Goal: Communication & Community: Answer question/provide support

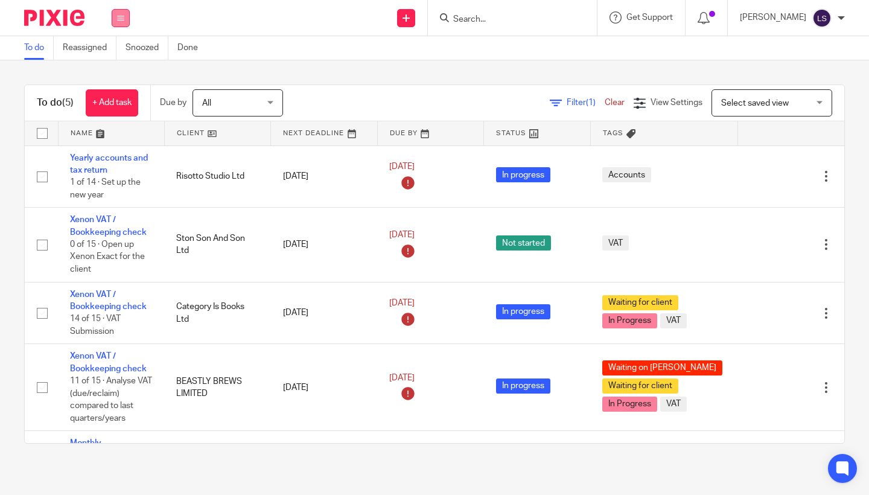
click at [121, 17] on icon at bounding box center [120, 17] width 7 height 7
click at [117, 72] on link "Email" at bounding box center [114, 73] width 20 height 8
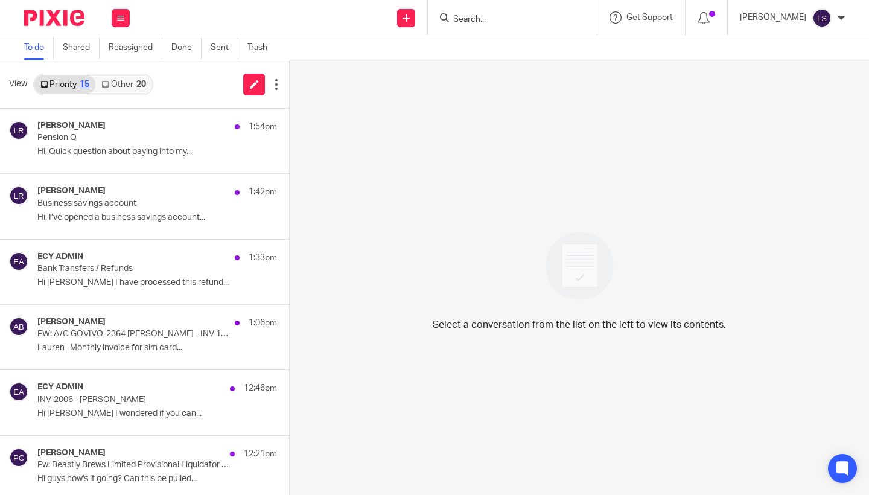
click at [128, 81] on link "Other 20" at bounding box center [123, 84] width 56 height 19
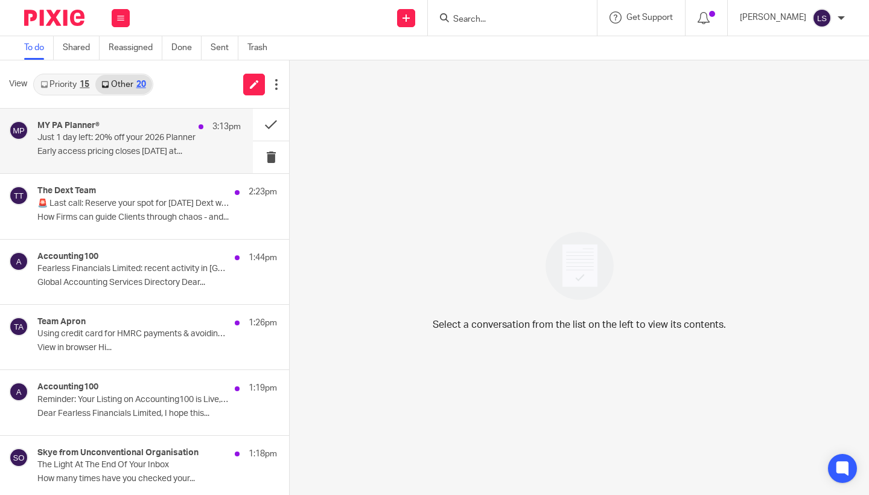
click at [130, 132] on div "MY PA Planner® 3:13pm" at bounding box center [138, 127] width 203 height 12
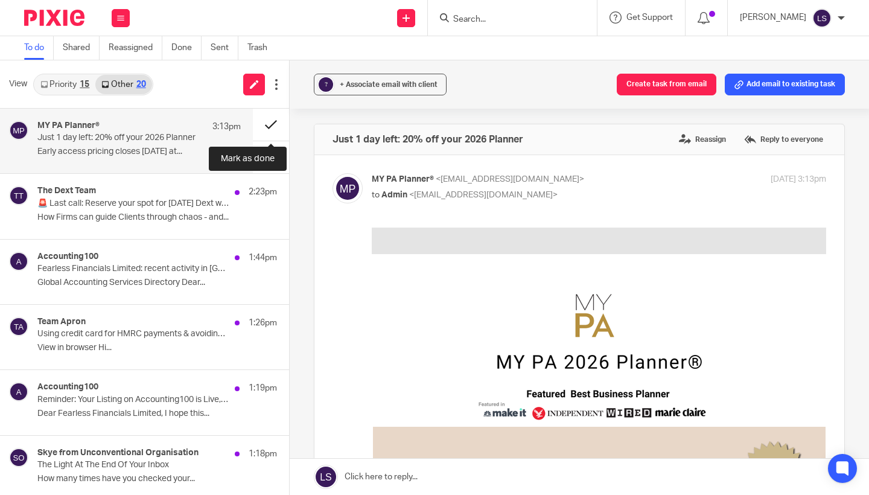
click at [270, 121] on button at bounding box center [271, 125] width 36 height 32
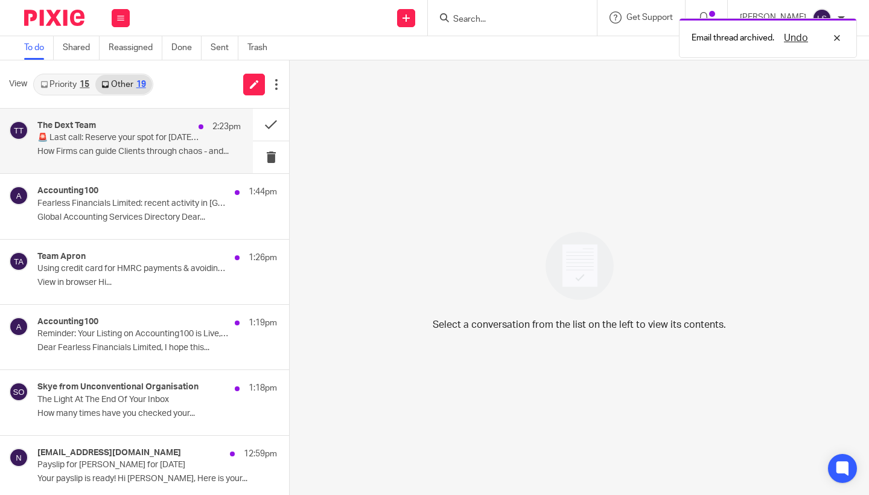
click at [158, 136] on p "🚨 Last call: Reserve your spot for Thursday’s Dext webinar" at bounding box center [118, 138] width 163 height 10
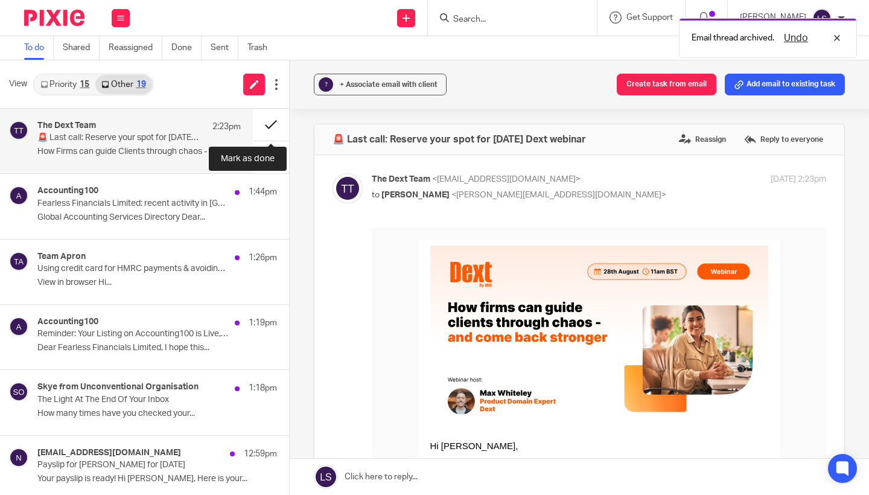
click at [266, 121] on button at bounding box center [271, 125] width 36 height 32
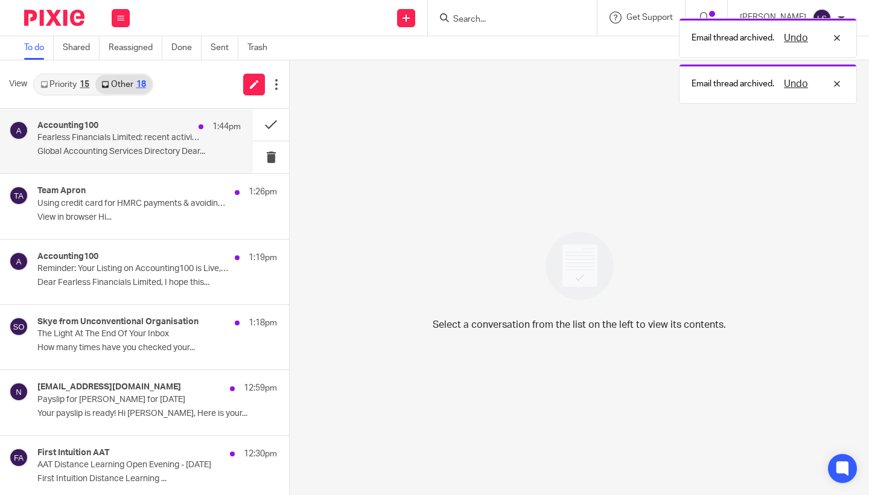
click at [144, 138] on p "Fearless Financials Limited: recent activity in Glasgow" at bounding box center [118, 138] width 163 height 10
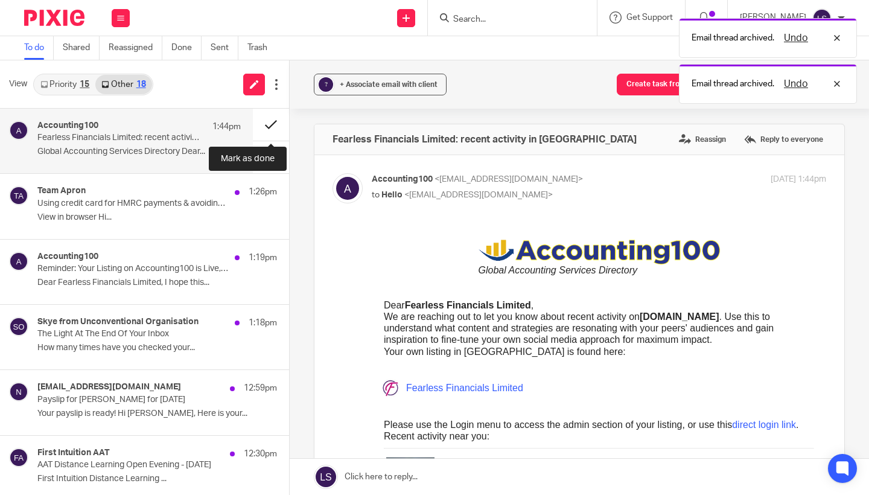
click at [268, 122] on button at bounding box center [271, 125] width 36 height 32
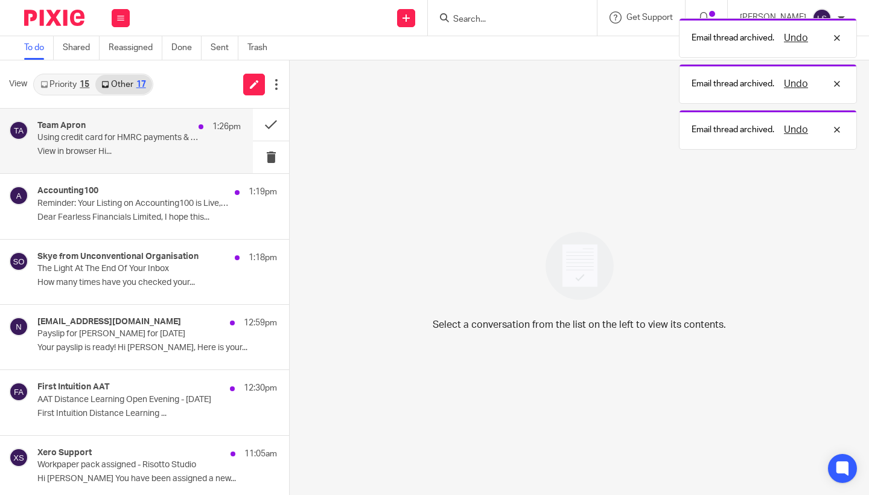
click at [159, 137] on p "Using credit card for HMRC payments & avoiding late fees" at bounding box center [118, 138] width 163 height 10
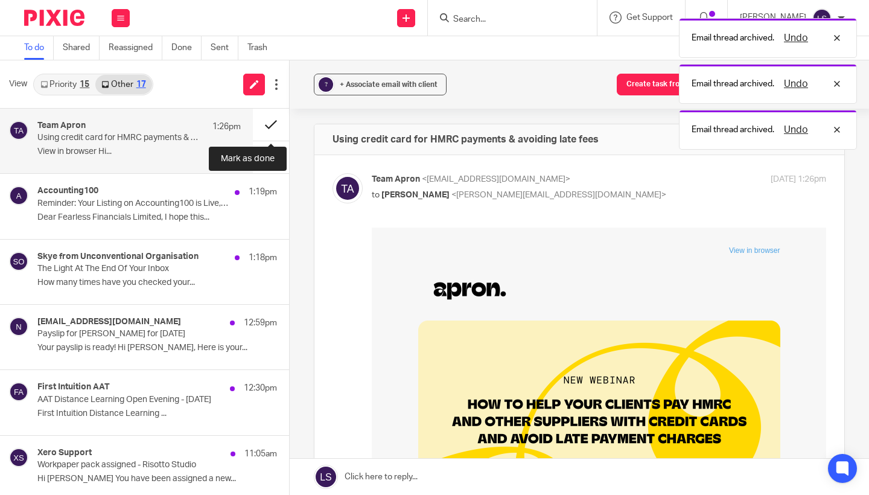
click at [268, 127] on button at bounding box center [271, 125] width 36 height 32
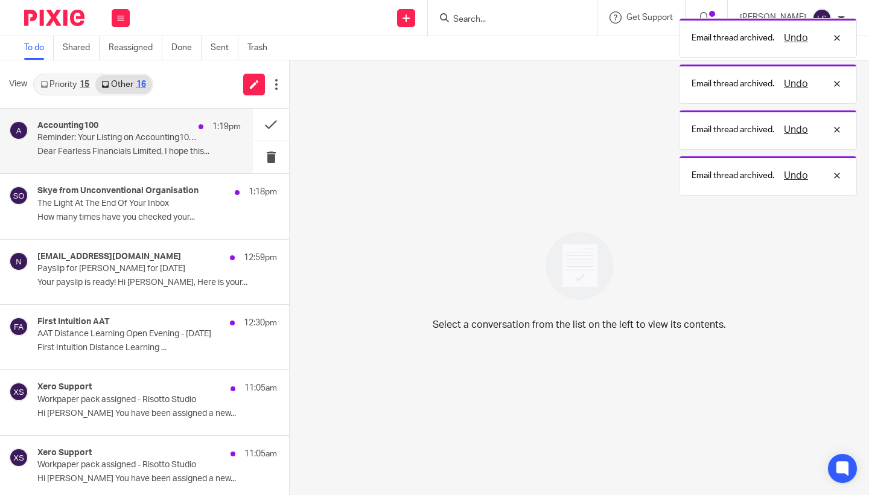
click at [170, 138] on p "Reminder: Your Listing on Accounting100 is Live, Fearless Financials Limited!" at bounding box center [118, 138] width 163 height 10
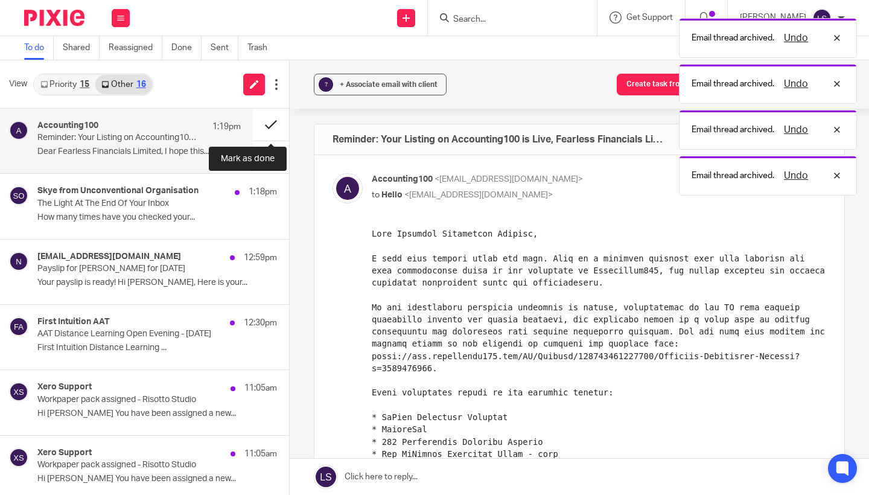
click at [264, 125] on button at bounding box center [271, 125] width 36 height 32
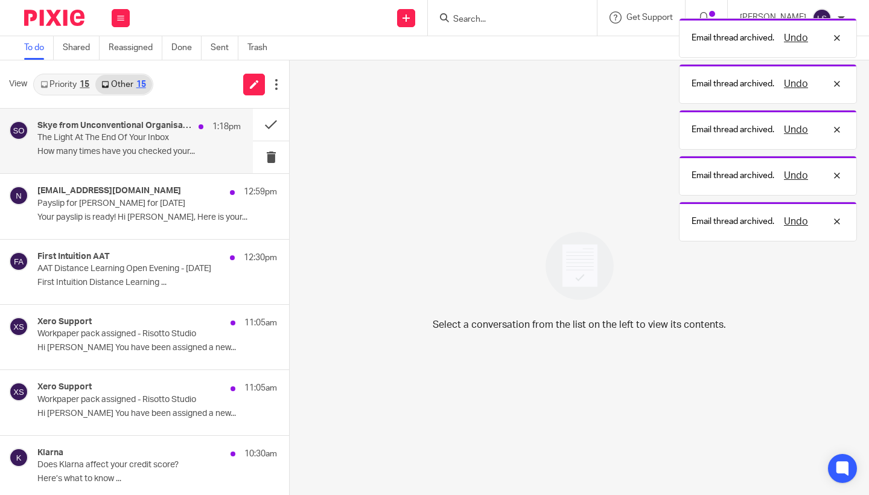
click at [148, 139] on p "The Light At The End Of Your Inbox" at bounding box center [118, 138] width 163 height 10
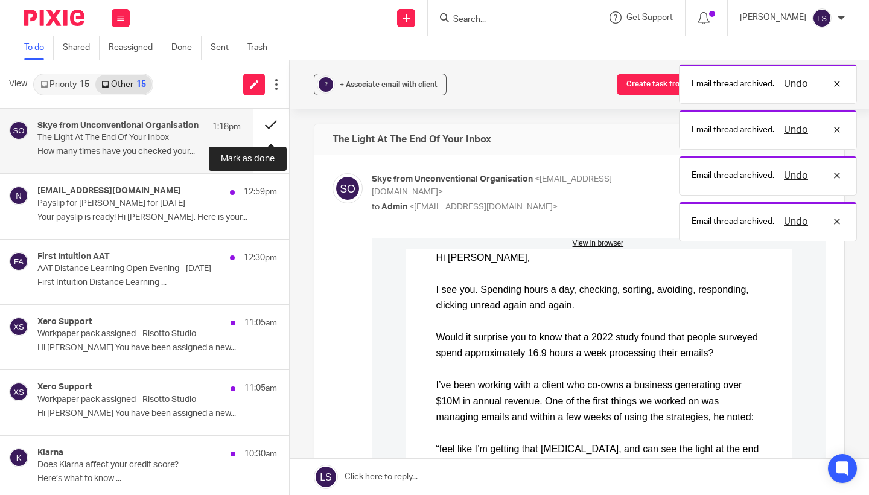
click at [262, 127] on button at bounding box center [271, 125] width 36 height 32
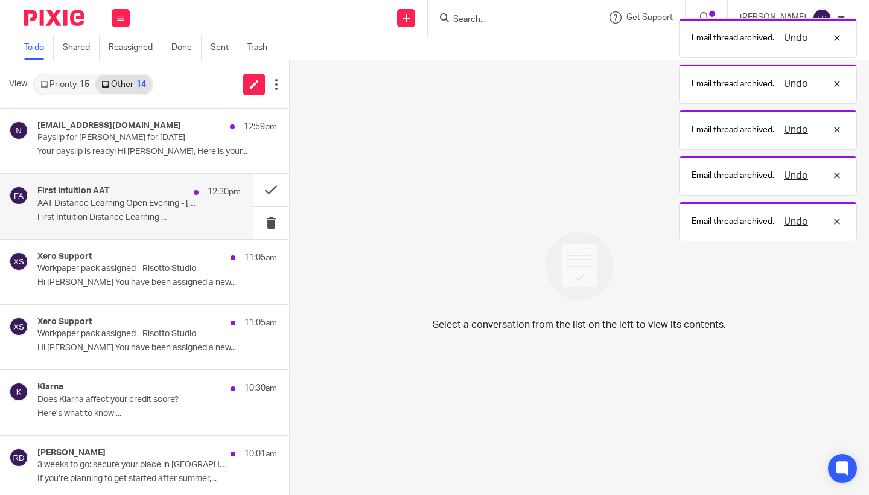
click at [108, 210] on div "First Intuition AAT 12:30pm AAT Distance Learning Open Evening - 4th September …" at bounding box center [138, 206] width 203 height 40
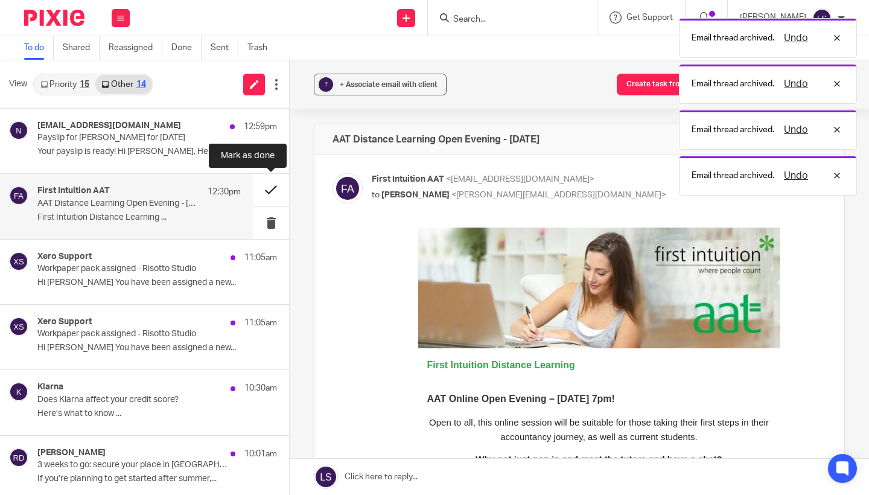
click at [265, 187] on button at bounding box center [271, 190] width 36 height 32
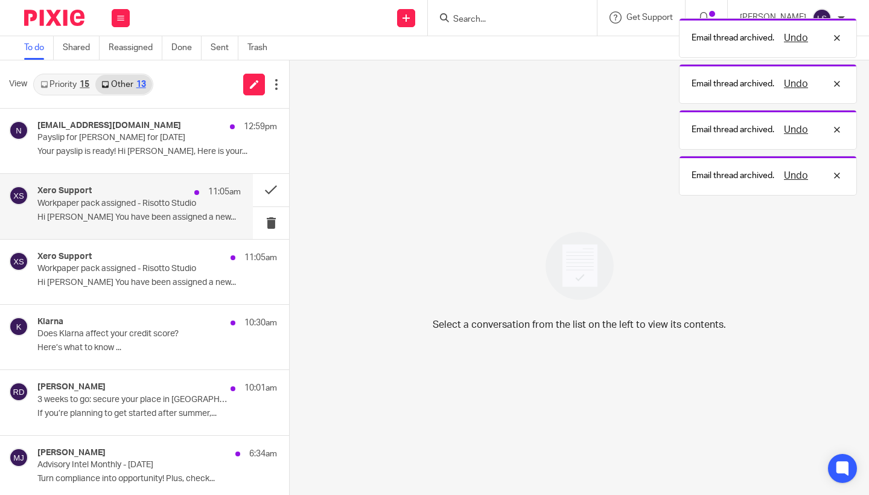
click at [170, 211] on div "Xero Support 11:05am Workpaper pack assigned - Risotto Studio Hi Lauren Simmons…" at bounding box center [138, 206] width 203 height 40
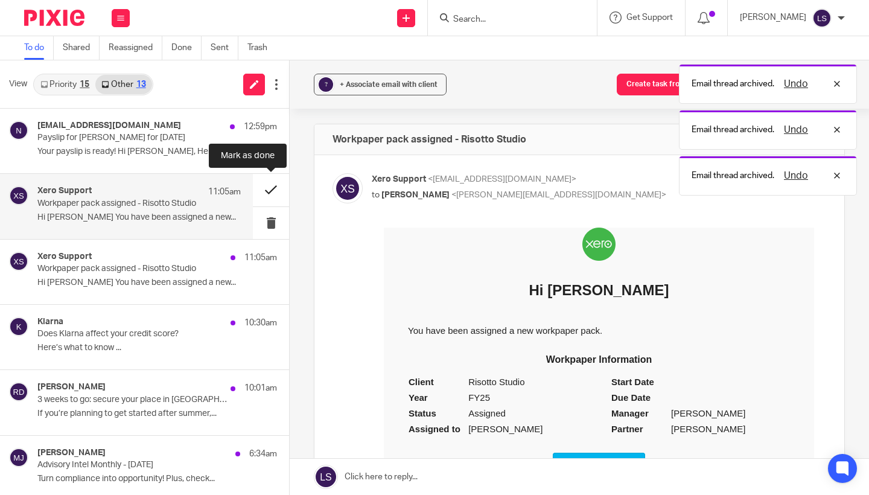
click at [270, 193] on button at bounding box center [271, 190] width 36 height 32
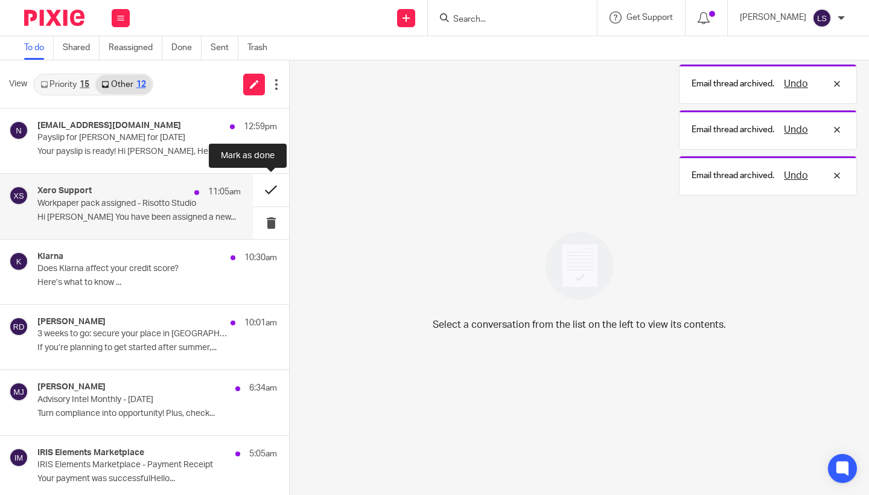
click at [256, 193] on button at bounding box center [271, 190] width 36 height 32
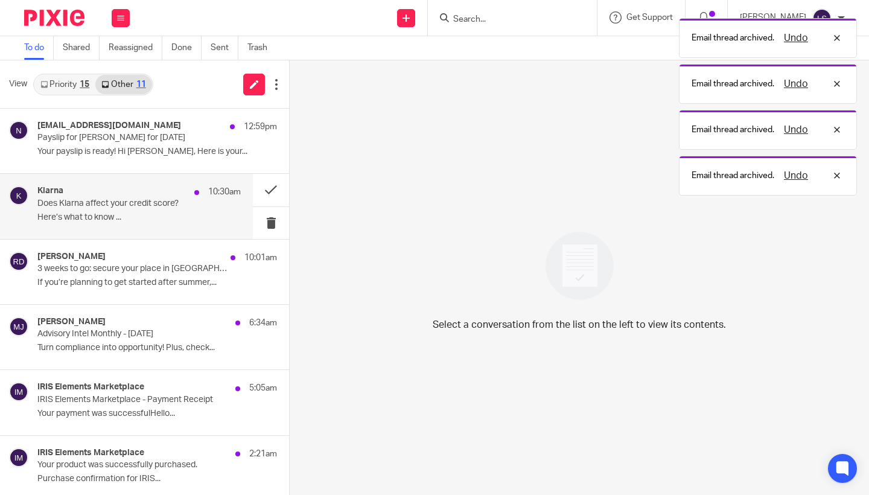
click at [162, 201] on p "Does Klarna affect your credit score?" at bounding box center [118, 203] width 163 height 10
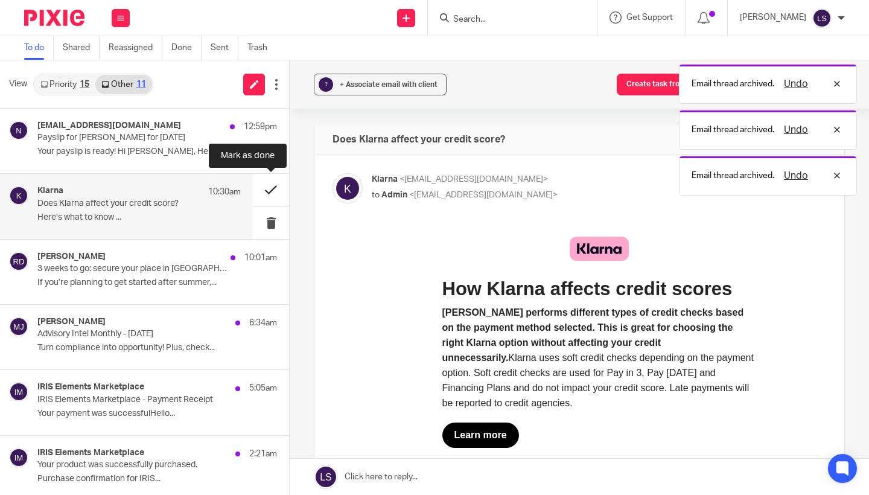
click at [261, 188] on button at bounding box center [271, 190] width 36 height 32
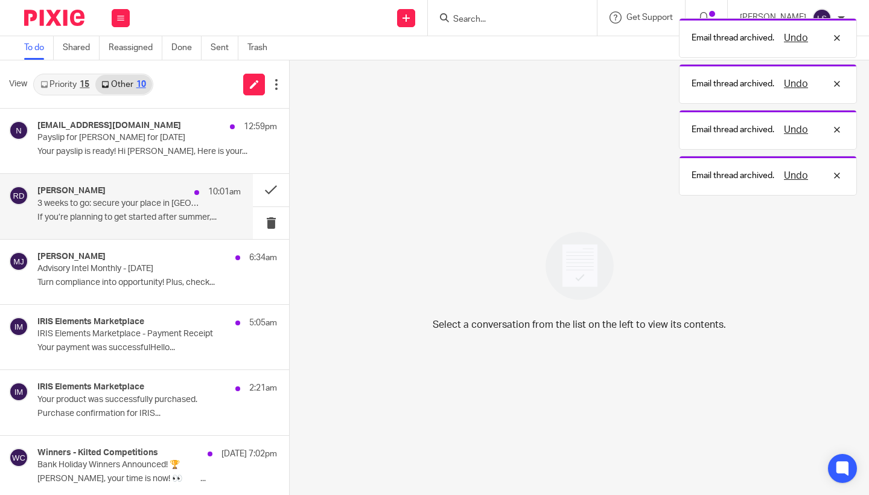
click at [162, 194] on div "Robert Davidson 10:01am" at bounding box center [138, 192] width 203 height 12
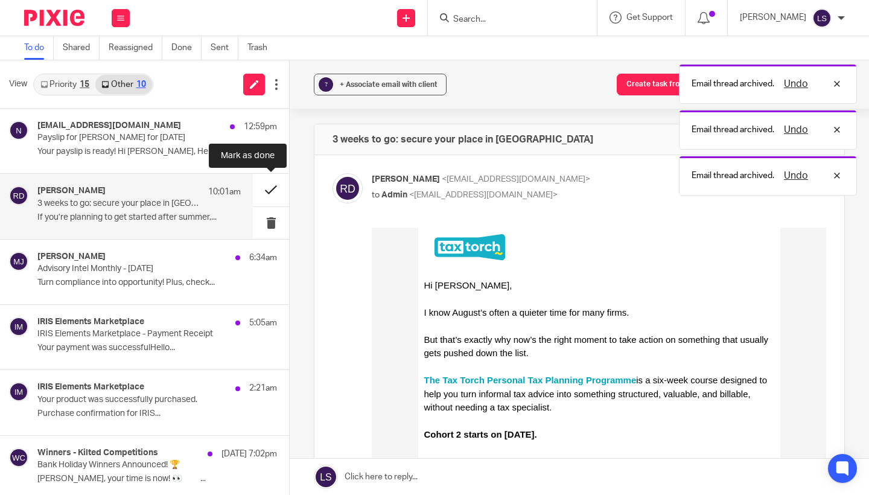
click at [262, 189] on button at bounding box center [271, 190] width 36 height 32
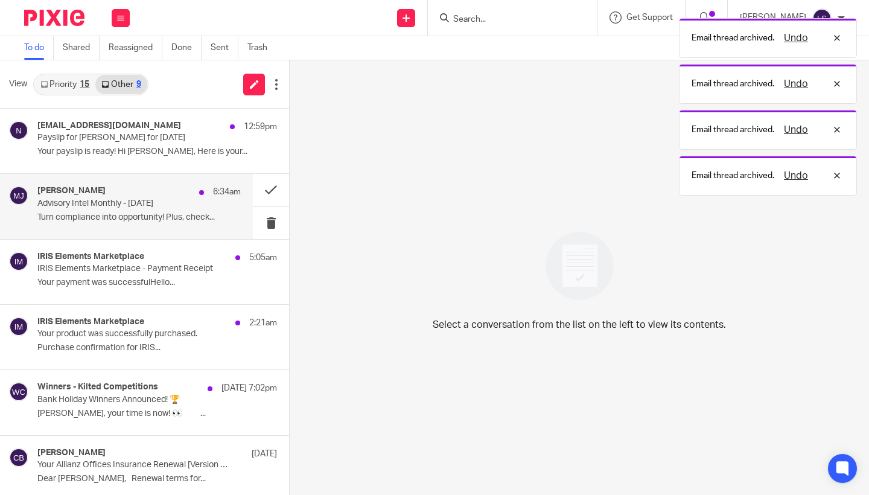
click at [150, 203] on p "Advisory Intel Monthly - August 2025" at bounding box center [118, 203] width 163 height 10
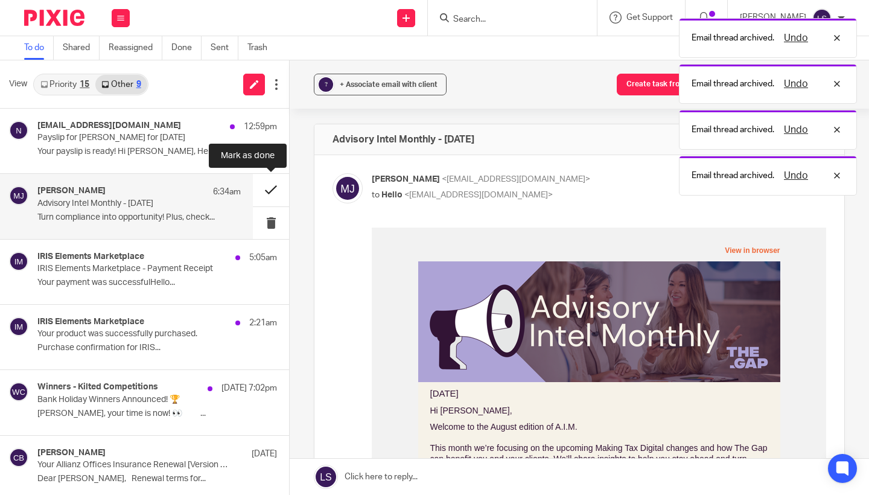
click at [268, 192] on button at bounding box center [271, 190] width 36 height 32
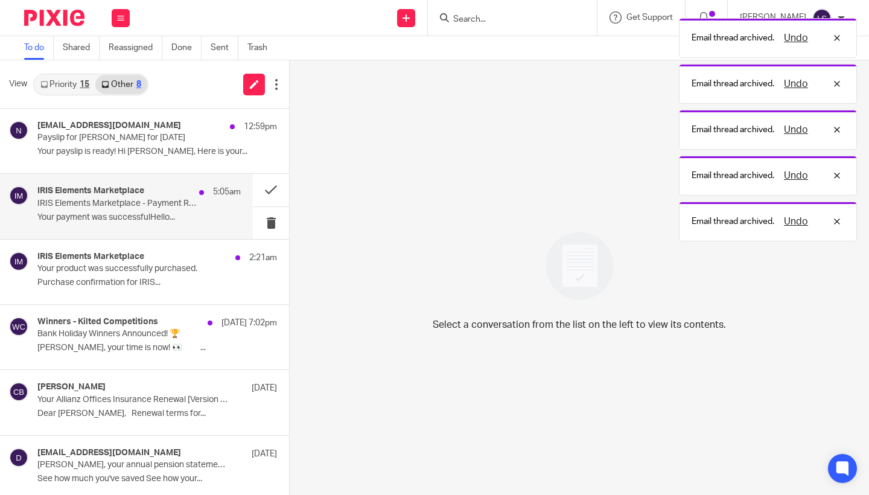
click at [167, 209] on div "IRIS Elements Marketplace 5:05am IRIS Elements Marketplace - Payment Receipt Yo…" at bounding box center [138, 206] width 203 height 40
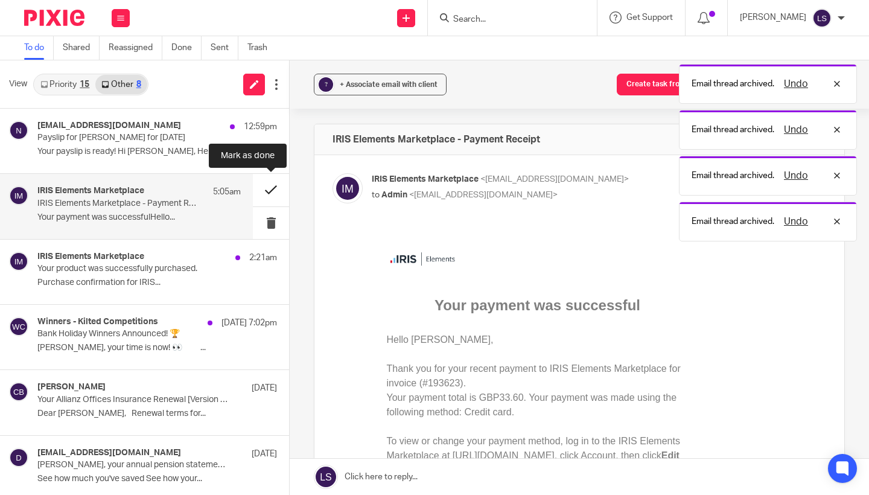
click at [269, 194] on button at bounding box center [271, 190] width 36 height 32
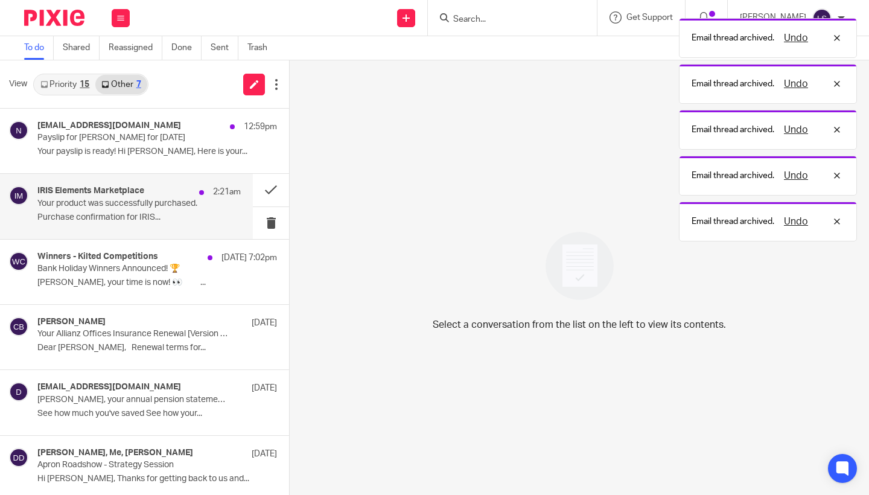
click at [157, 209] on div "IRIS Elements Marketplace 2:21am Your product was successfully purchased. Purch…" at bounding box center [138, 206] width 203 height 40
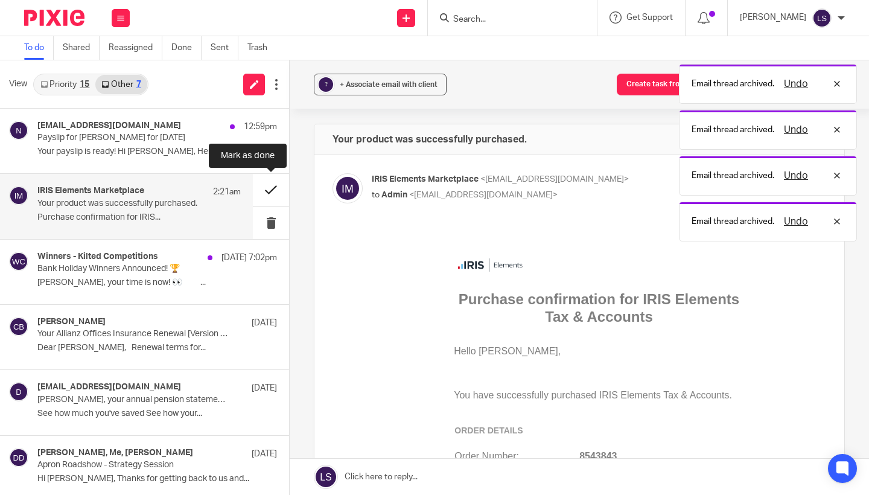
click at [275, 189] on button at bounding box center [271, 190] width 36 height 32
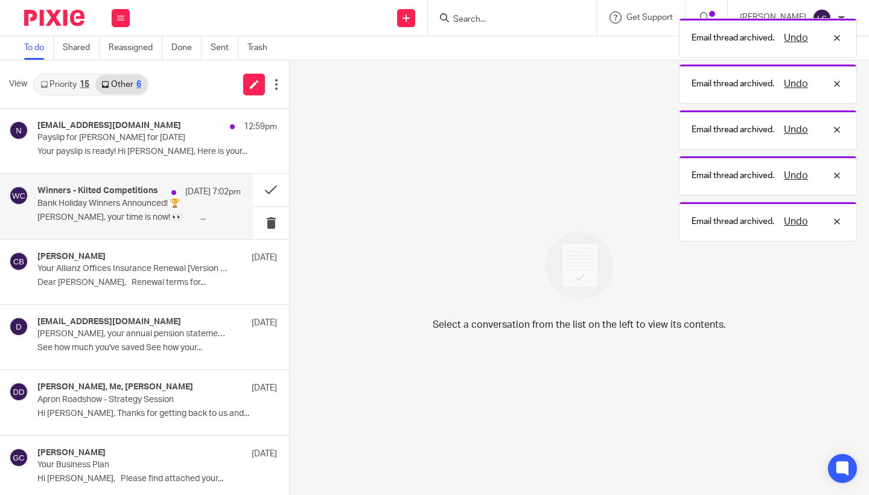
click at [177, 198] on p "Bank Holiday Winners Announced! 🏆" at bounding box center [118, 203] width 163 height 10
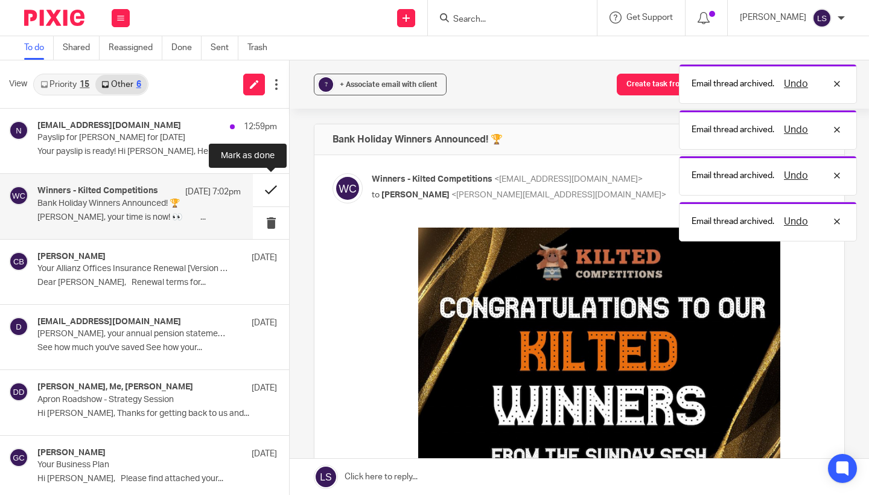
click at [270, 189] on button at bounding box center [271, 190] width 36 height 32
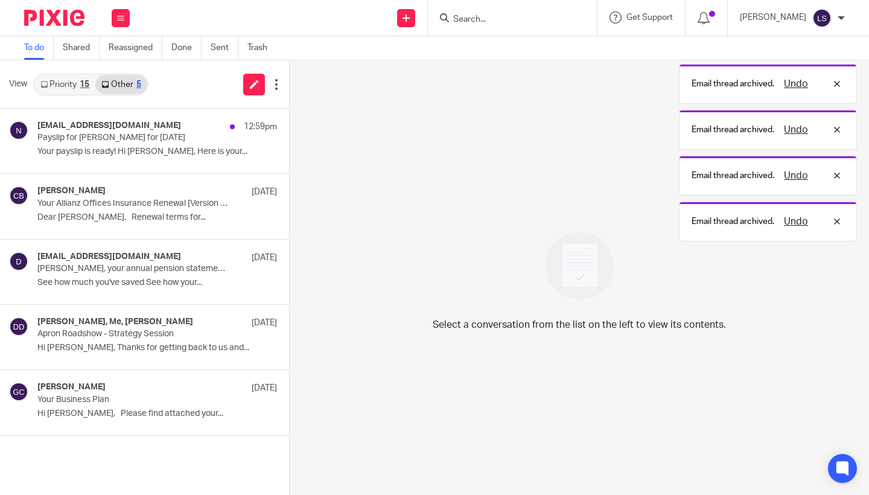
click at [80, 87] on div "15" at bounding box center [85, 84] width 10 height 8
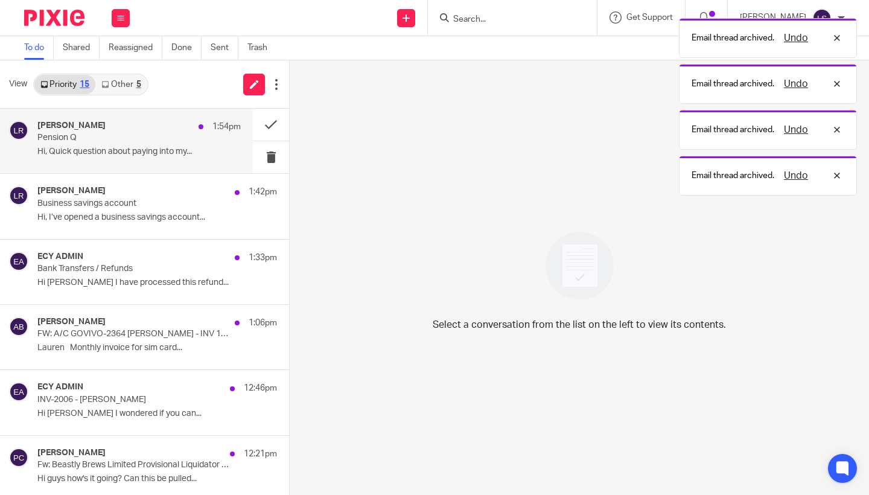
click at [95, 146] on div "Laura Rice 1:54pm Pension Q Hi, Quick question about paying into my..." at bounding box center [138, 141] width 203 height 40
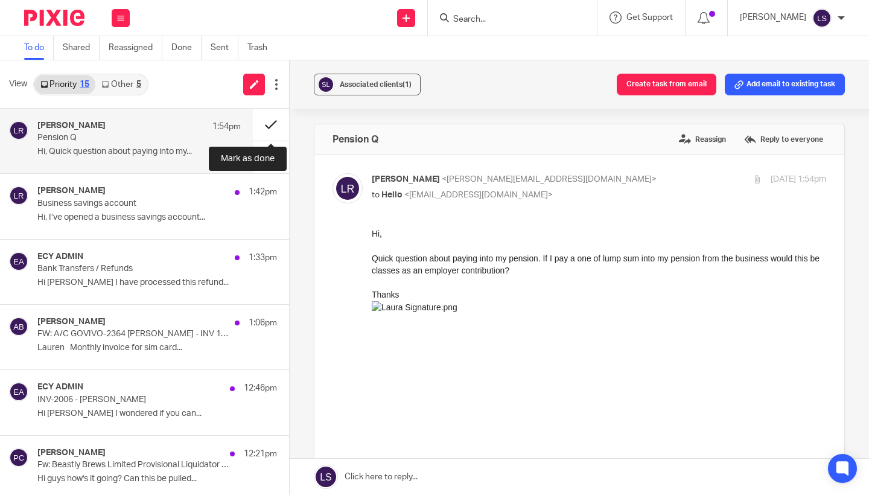
click at [270, 120] on button at bounding box center [271, 125] width 36 height 32
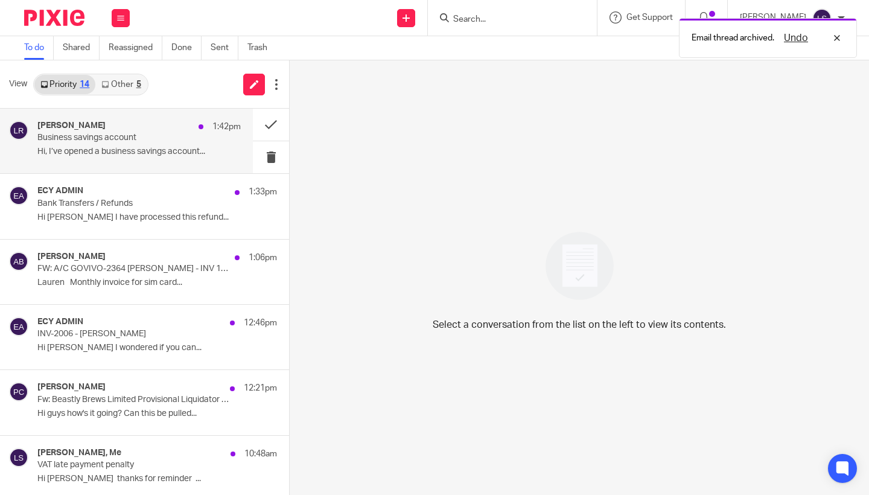
click at [153, 134] on p "Business savings account" at bounding box center [118, 138] width 163 height 10
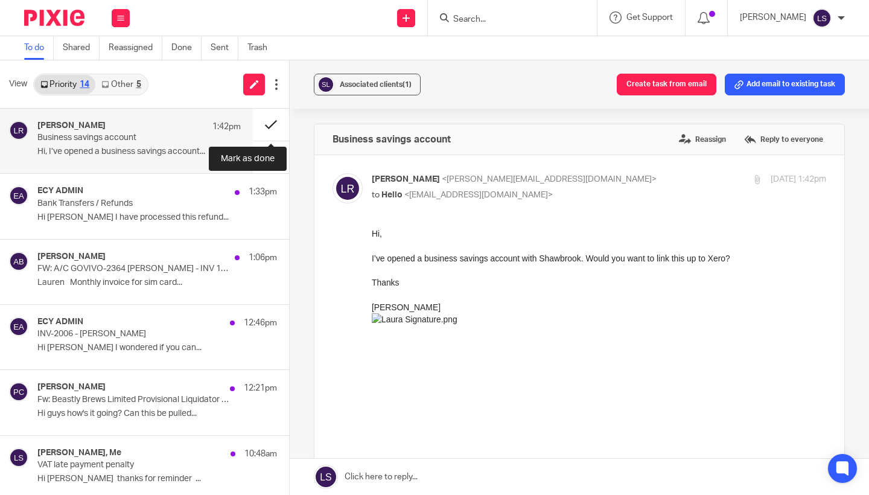
click at [273, 124] on button at bounding box center [271, 125] width 36 height 32
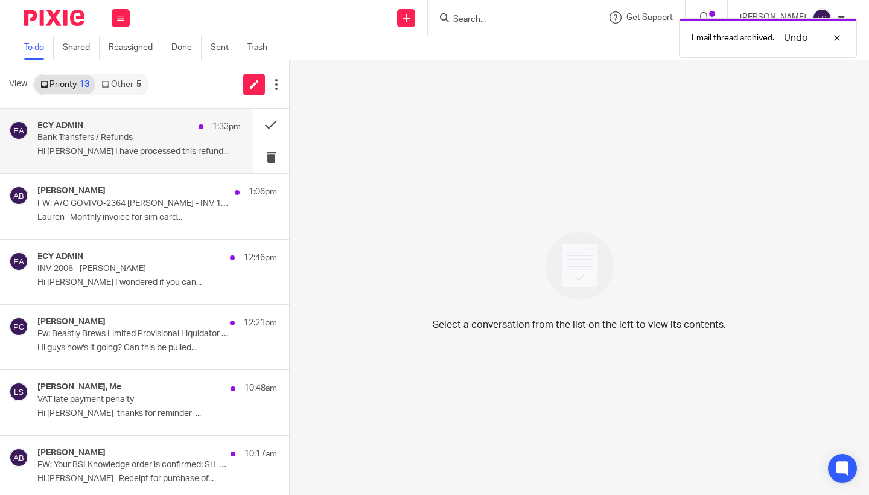
click at [132, 138] on p "Bank Transfers / Refunds" at bounding box center [118, 138] width 163 height 10
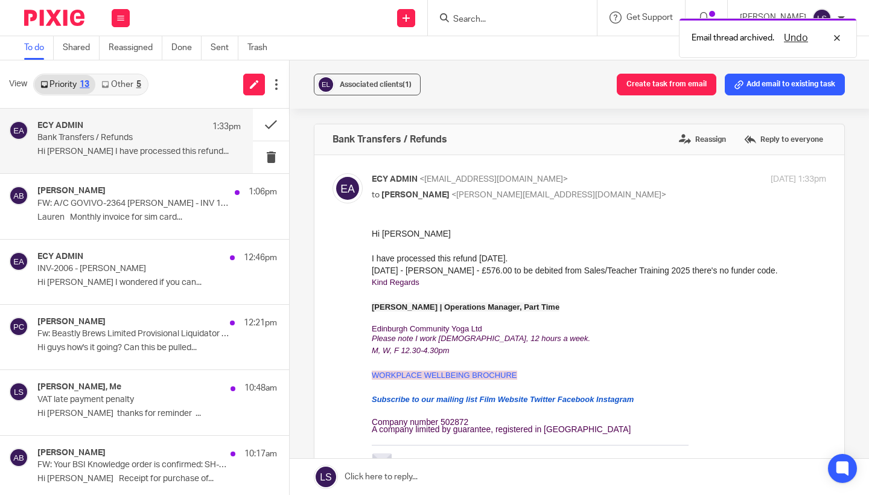
click at [620, 186] on div "ECY ADMIN <admin@edinburghcommunityyoga.co.uk> to Lauren Simmons <lauren@fearle…" at bounding box center [523, 187] width 303 height 28
checkbox input "false"
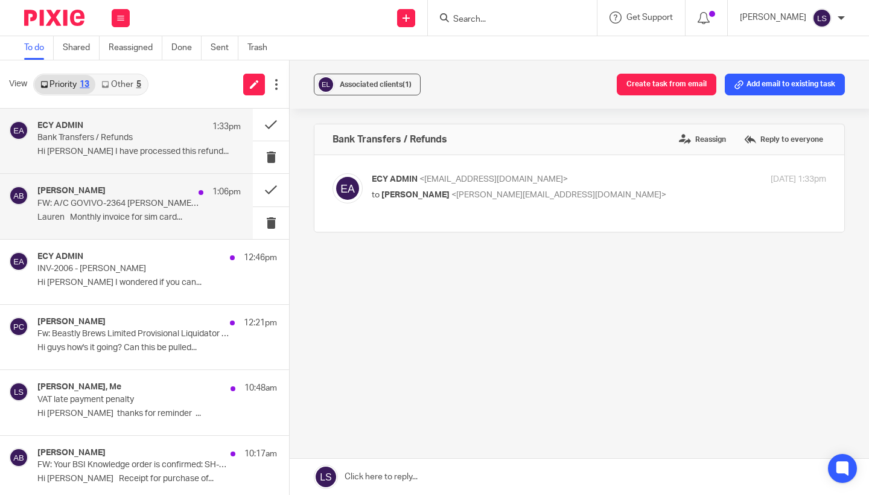
click at [146, 201] on p "FW: A/C GOVIVO-2364 Alastair Brown - INV 111211 Date: 10/08/2025" at bounding box center [118, 203] width 163 height 10
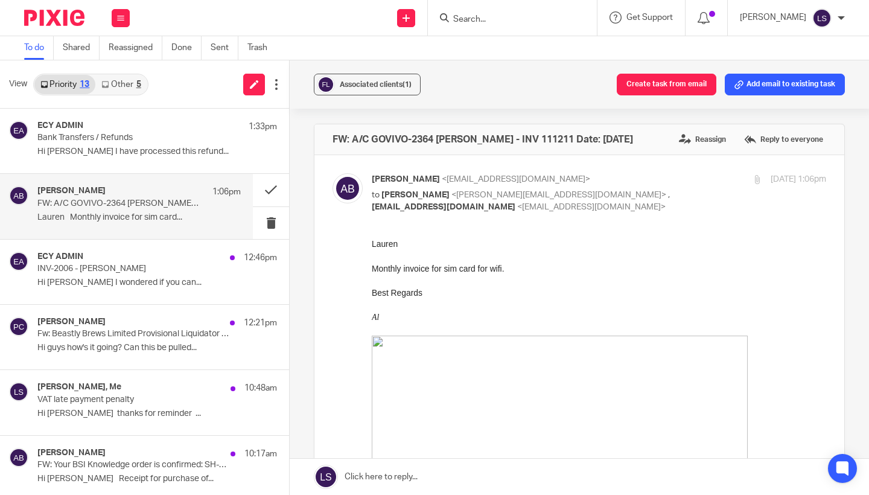
click at [497, 281] on p at bounding box center [599, 280] width 454 height 12
click at [463, 281] on p at bounding box center [599, 280] width 454 height 12
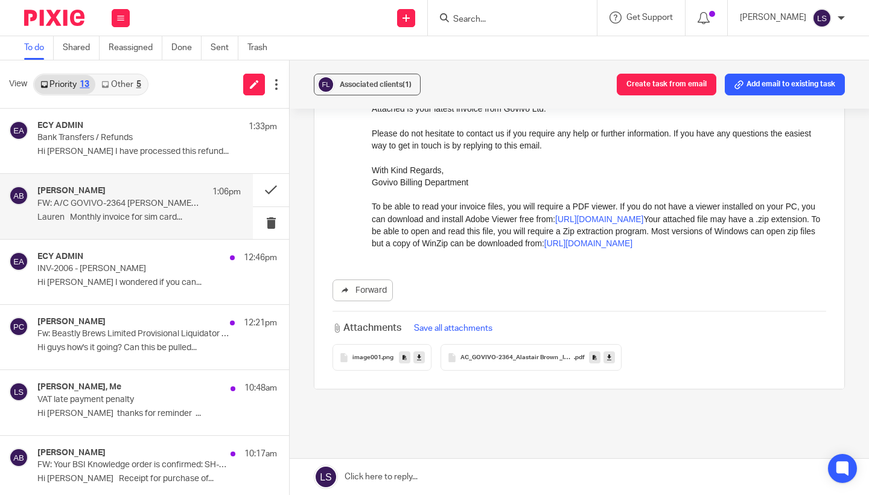
scroll to position [616, 0]
click at [542, 361] on div "AC_GOVIVO-2364_Alastair Brown _INV_111211_Date_10-08-2025 .pdf" at bounding box center [530, 356] width 181 height 27
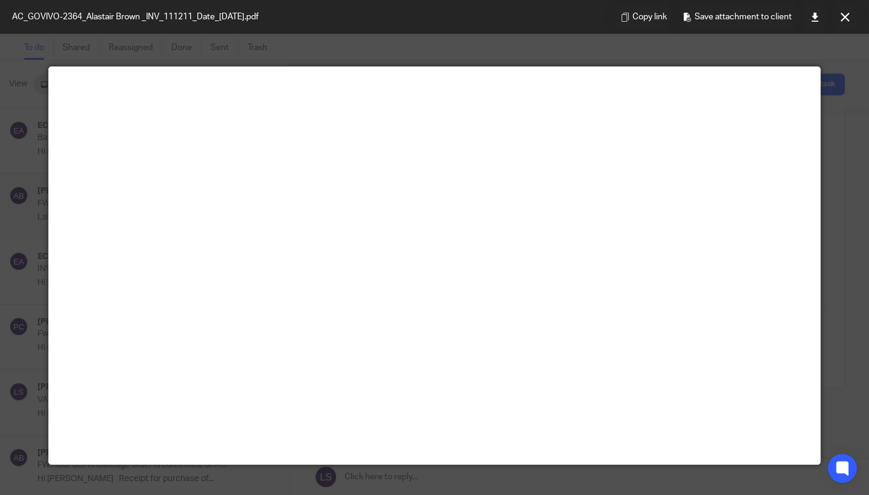
scroll to position [48, 0]
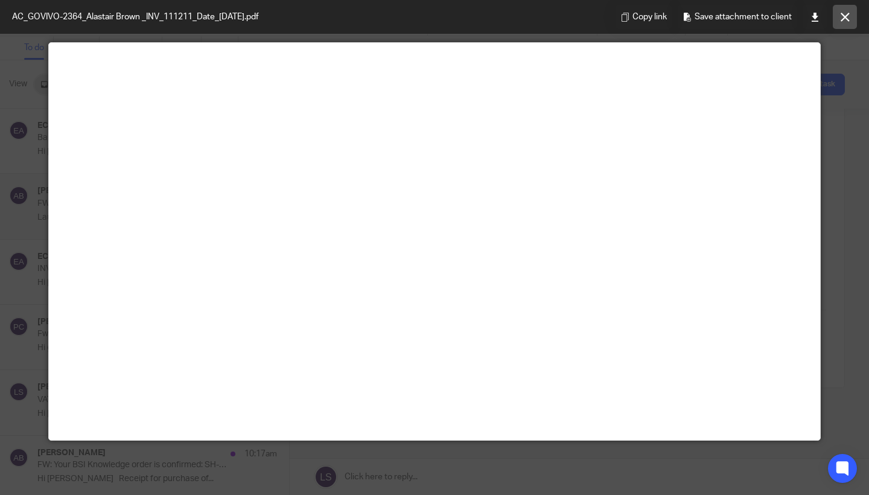
click at [846, 22] on button at bounding box center [845, 17] width 24 height 24
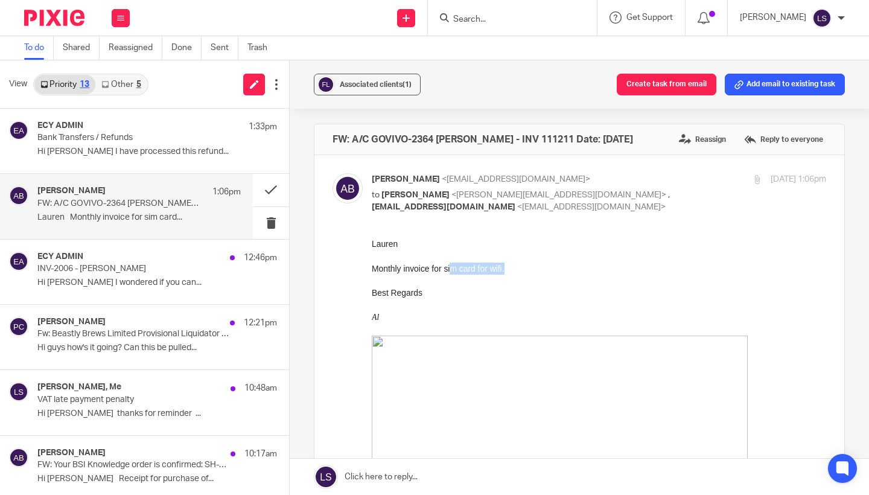
scroll to position [0, 0]
drag, startPoint x: 527, startPoint y: 264, endPoint x: 370, endPoint y: 268, distance: 156.9
click html "Lauren Monthly invoice for sim card for wifi. Best Regards Al Working Hours : P…"
copy span "Monthly invoice for sim card for wifi."
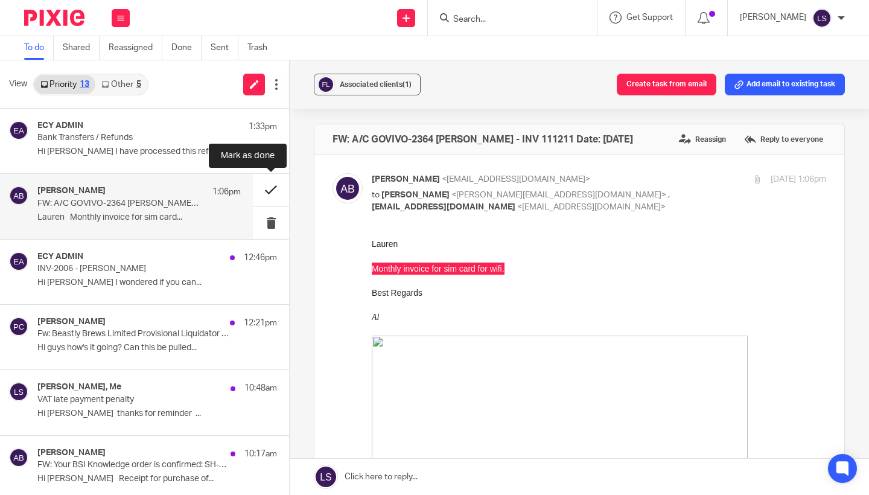
click at [264, 189] on button at bounding box center [271, 190] width 36 height 32
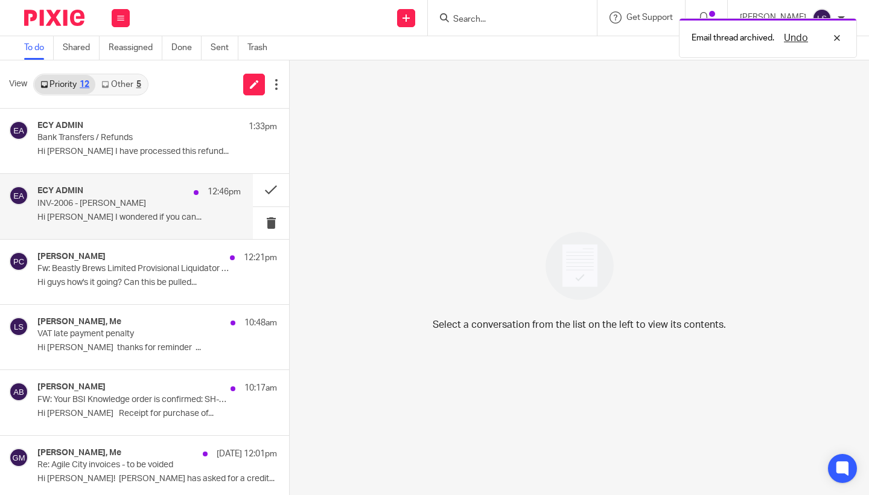
click at [122, 205] on p "INV-2006 - Ailidh Ogilvie-Hayes" at bounding box center [118, 203] width 163 height 10
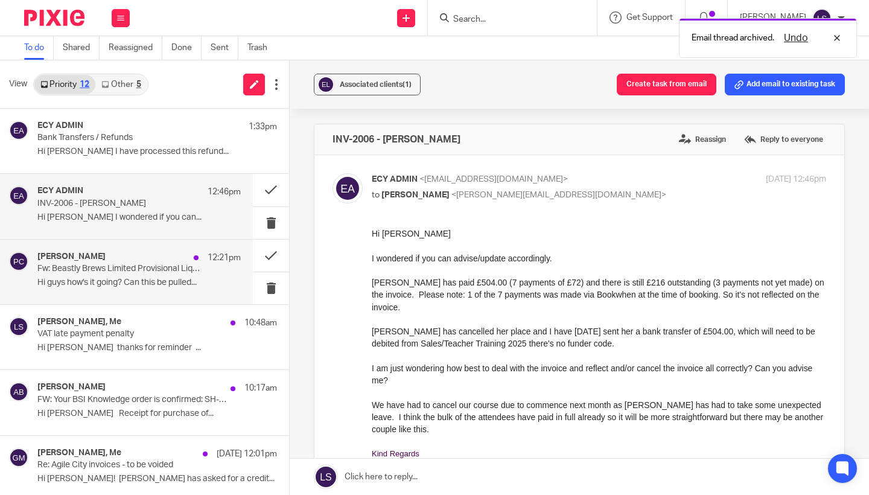
click at [131, 269] on p "Fw: Beastly Brews Limited Provisional Liquidator Appointed ("the Company")" at bounding box center [118, 269] width 163 height 10
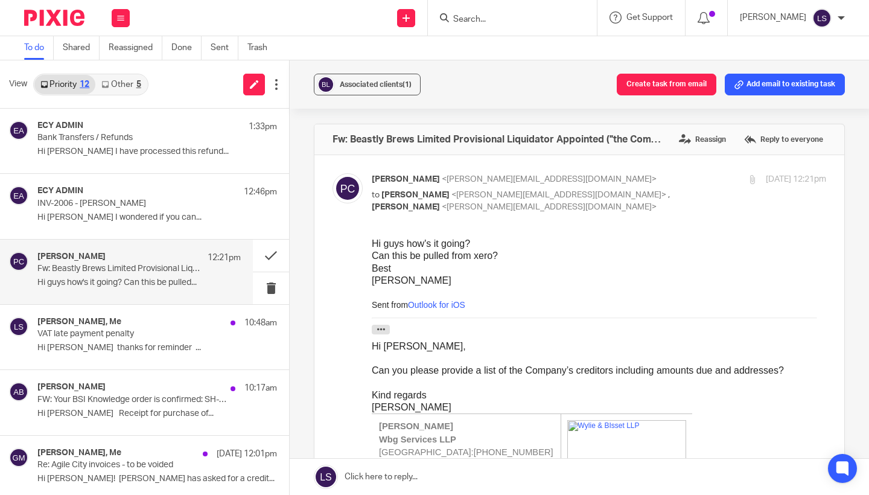
click at [556, 271] on div "Best" at bounding box center [599, 268] width 454 height 12
click at [679, 186] on div "Paul Crawford <paul@panthermilk.com> to Gillian Caughey <gillian@fearlessfinanc…" at bounding box center [599, 193] width 454 height 40
checkbox input "false"
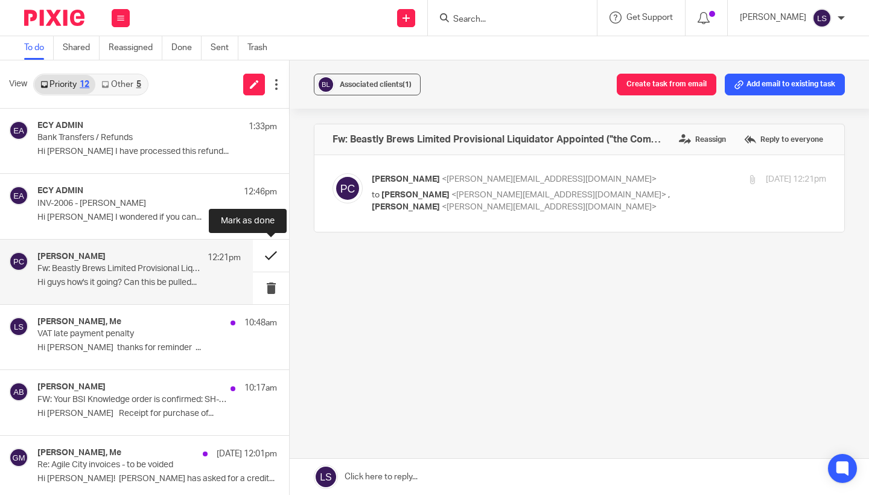
click at [263, 254] on button at bounding box center [271, 255] width 36 height 32
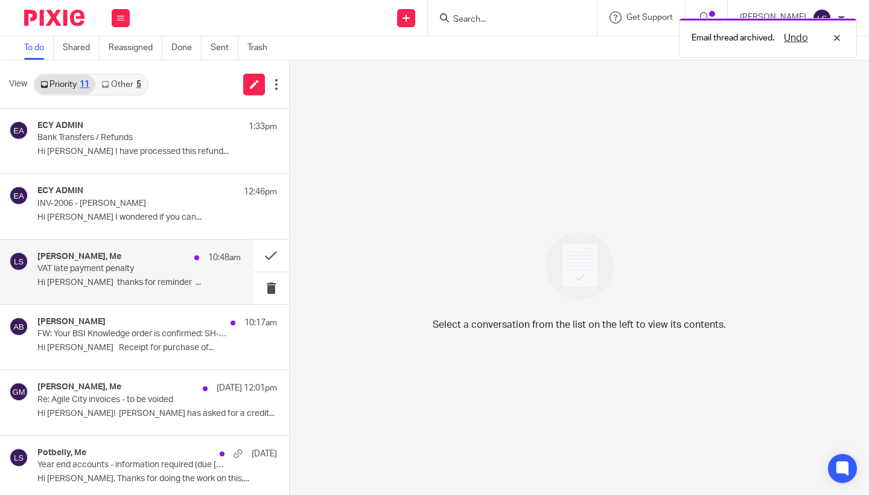
click at [113, 288] on div "Trevor, Me 10:48am VAT late payment penalty Hi Lauren thanks for reminder ..." at bounding box center [138, 272] width 203 height 40
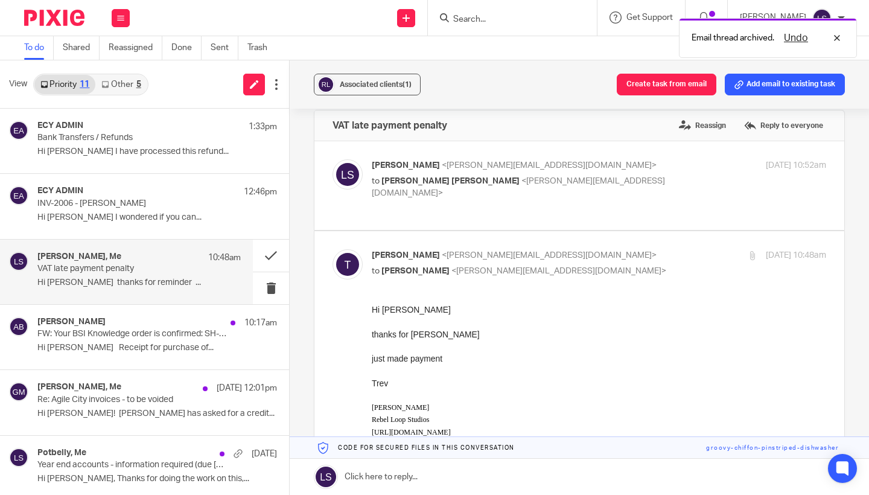
scroll to position [-1, 0]
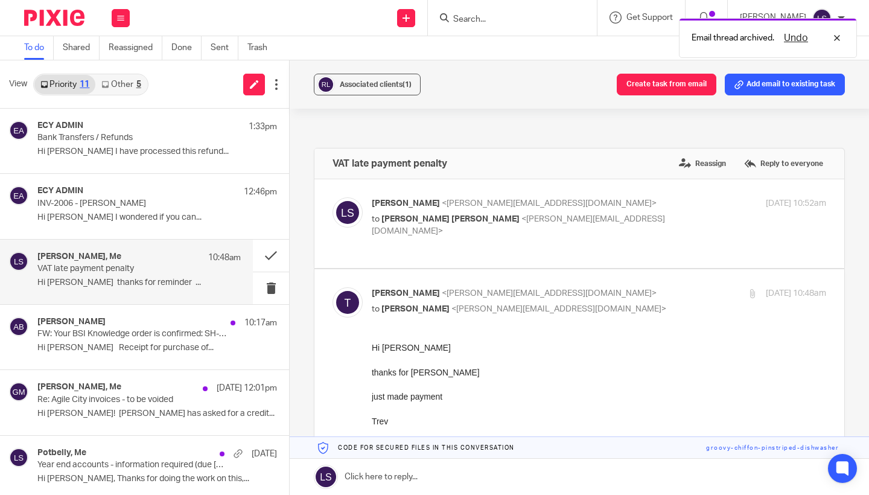
click at [332, 287] on input "checkbox" at bounding box center [332, 287] width 1 height 1
checkbox input "false"
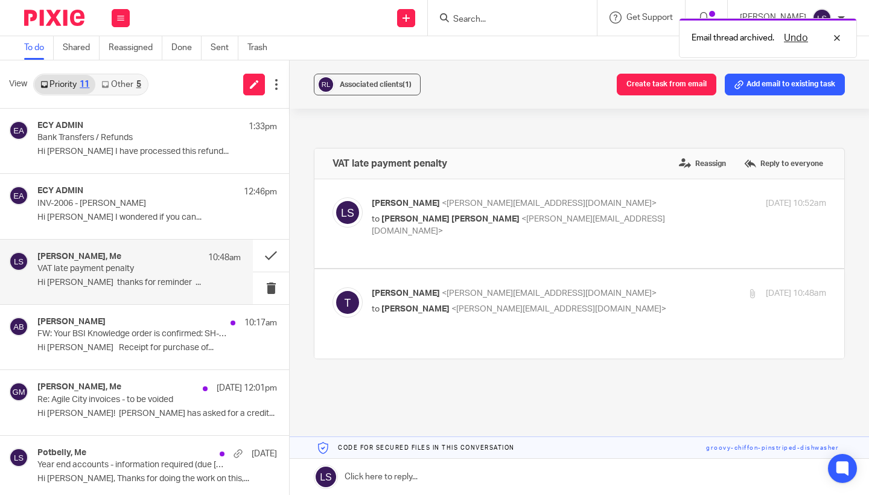
scroll to position [0, 0]
click at [278, 256] on button at bounding box center [271, 255] width 36 height 32
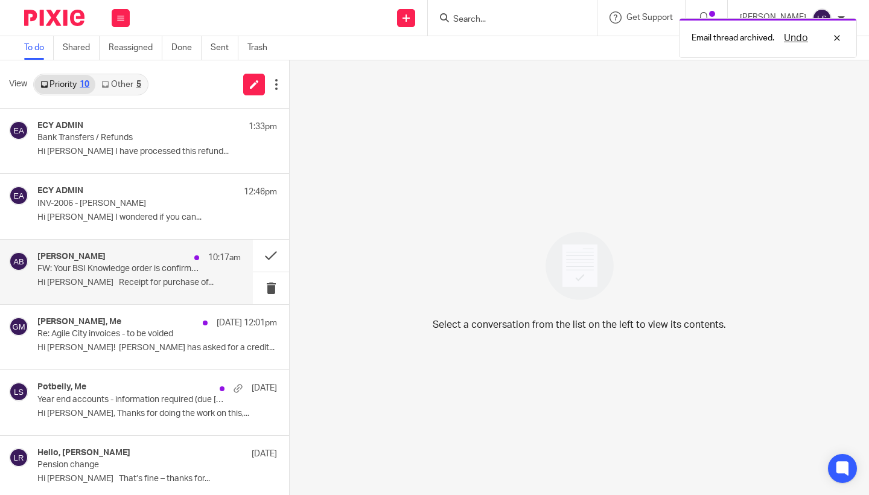
click at [119, 279] on p "Hi Lauren Receipt for purchase of..." at bounding box center [138, 283] width 203 height 10
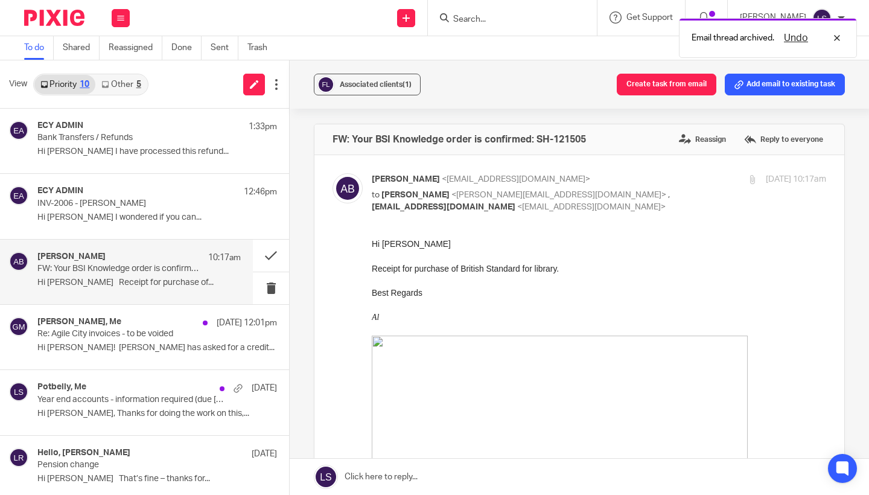
click at [495, 279] on p at bounding box center [599, 280] width 454 height 12
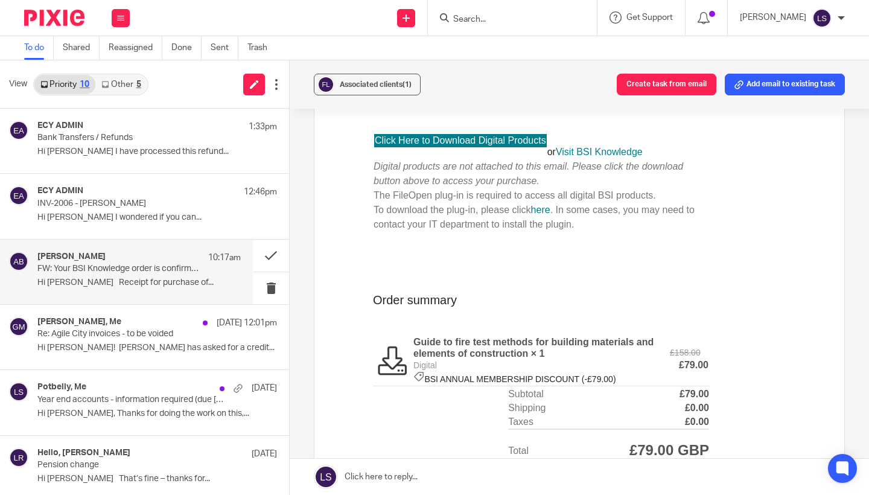
scroll to position [636, 0]
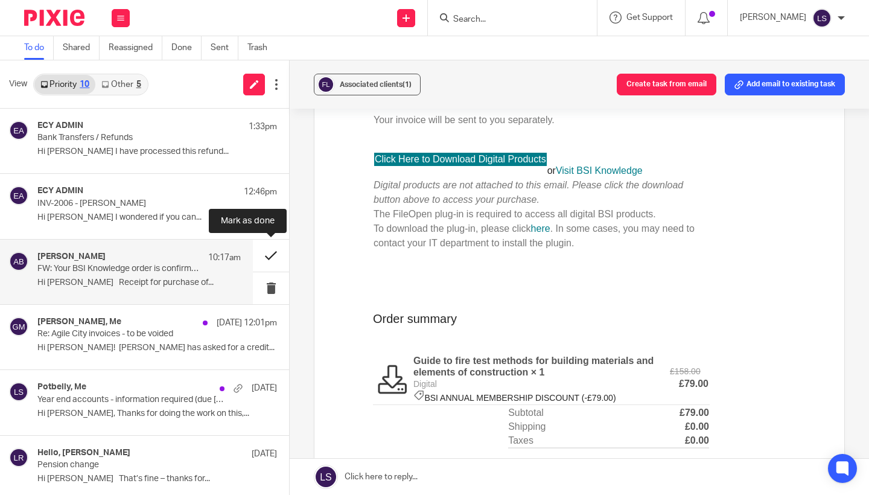
click at [267, 253] on button at bounding box center [271, 255] width 36 height 32
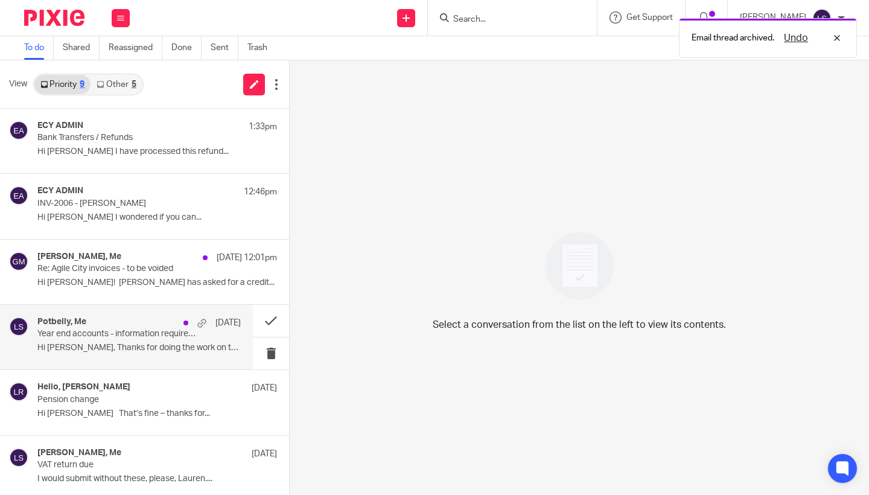
click at [118, 334] on p "Year end accounts - information required (due 15th October)" at bounding box center [118, 334] width 163 height 10
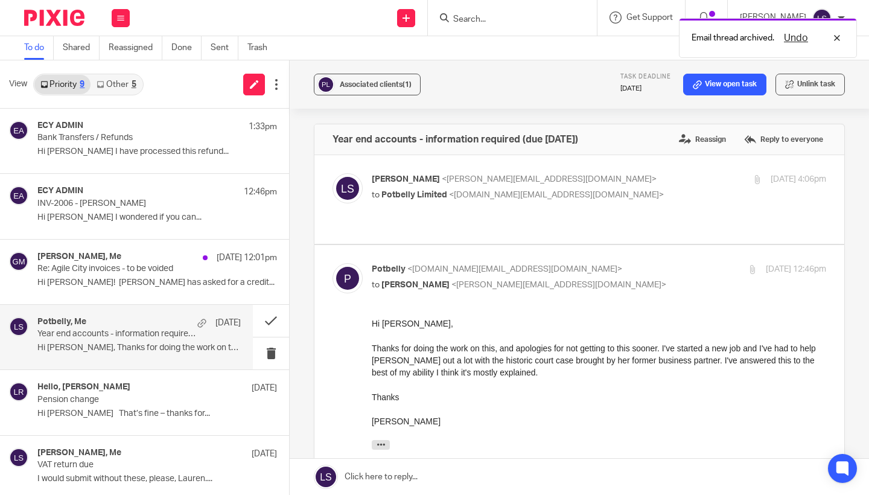
scroll to position [0, 0]
click at [448, 360] on div "Hi Lauren, Thanks for doing the work on this, and apologies for not getting to …" at bounding box center [599, 372] width 454 height 110
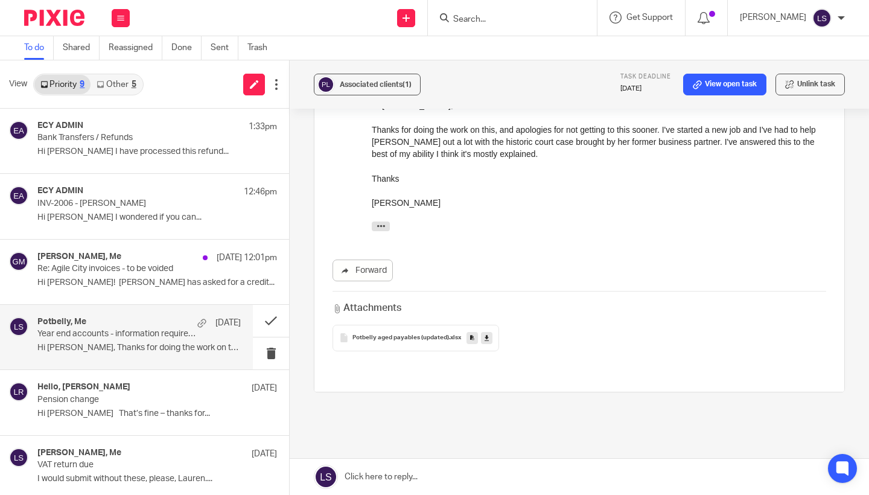
scroll to position [230, 0]
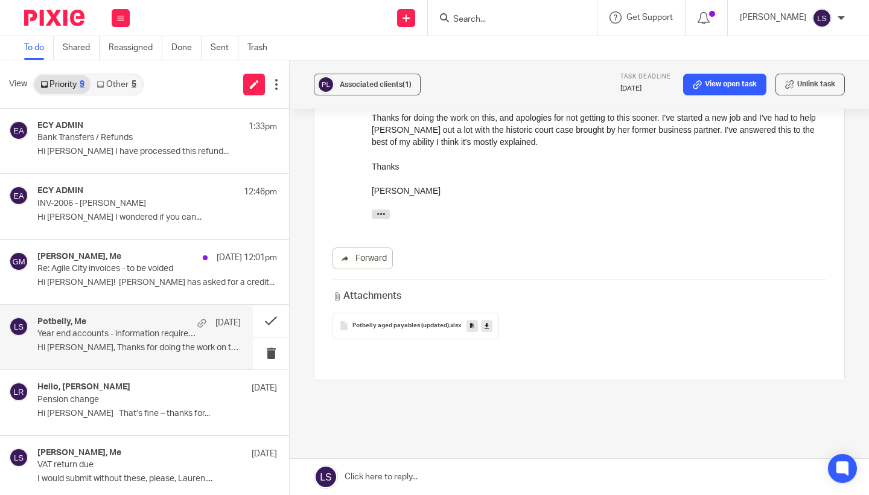
click at [487, 321] on icon at bounding box center [486, 325] width 4 height 9
click at [564, 357] on div "Year end accounts - information required (due 15th October) Reassign Reply to e…" at bounding box center [579, 178] width 531 height 571
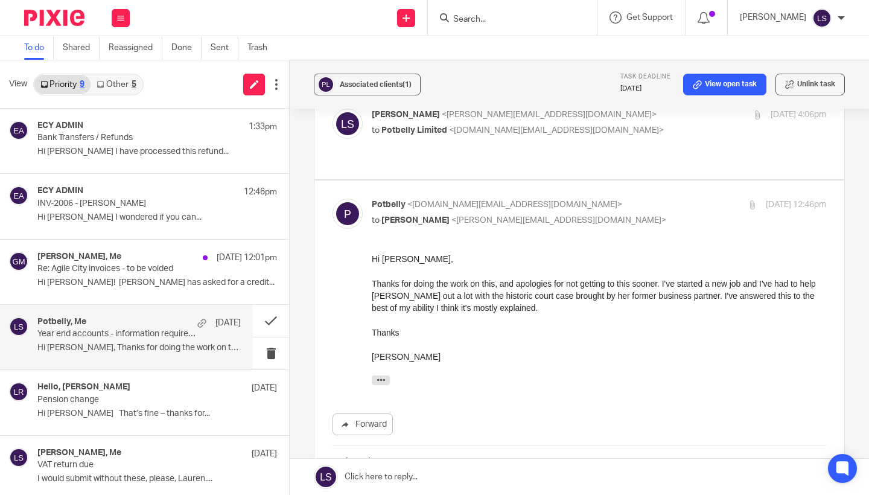
scroll to position [62, 0]
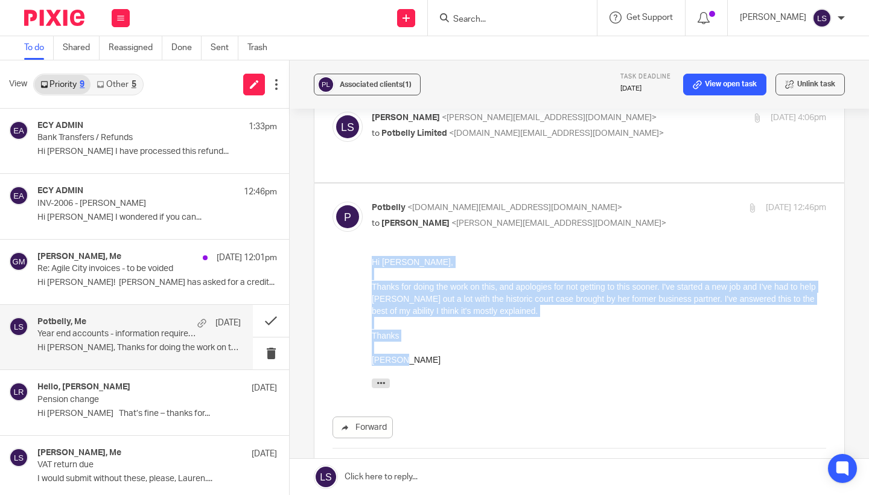
drag, startPoint x: 416, startPoint y: 363, endPoint x: 372, endPoint y: 258, distance: 113.6
click at [372, 258] on div "Hi Lauren, Thanks for doing the work on this, and apologies for not getting to …" at bounding box center [599, 311] width 454 height 110
copy div "Hi Lauren, Thanks for doing the work on this, and apologies for not getting to …"
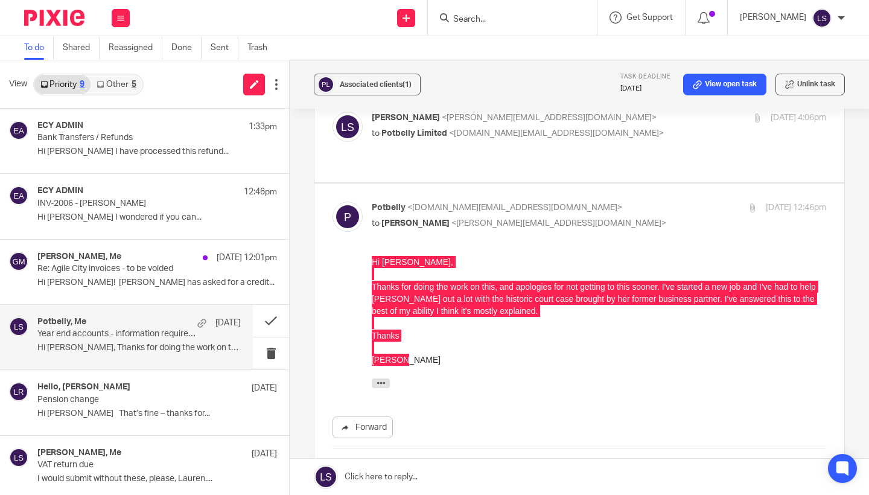
click at [614, 188] on label at bounding box center [579, 365] width 530 height 365
click at [332, 201] on input "checkbox" at bounding box center [332, 201] width 1 height 1
checkbox input "false"
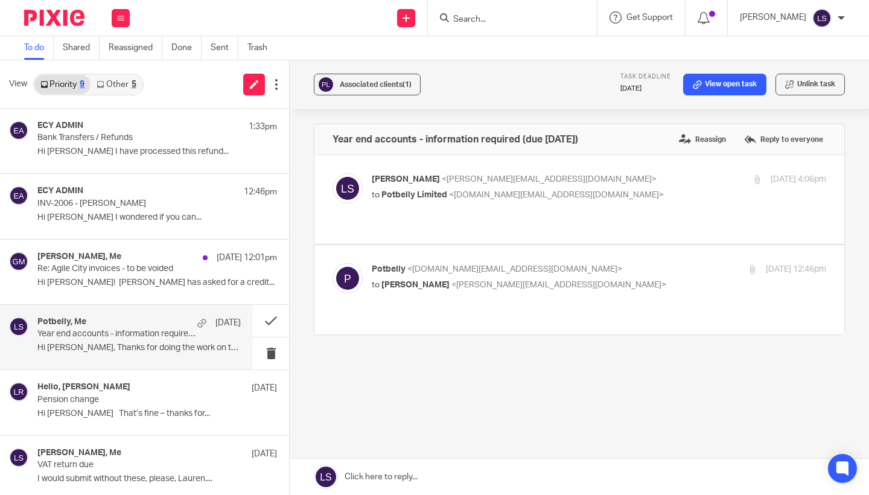
scroll to position [0, 0]
click at [423, 478] on link at bounding box center [579, 476] width 579 height 36
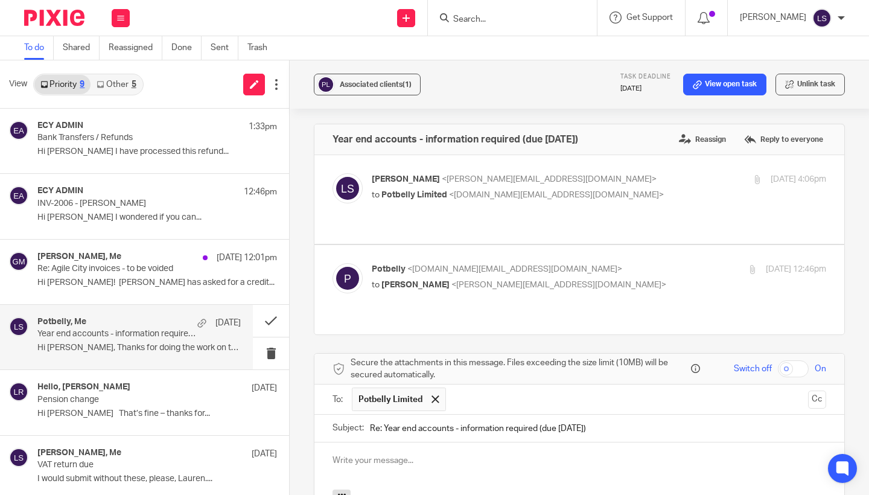
scroll to position [179, 0]
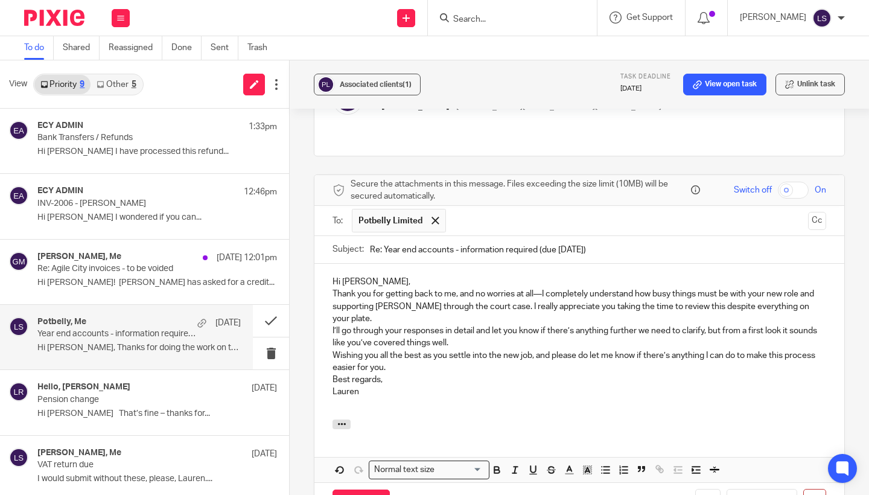
click at [393, 276] on p "Hi Michael," at bounding box center [578, 282] width 493 height 12
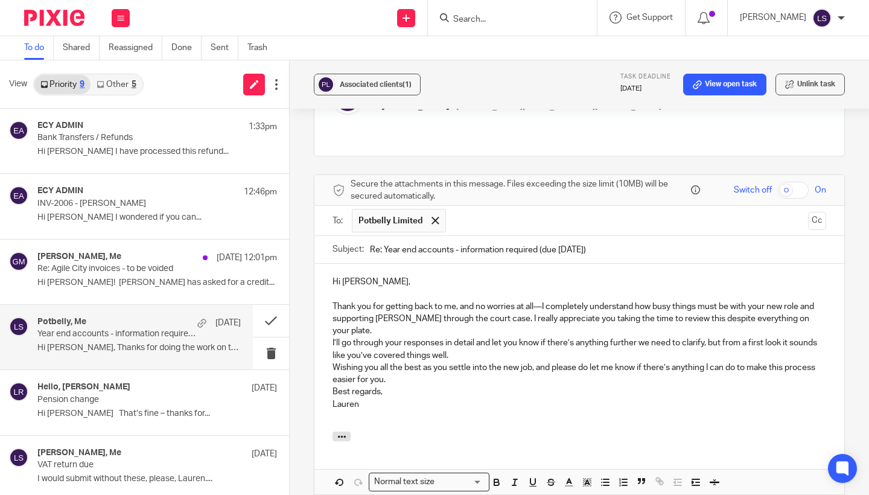
click at [814, 300] on p "Thank you for getting back to me, and no worries at all—I completely understand…" at bounding box center [578, 318] width 493 height 37
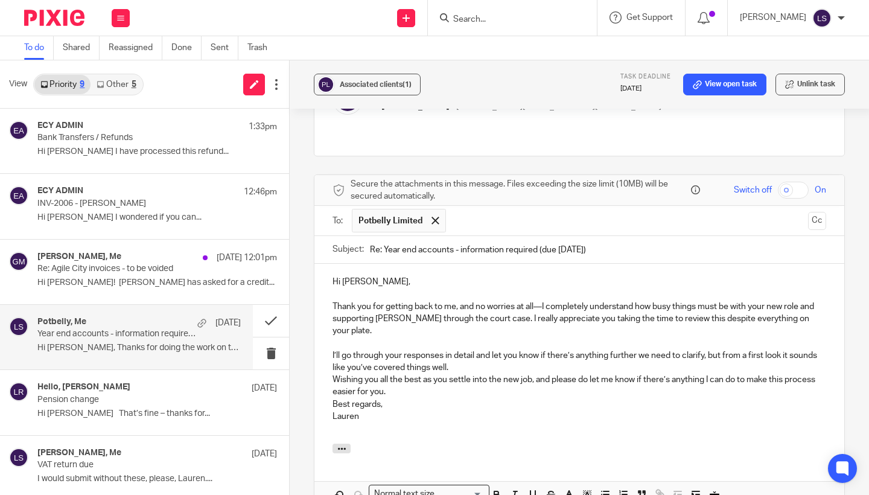
click at [490, 349] on p "I’ll go through your responses in detail and let you know if there’s anything f…" at bounding box center [578, 361] width 493 height 25
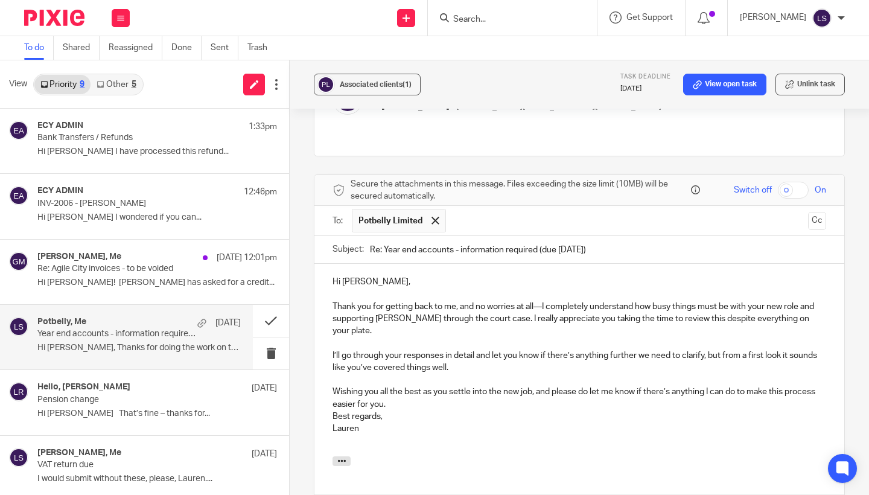
click at [329, 375] on div "Hi Michael, Thank you for getting back to me, and no worries at all—I completel…" at bounding box center [579, 360] width 530 height 192
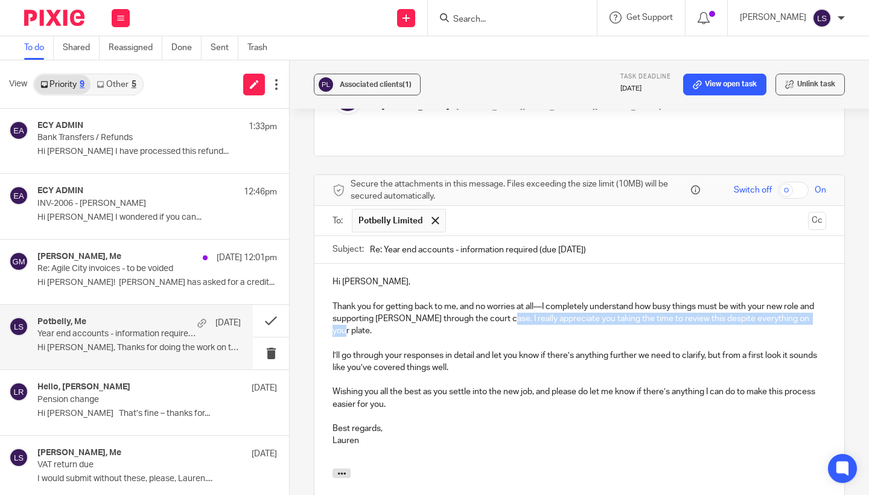
drag, startPoint x: 820, startPoint y: 294, endPoint x: 495, endPoint y: 293, distance: 324.6
click at [495, 300] on p "Thank you for getting back to me, and no worries at all—I completely understand…" at bounding box center [578, 318] width 493 height 37
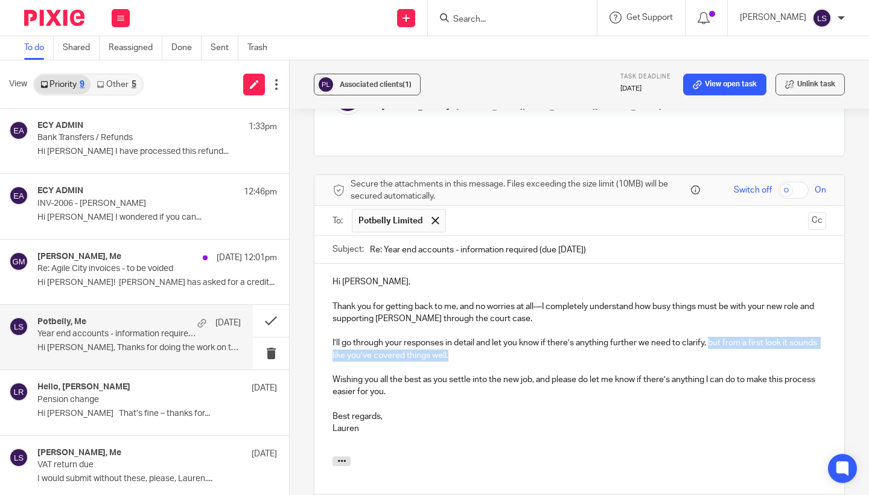
drag, startPoint x: 471, startPoint y: 323, endPoint x: 710, endPoint y: 311, distance: 239.8
click at [710, 337] on p "I’ll go through your responses in detail and let you know if there’s anything f…" at bounding box center [578, 349] width 493 height 25
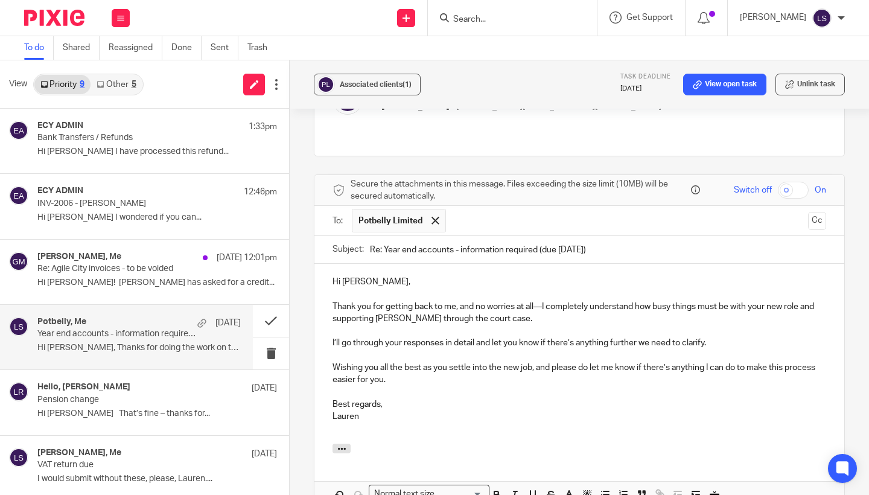
click at [325, 317] on div "Hi Michael, Thank you for getting back to me, and no worries at all—I completel…" at bounding box center [579, 354] width 530 height 180
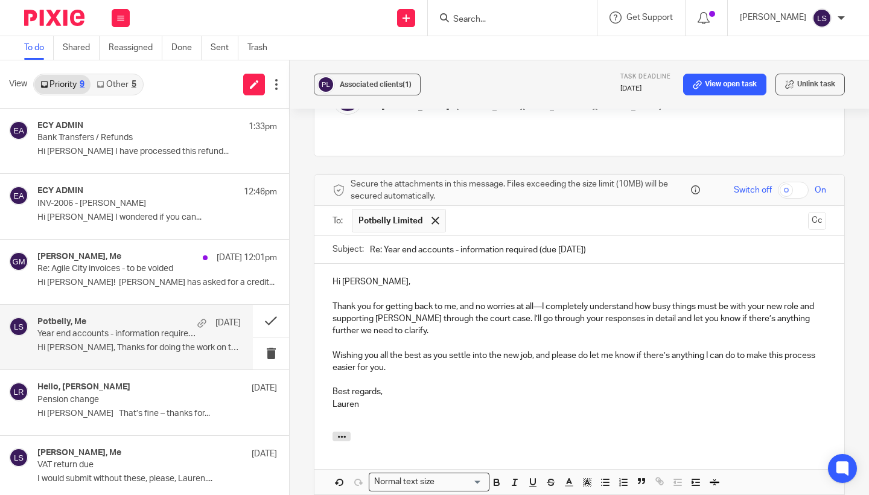
click at [461, 385] on p "Best regards, Lauren" at bounding box center [578, 397] width 493 height 25
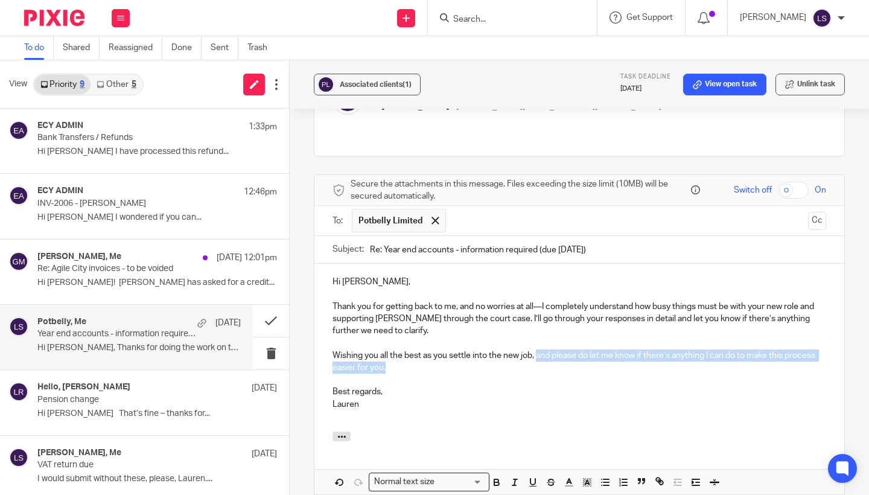
drag, startPoint x: 402, startPoint y: 338, endPoint x: 536, endPoint y: 322, distance: 135.6
click at [536, 349] on p "Wishing you all the best as you settle into the new job, and please do let me k…" at bounding box center [578, 361] width 493 height 25
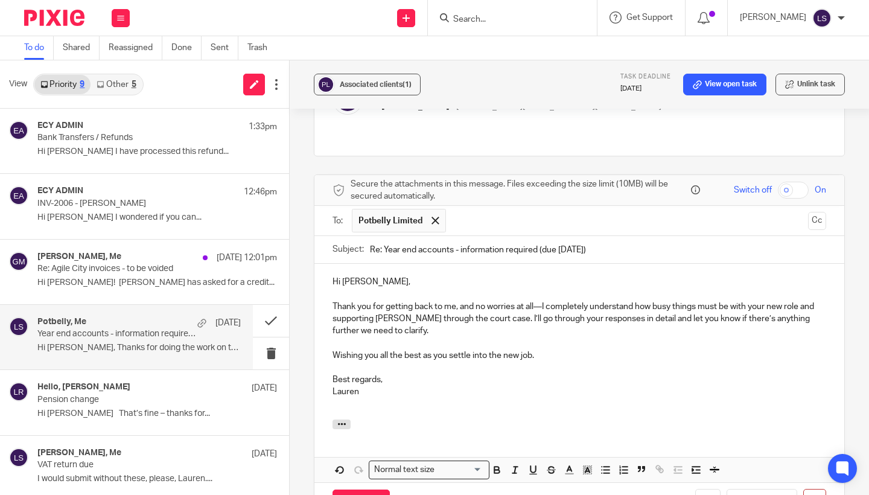
click at [509, 373] on p "Best regards, Lauren" at bounding box center [578, 385] width 493 height 25
click at [859, 294] on div "Associated clients (1) Task deadline 30 Sep 2025 View open task Unlink task Yea…" at bounding box center [579, 277] width 579 height 434
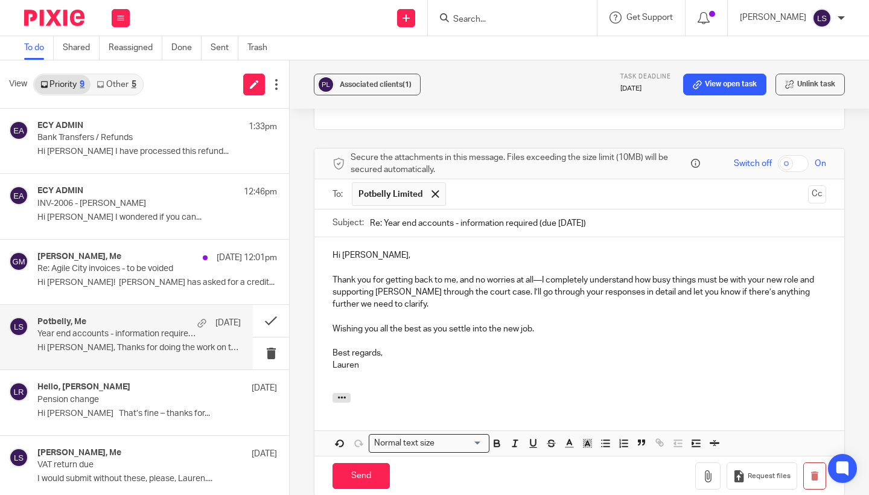
scroll to position [208, 0]
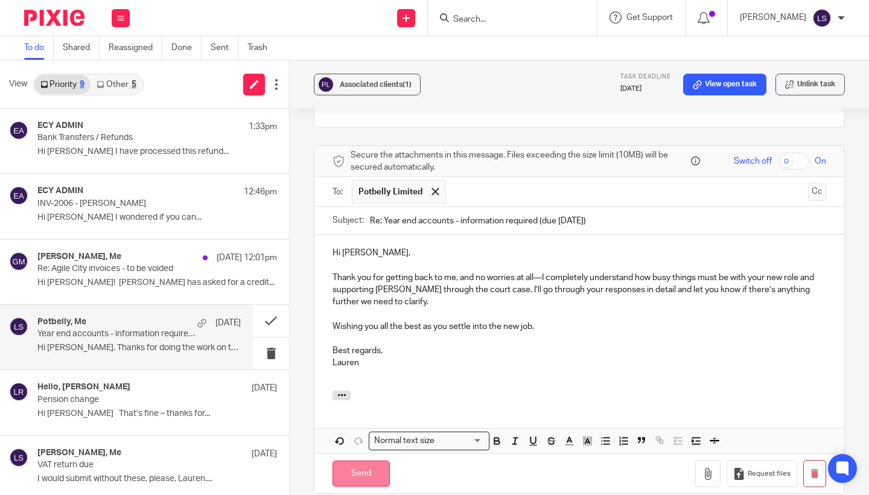
click at [370, 460] on input "Send" at bounding box center [360, 473] width 57 height 26
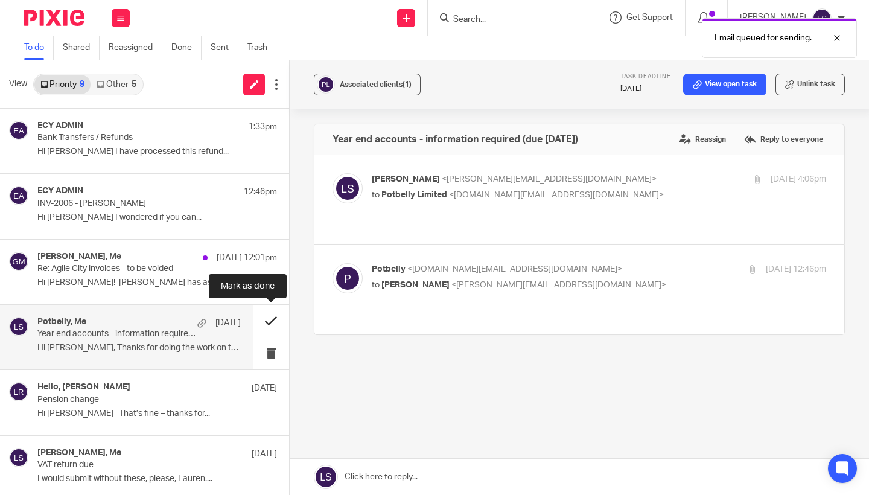
click at [271, 317] on button at bounding box center [271, 321] width 36 height 32
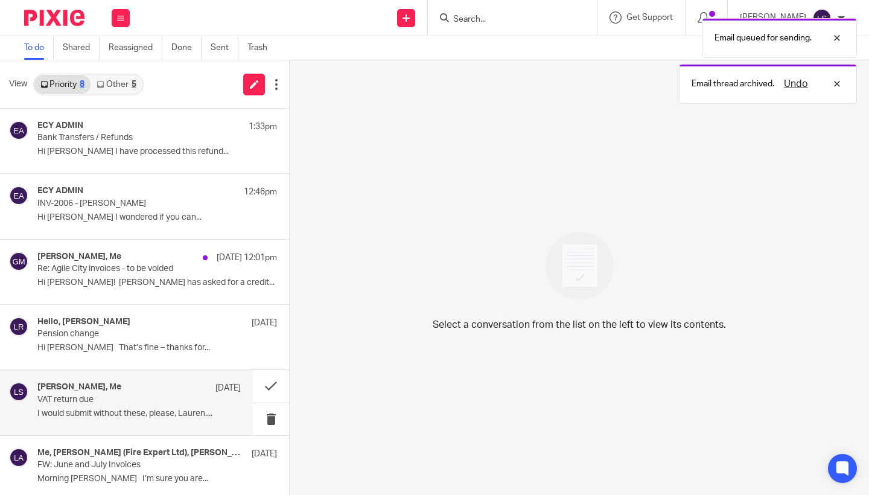
click at [138, 401] on p "VAT return due" at bounding box center [118, 400] width 163 height 10
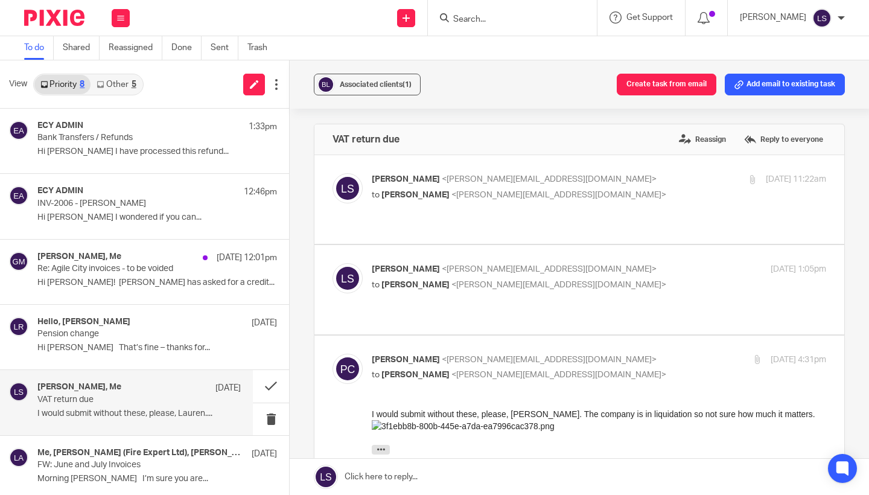
click at [622, 354] on p "Paul Crawford <paul@panthermilk.com>" at bounding box center [523, 360] width 303 height 13
checkbox input "false"
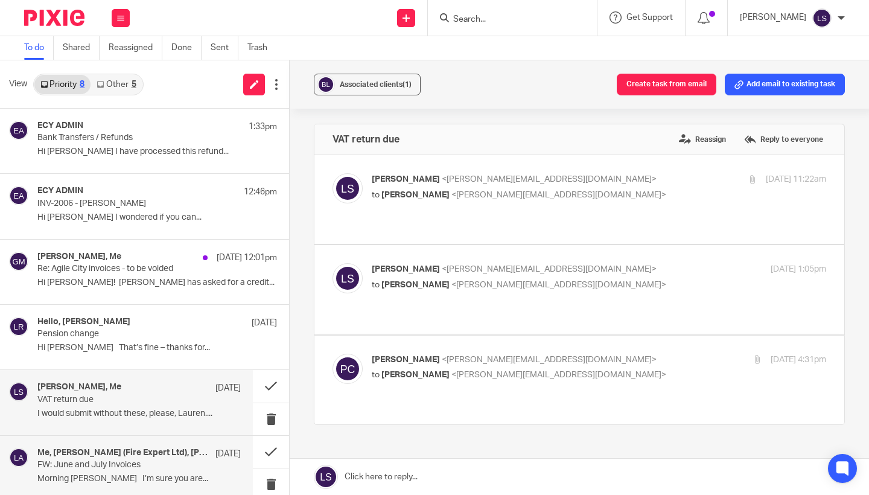
click at [104, 460] on p "FW: June and July Invoices" at bounding box center [118, 465] width 163 height 10
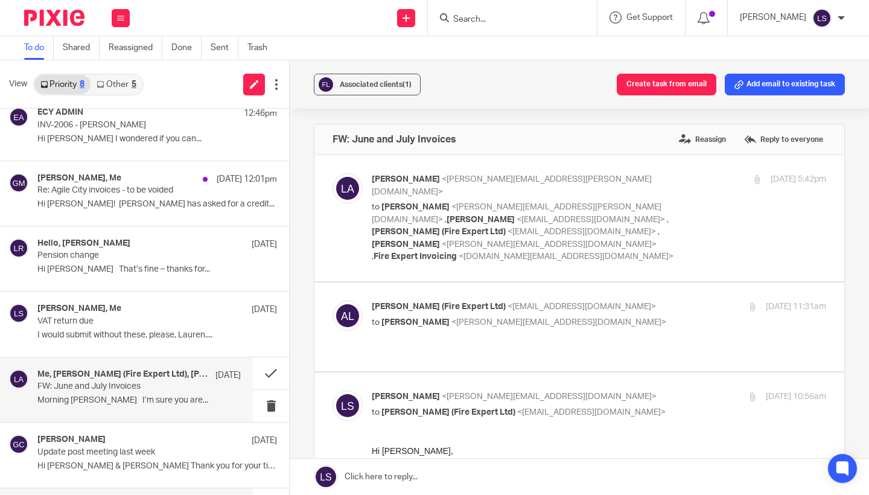
scroll to position [78, 0]
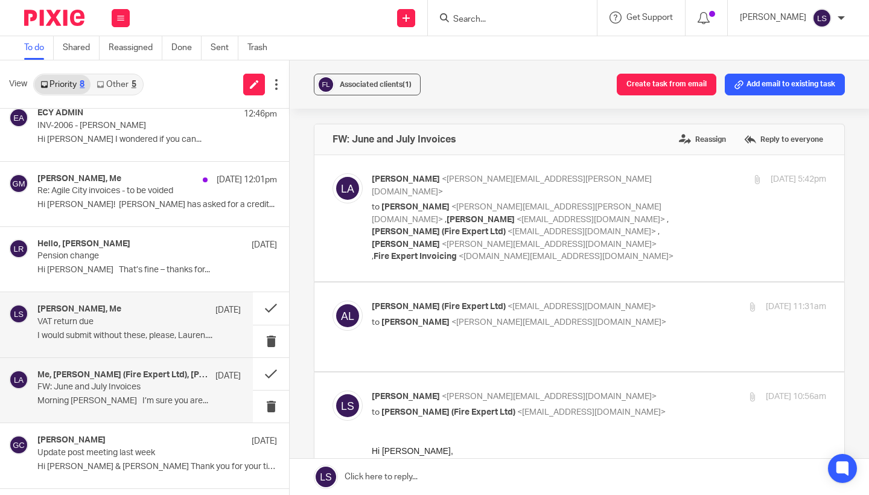
click at [117, 328] on div "Paul Crawford, Me 18 Aug VAT return due I would submit without these, please, L…" at bounding box center [138, 324] width 203 height 40
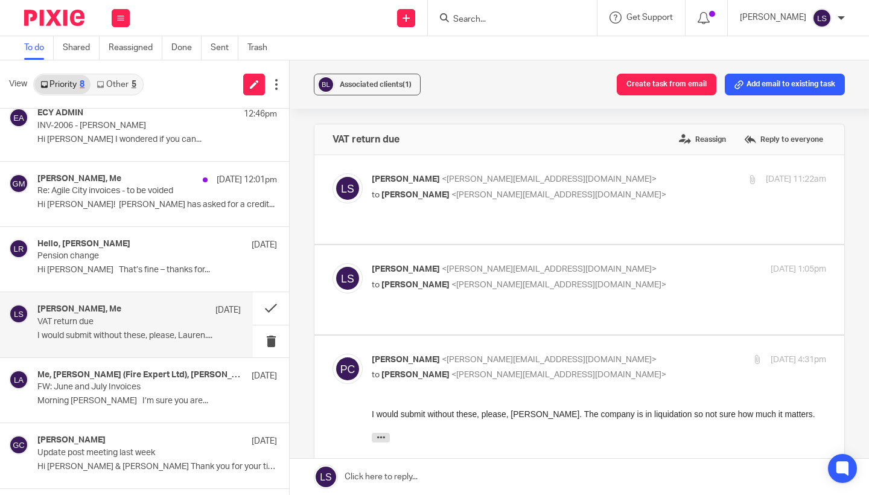
scroll to position [0, 0]
click at [609, 369] on p "to Lauren Simmons <lauren@fearlessfinancials.co.uk>" at bounding box center [523, 375] width 303 height 13
checkbox input "false"
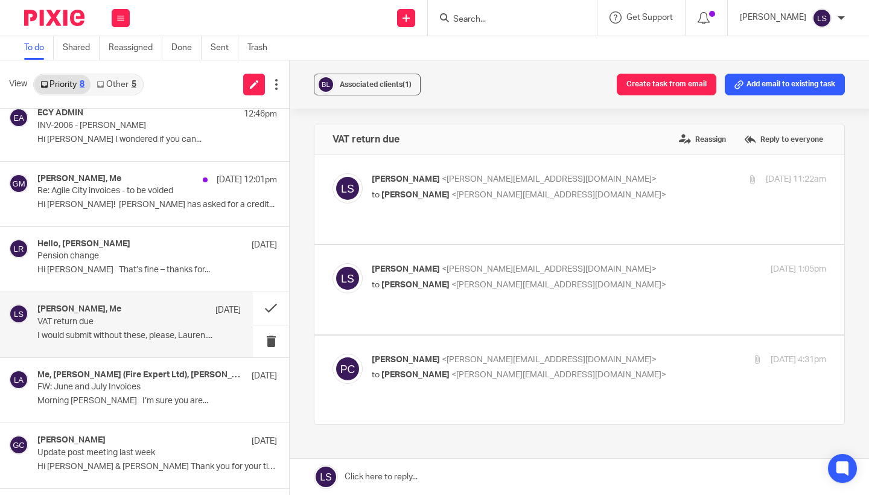
click at [410, 474] on link at bounding box center [579, 476] width 579 height 36
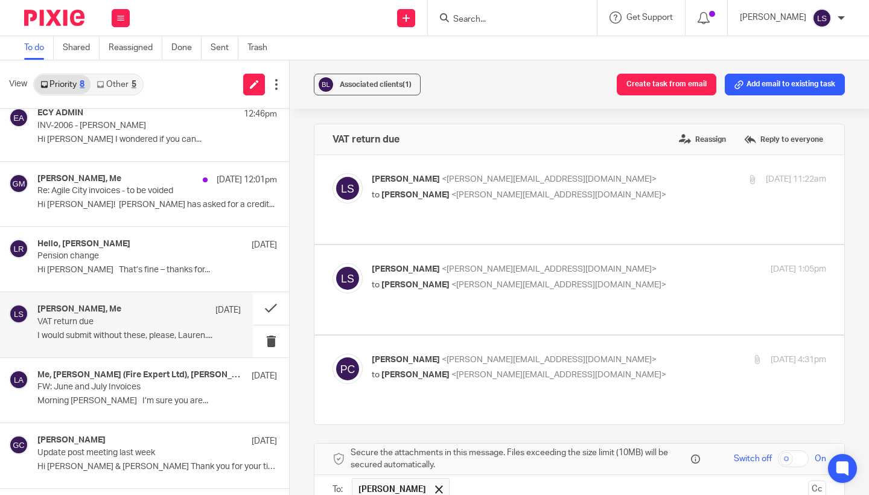
scroll to position [246, 0]
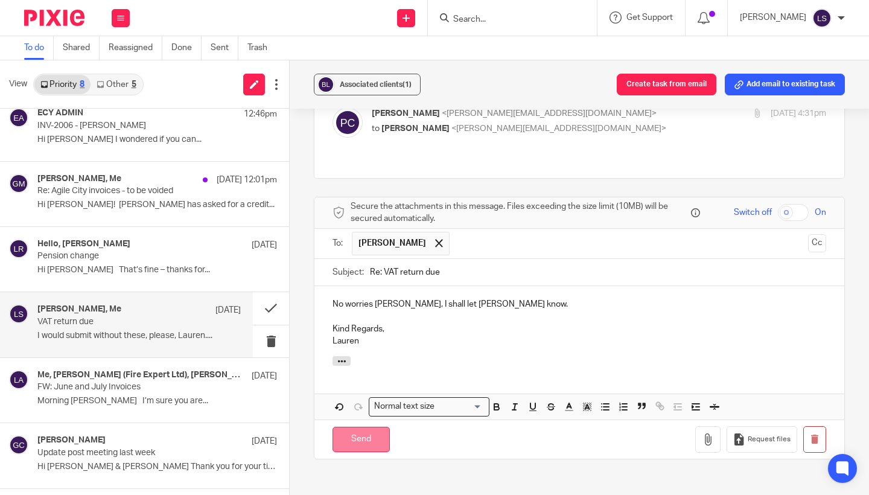
click at [375, 427] on input "Send" at bounding box center [360, 440] width 57 height 26
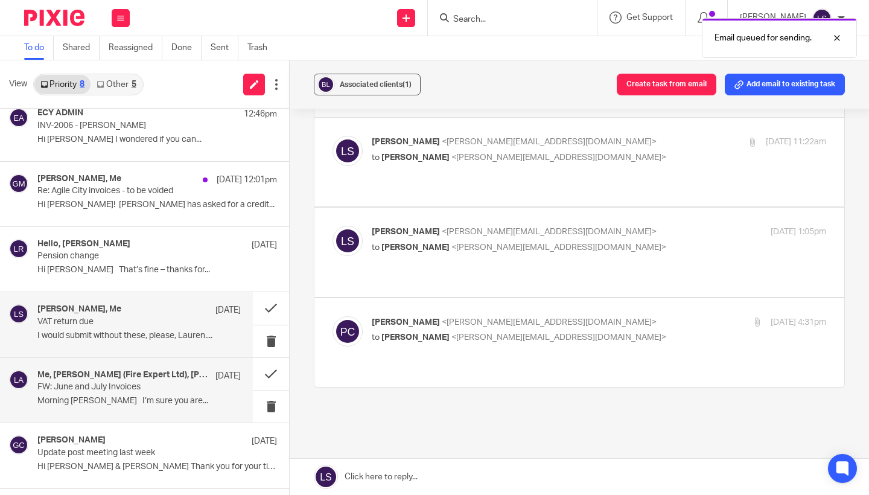
click at [111, 382] on p "FW: June and July Invoices" at bounding box center [118, 387] width 163 height 10
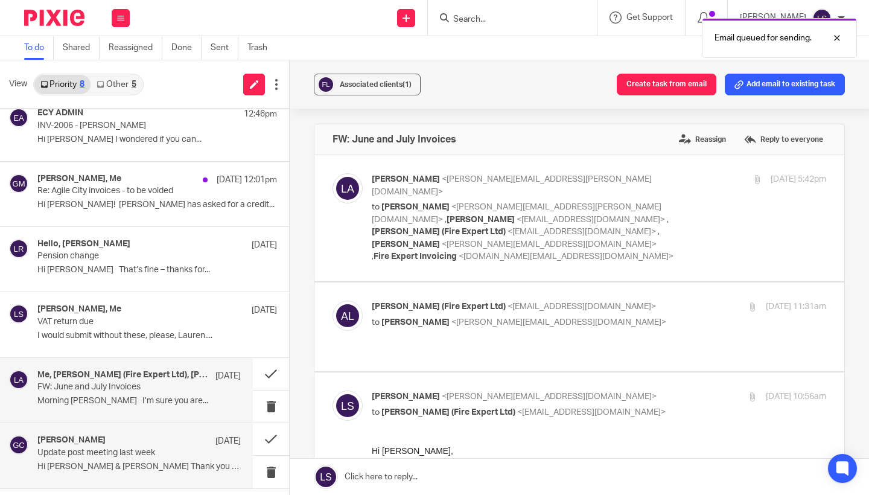
scroll to position [0, 0]
click at [119, 454] on p "Update post meeting last week" at bounding box center [118, 453] width 163 height 10
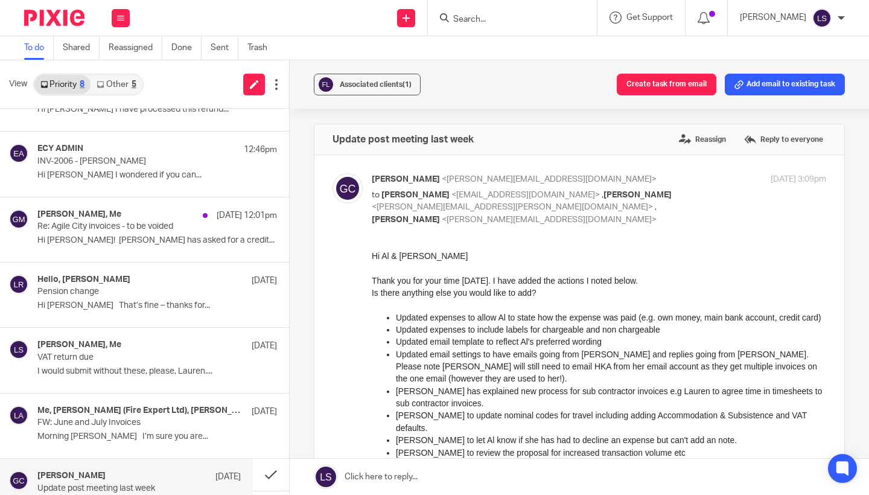
scroll to position [41, 0]
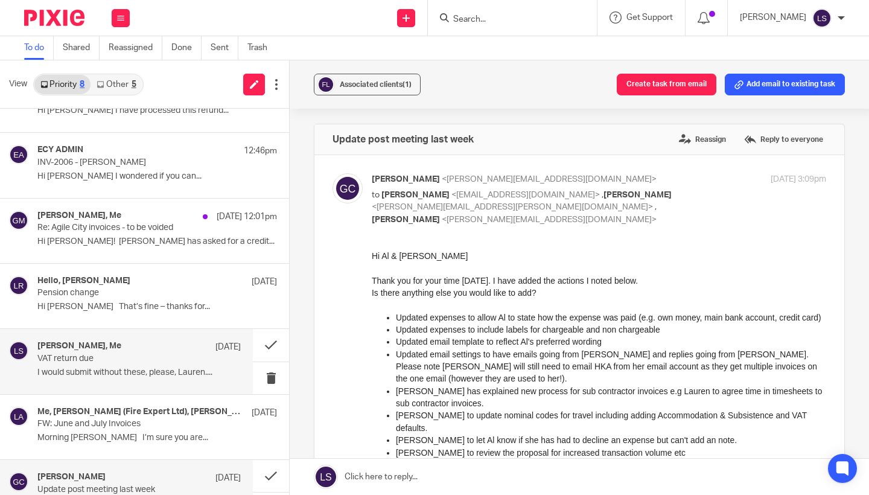
click at [106, 379] on div "Paul Crawford, Me 18 Aug VAT return due I would submit without these, please, L…" at bounding box center [138, 361] width 203 height 40
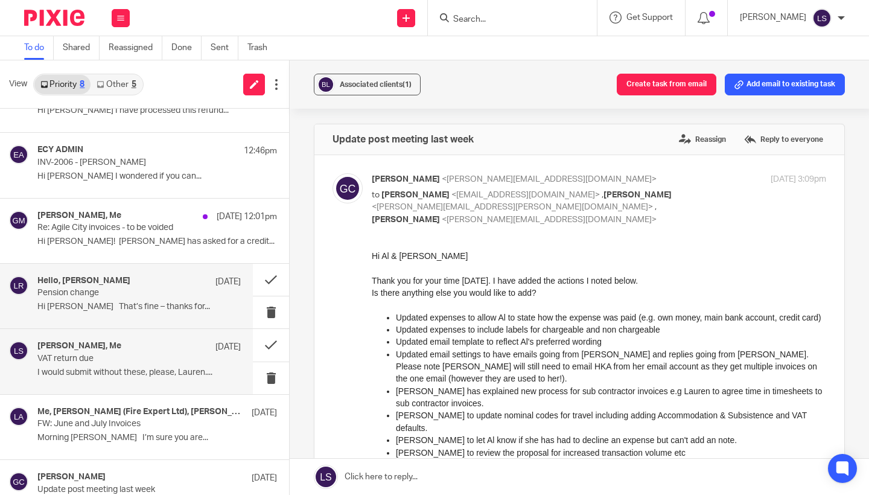
click at [116, 308] on p "Hi Laura That’s fine – thanks for..." at bounding box center [138, 307] width 203 height 10
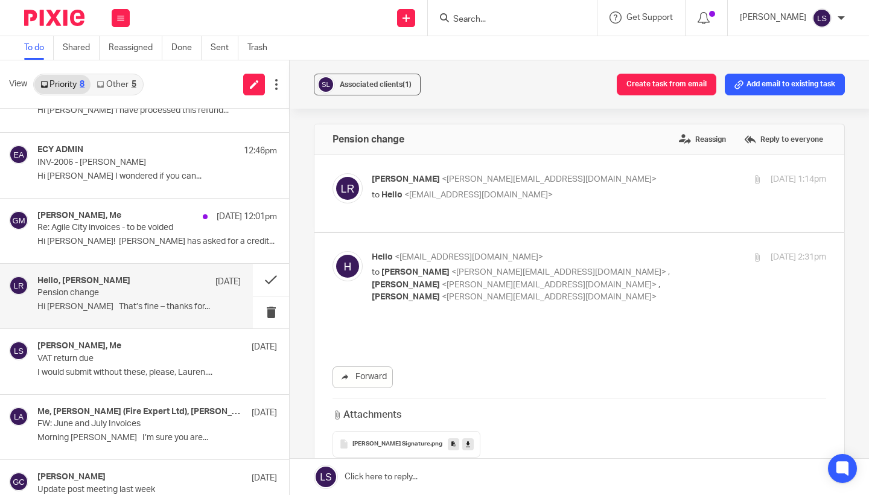
scroll to position [0, 0]
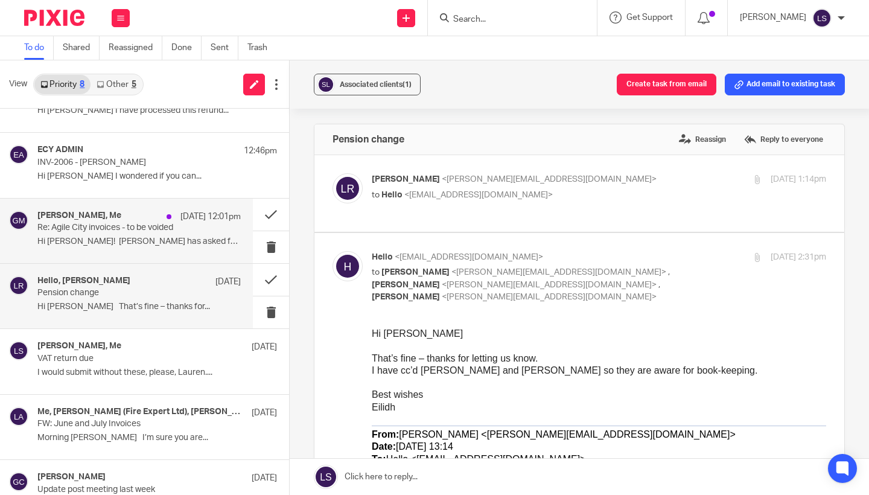
click at [116, 236] on p "Hi Rob! Lauren has asked for a credit..." at bounding box center [138, 241] width 203 height 10
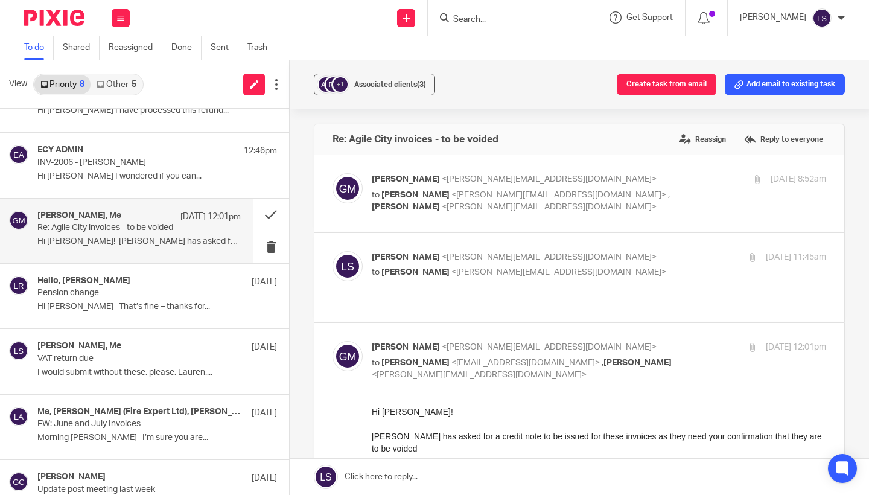
click at [492, 475] on div "Speak soon" at bounding box center [599, 472] width 454 height 12
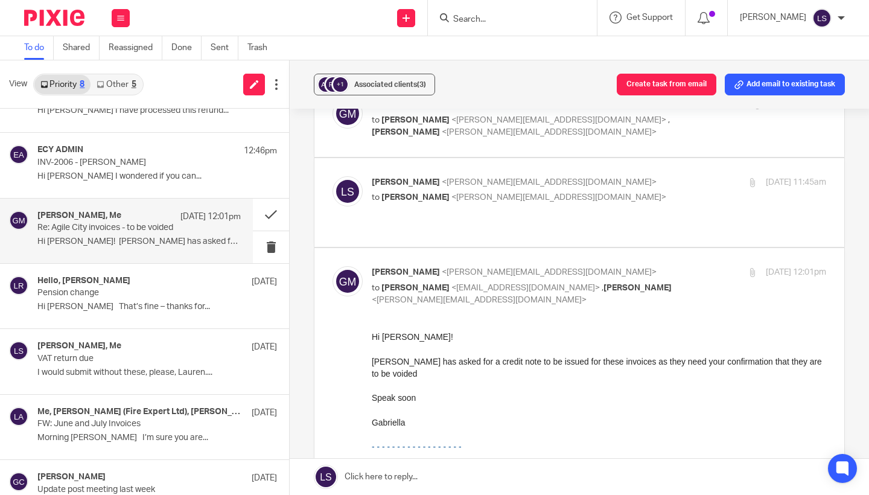
scroll to position [65, 0]
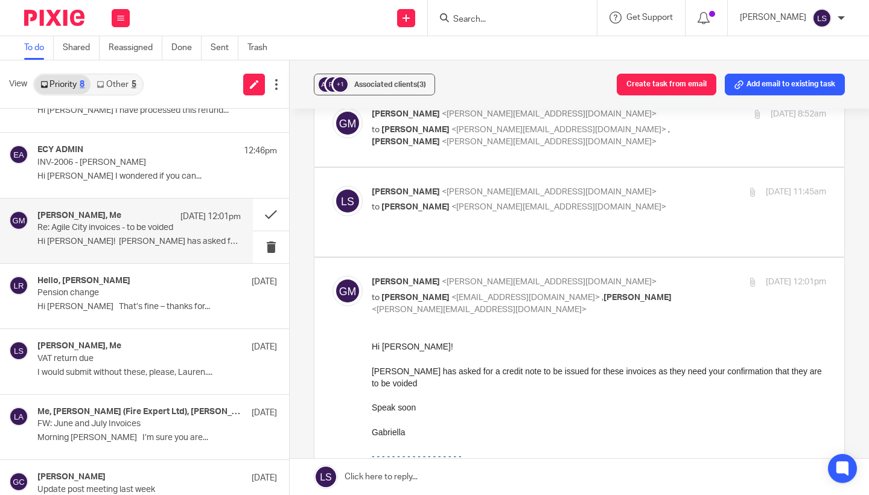
click at [618, 291] on p "to Rob Morrison <rob@agile-city.com> , Lauren Simmons <lauren@fearlessfinancial…" at bounding box center [523, 303] width 303 height 25
checkbox input "false"
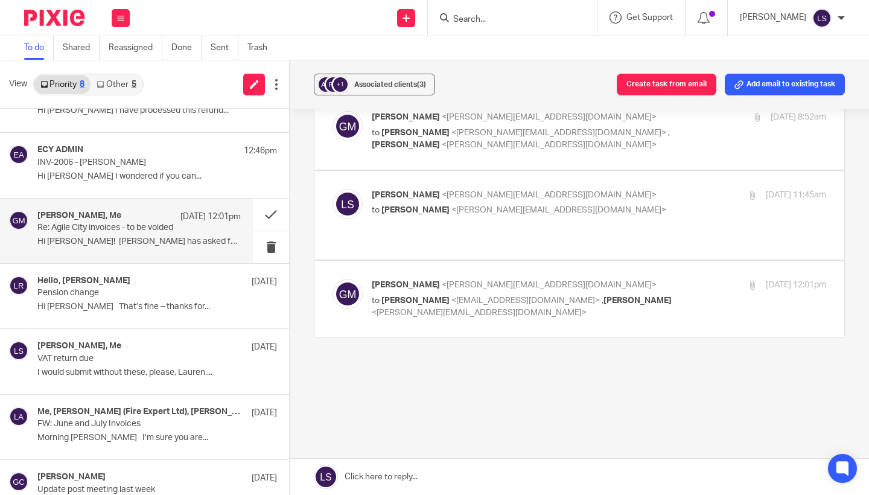
scroll to position [37, 0]
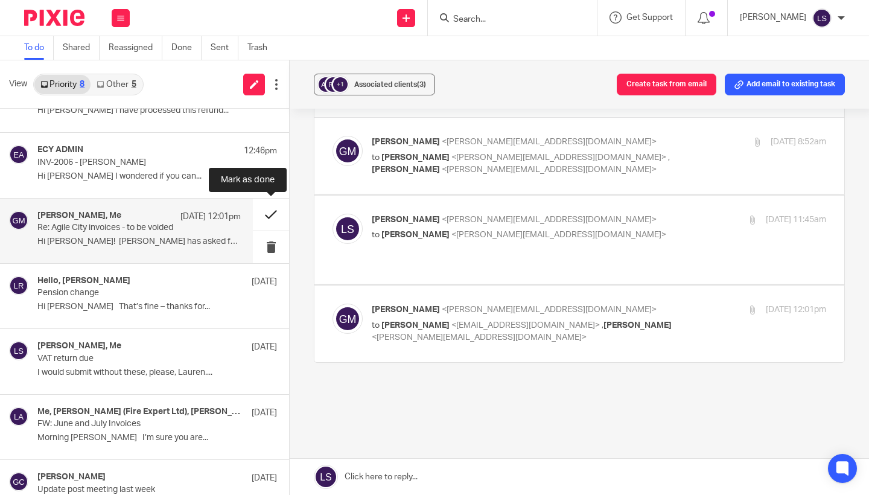
click at [268, 212] on button at bounding box center [271, 214] width 36 height 32
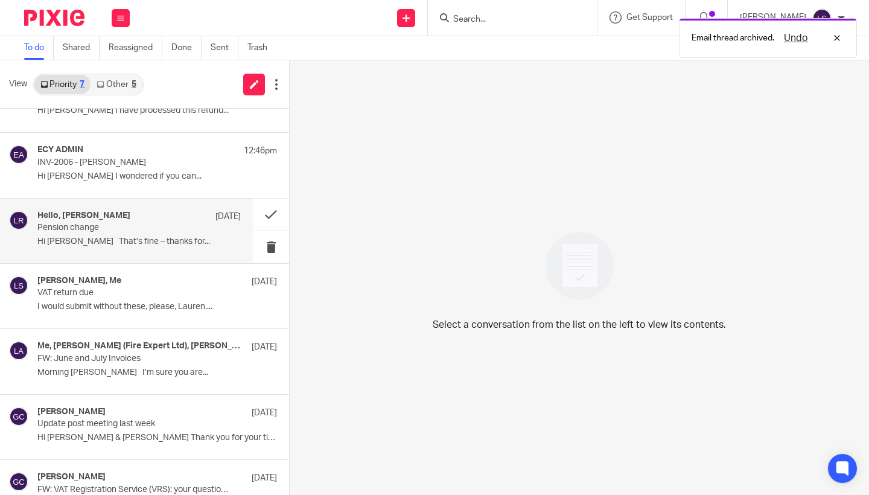
click at [82, 238] on p "Hi Laura That’s fine – thanks for..." at bounding box center [138, 241] width 203 height 10
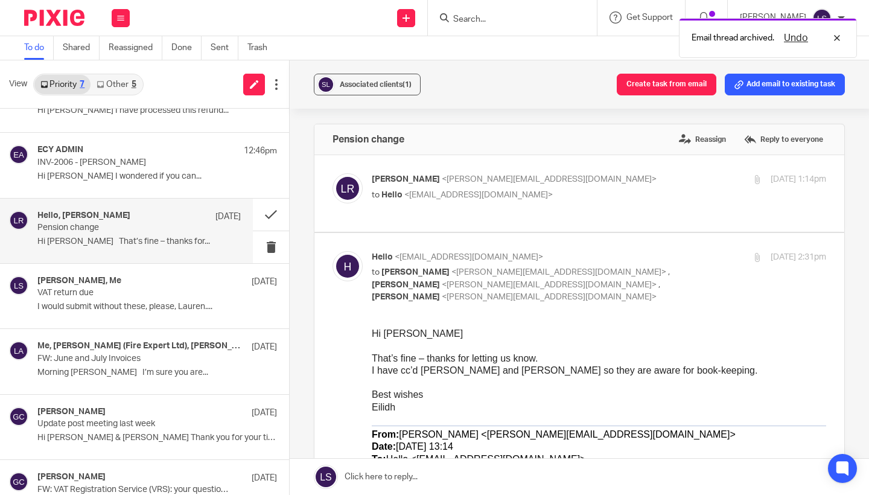
scroll to position [0, 0]
click at [646, 251] on p "Hello <hello@fearlessfinancials.co.uk>" at bounding box center [523, 257] width 303 height 13
checkbox input "false"
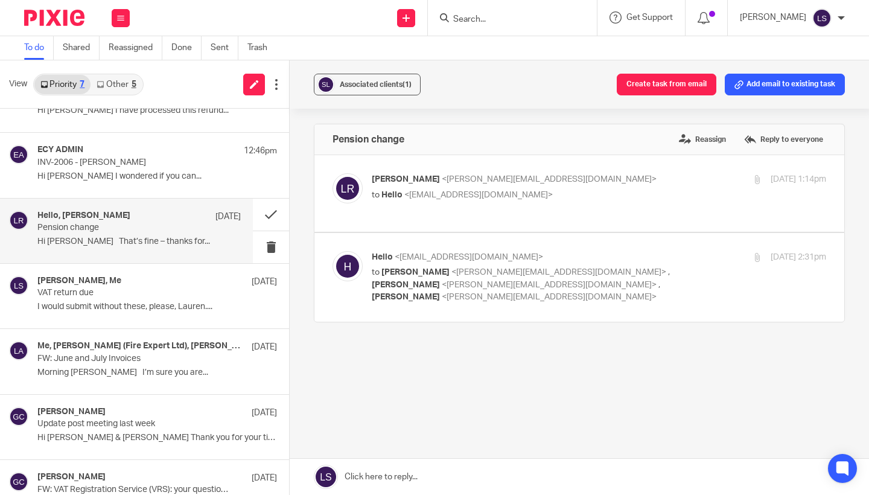
click at [100, 227] on p "Pension change" at bounding box center [118, 228] width 163 height 10
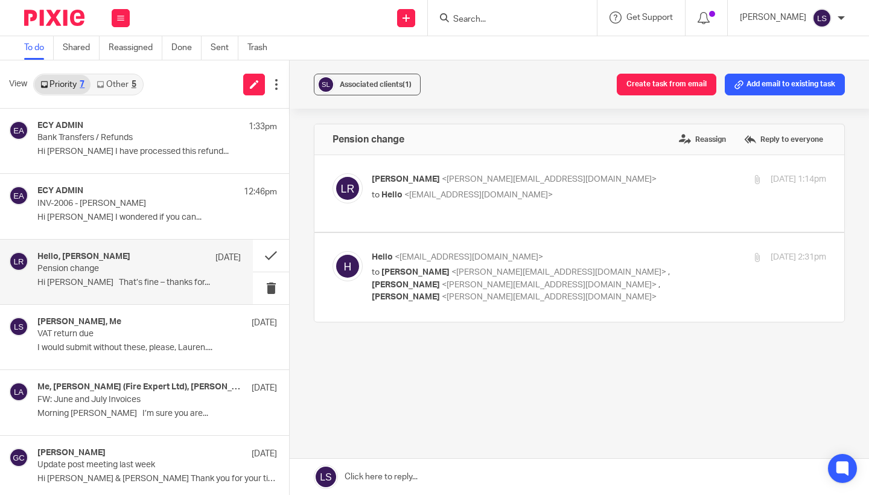
click at [128, 83] on link "Other 5" at bounding box center [115, 84] width 51 height 19
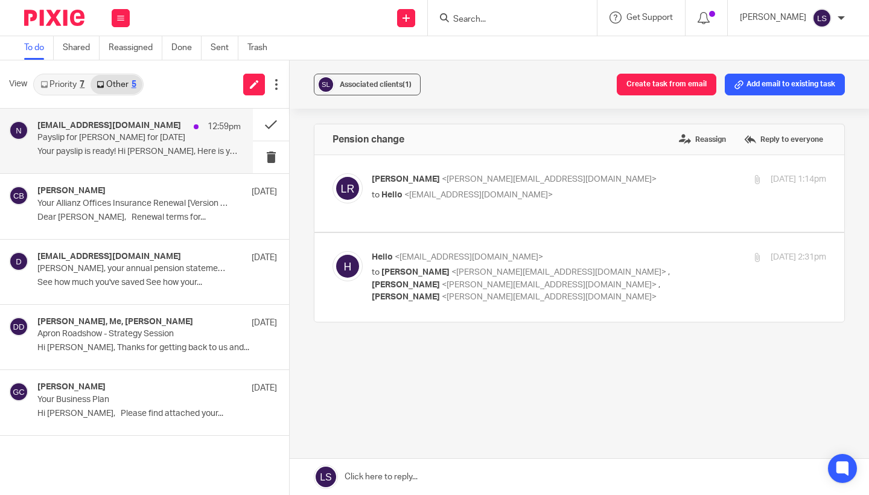
click at [124, 149] on p "Your payslip is ready! Hi Lauren, Here is your..." at bounding box center [138, 152] width 203 height 10
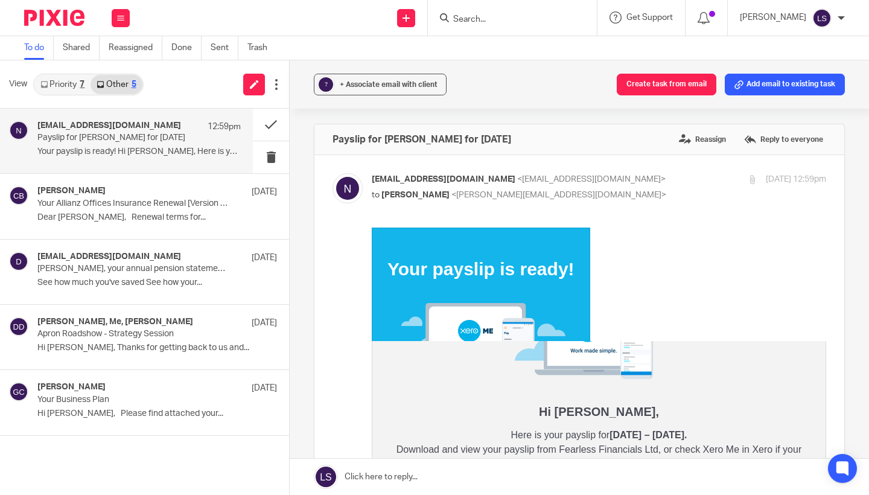
click at [351, 290] on div "Forward Attachments PaySlip .pdf" at bounding box center [578, 449] width 493 height 444
click at [275, 122] on button at bounding box center [271, 125] width 36 height 32
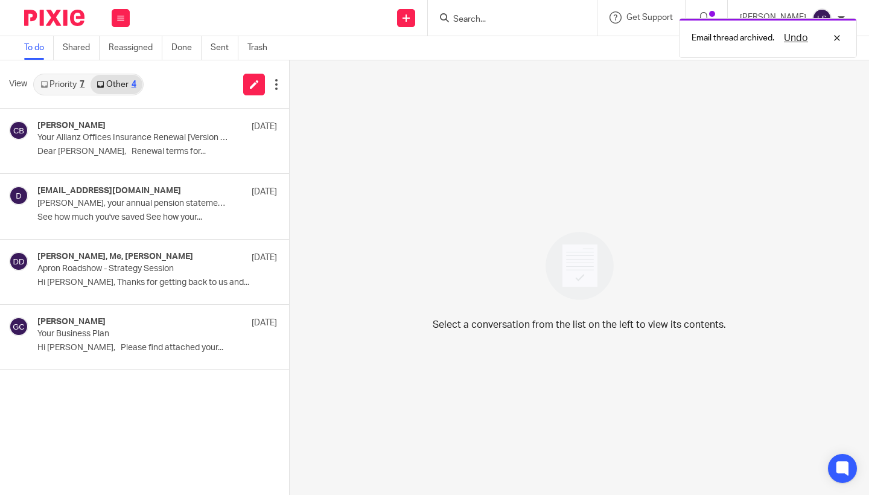
click at [67, 75] on link "Priority 7" at bounding box center [62, 84] width 56 height 19
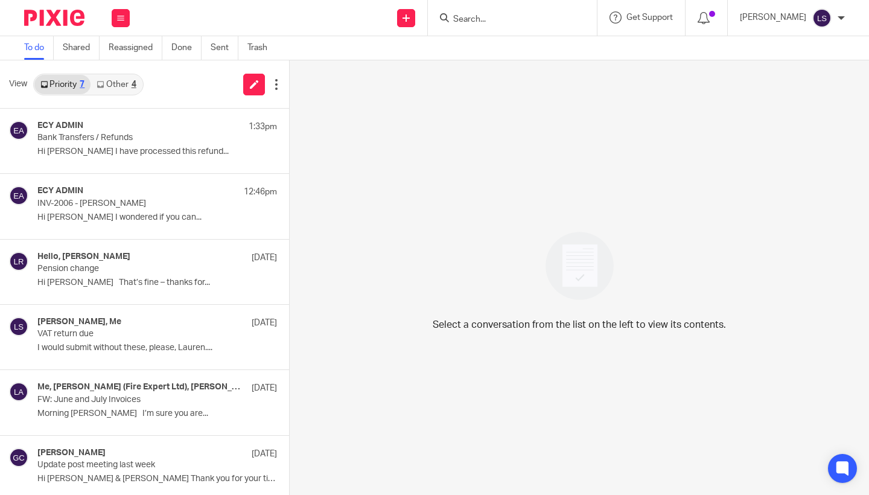
click at [131, 86] on link "Other 4" at bounding box center [115, 84] width 51 height 19
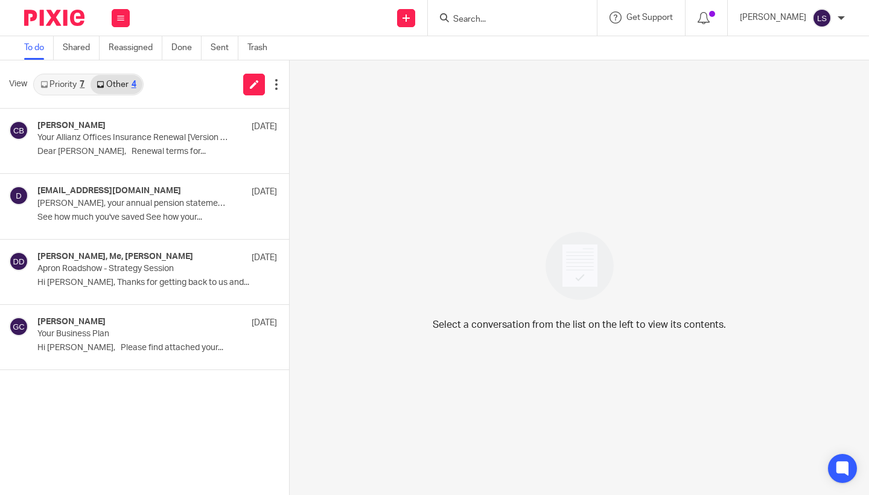
click at [56, 84] on link "Priority 7" at bounding box center [62, 84] width 56 height 19
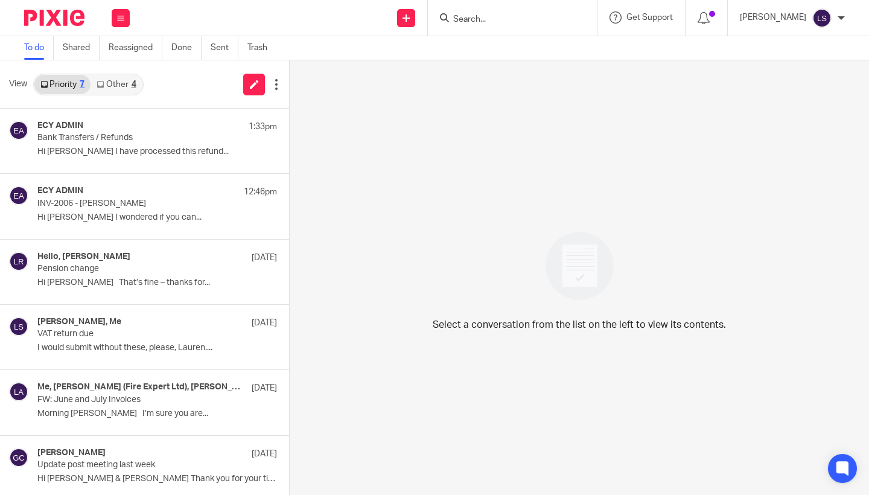
click at [516, 24] on form at bounding box center [516, 17] width 128 height 15
click at [512, 22] on input "Search" at bounding box center [506, 19] width 109 height 11
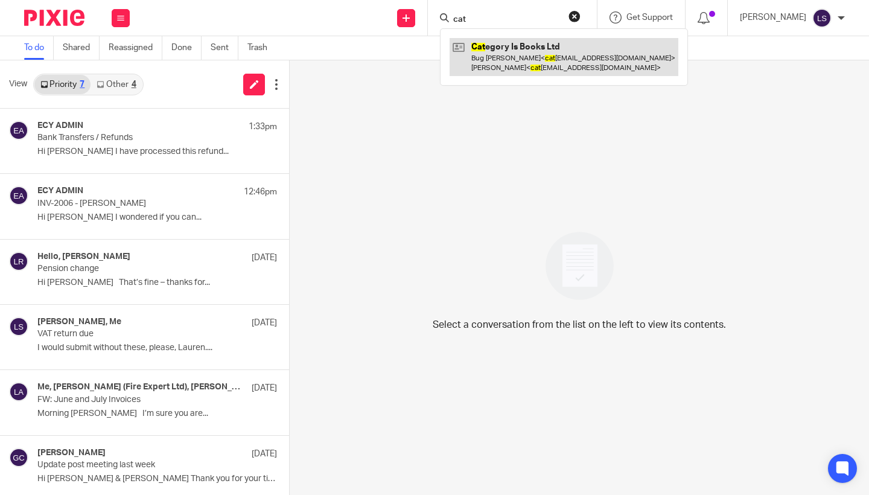
type input "cat"
click at [512, 64] on link at bounding box center [563, 56] width 229 height 37
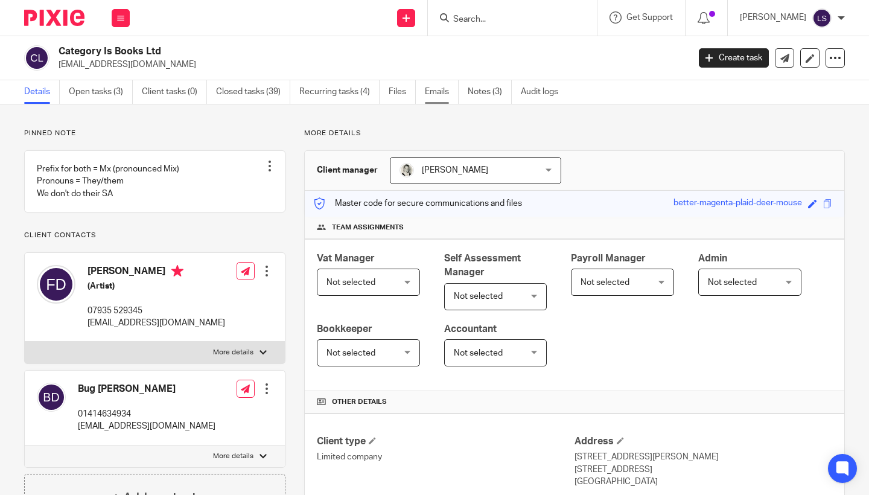
click at [445, 97] on link "Emails" at bounding box center [442, 92] width 34 height 24
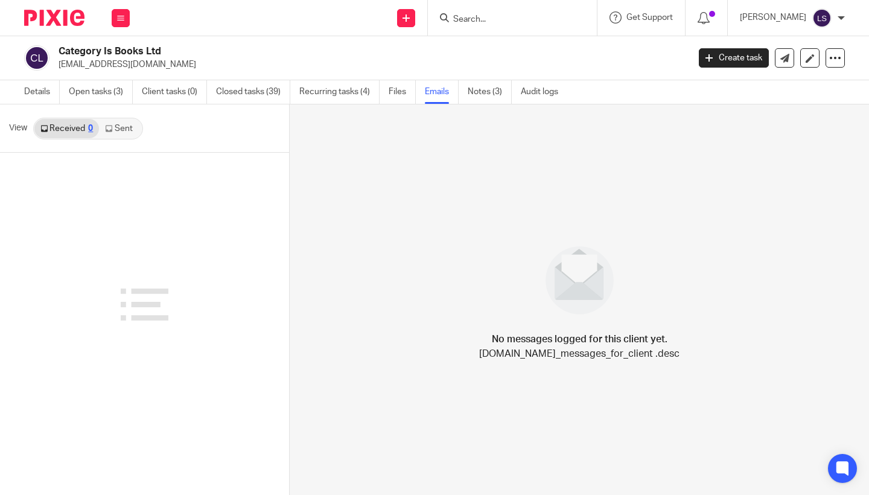
click at [122, 127] on link "Sent" at bounding box center [120, 128] width 42 height 19
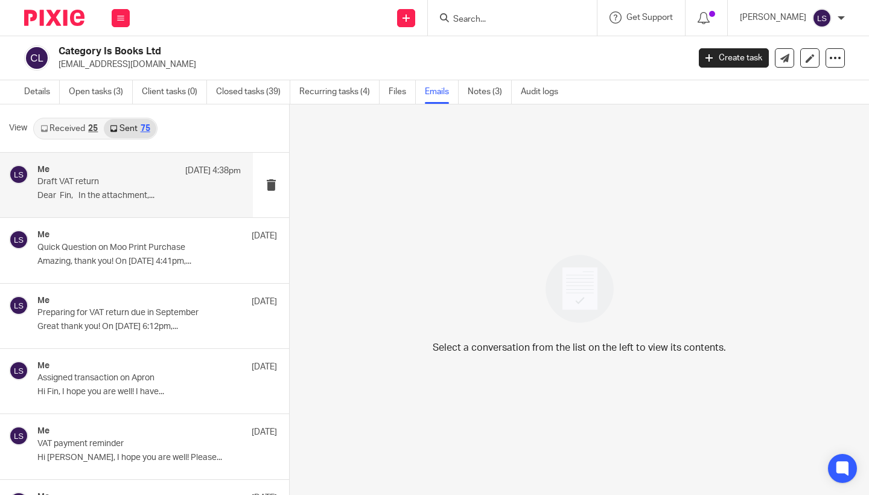
click at [135, 183] on p "Draft VAT return" at bounding box center [118, 182] width 163 height 10
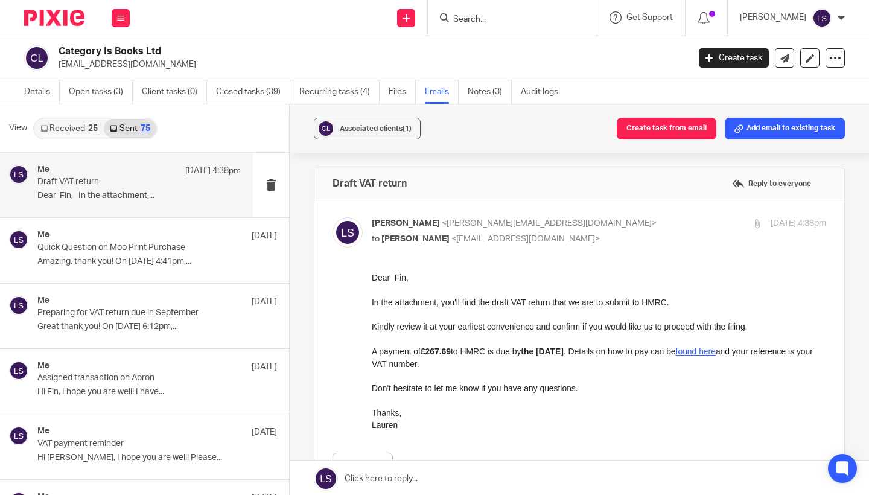
click at [593, 227] on p "Lauren Simmons <lauren@fearlessfinancials.co.uk>" at bounding box center [523, 223] width 303 height 13
checkbox input "false"
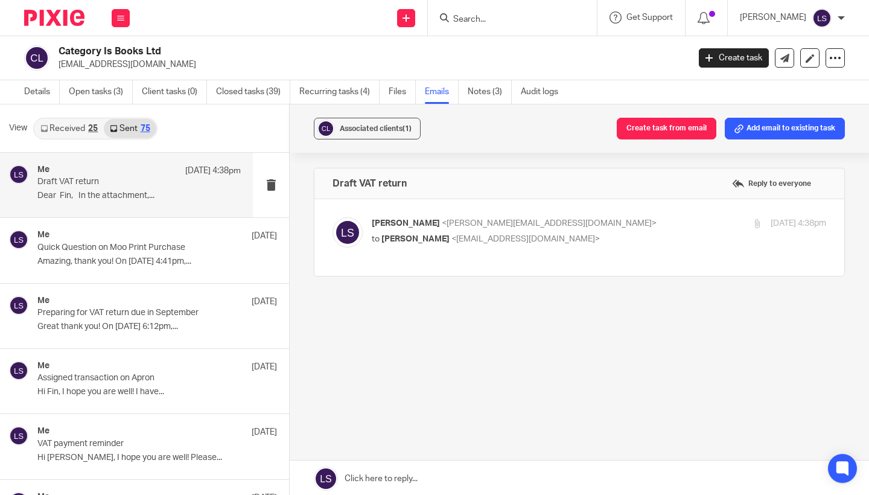
click at [420, 476] on link at bounding box center [579, 478] width 579 height 36
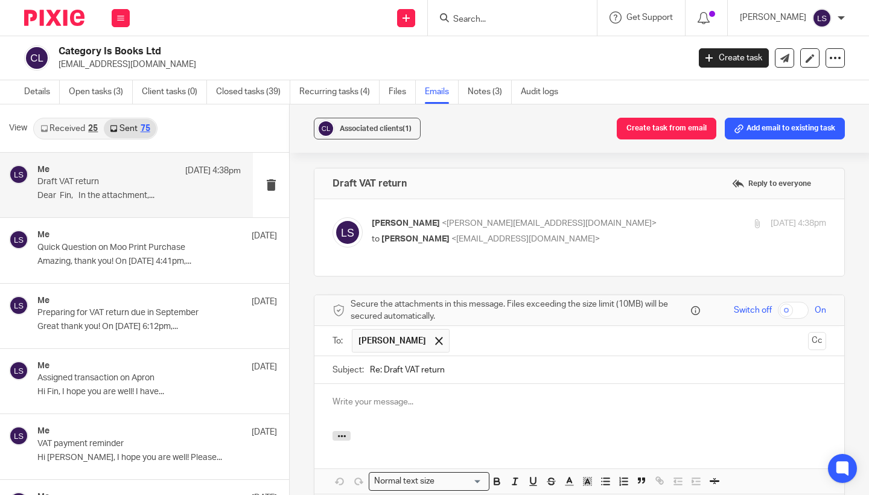
scroll to position [144, 0]
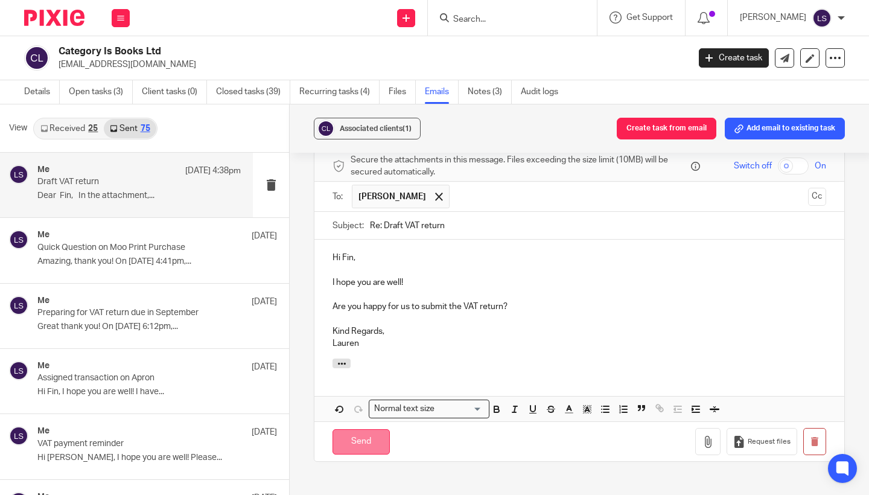
click at [360, 443] on input "Send" at bounding box center [360, 442] width 57 height 26
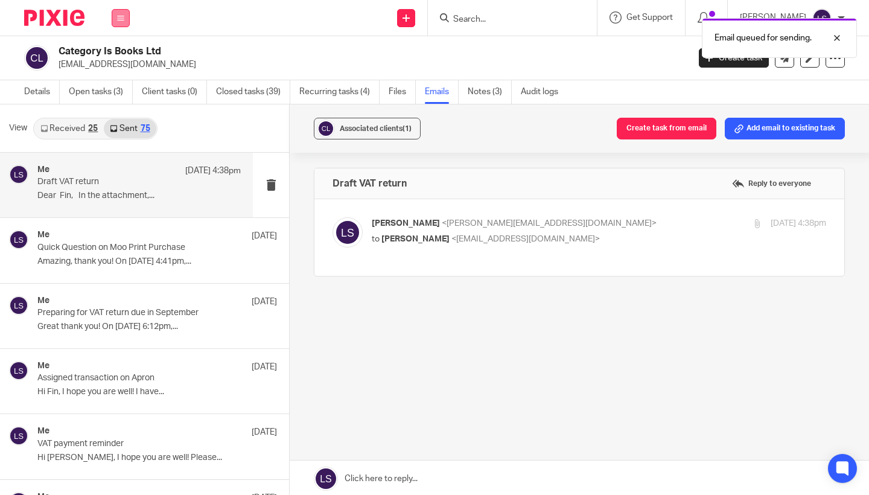
click at [121, 19] on icon at bounding box center [120, 17] width 7 height 7
click at [120, 71] on link "Email" at bounding box center [114, 73] width 20 height 8
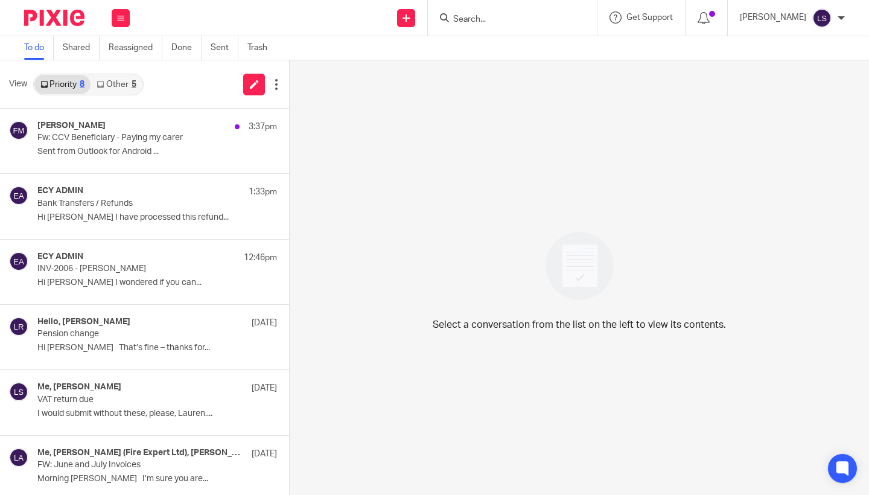
click at [118, 80] on link "Other 5" at bounding box center [115, 84] width 51 height 19
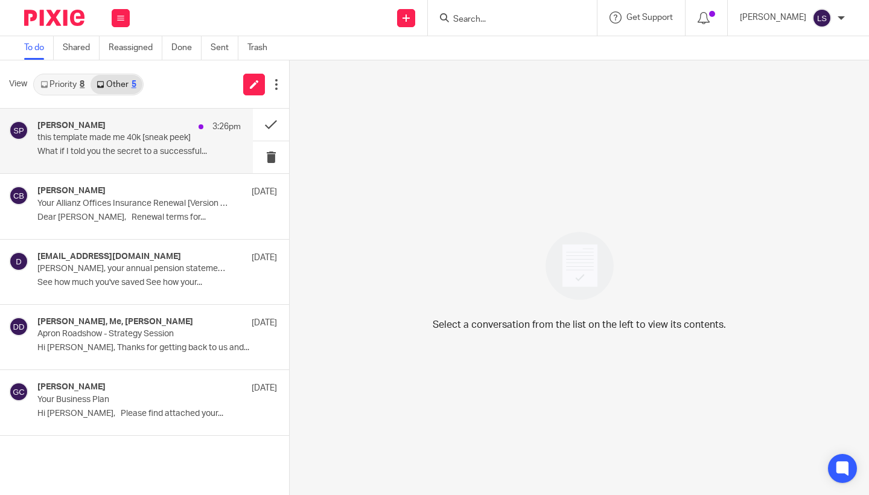
click at [97, 135] on p "this template made me 40k [sneak peek]" at bounding box center [118, 138] width 163 height 10
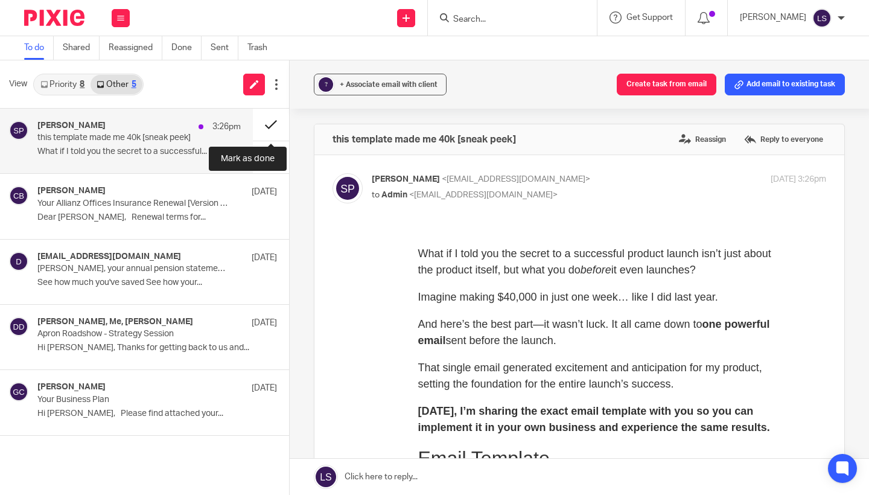
click at [265, 120] on button at bounding box center [271, 125] width 36 height 32
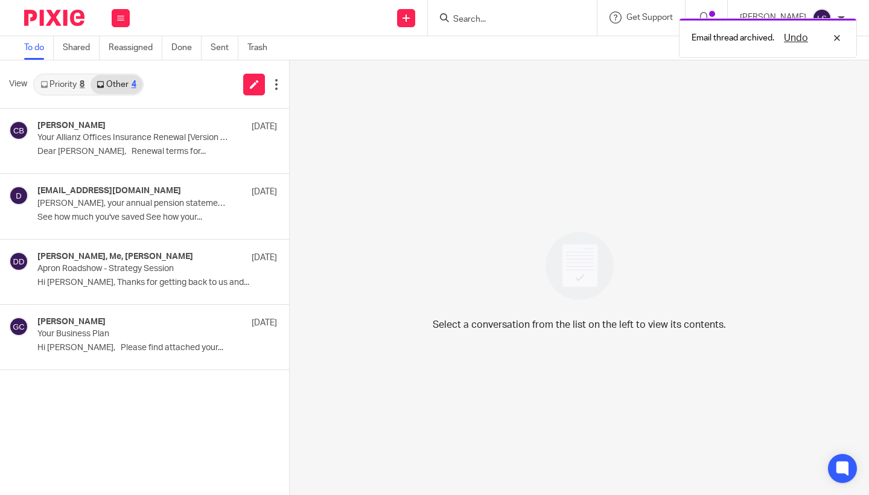
click at [82, 80] on div "8" at bounding box center [82, 84] width 5 height 8
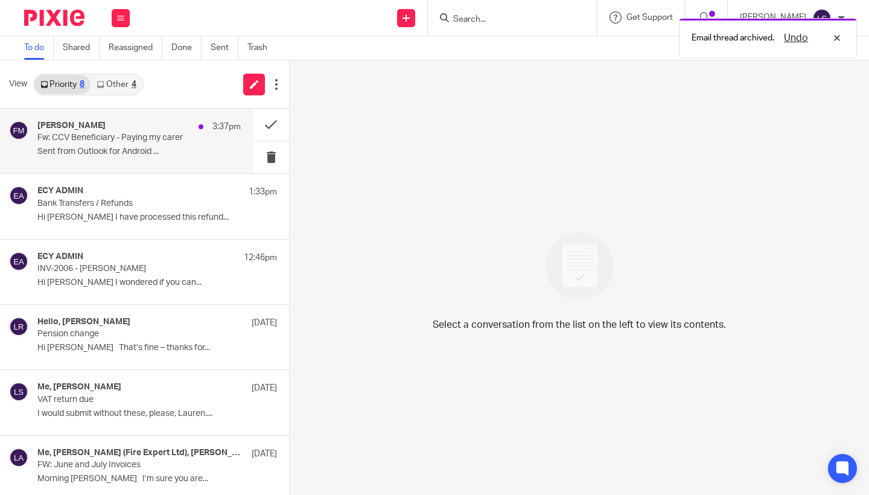
click at [103, 142] on p "Fw: CCV Beneficiary - Paying my carer" at bounding box center [118, 138] width 163 height 10
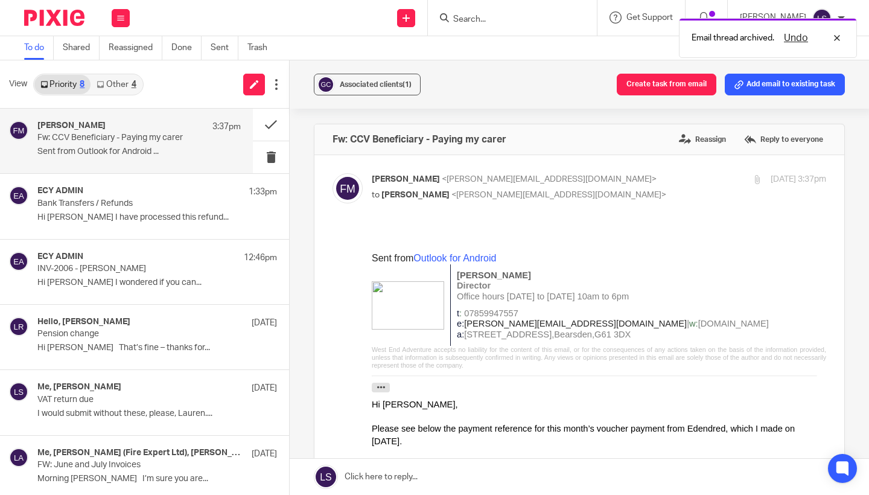
click at [385, 384] on icon "button" at bounding box center [380, 386] width 9 height 9
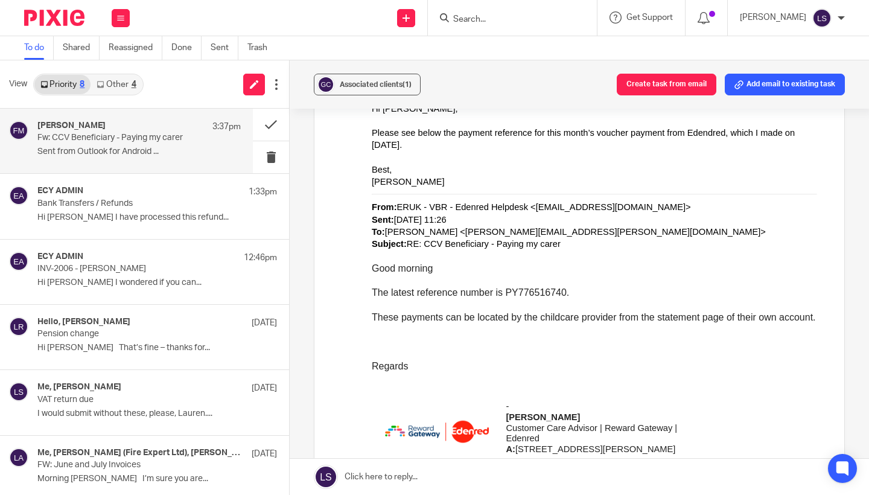
scroll to position [391, 0]
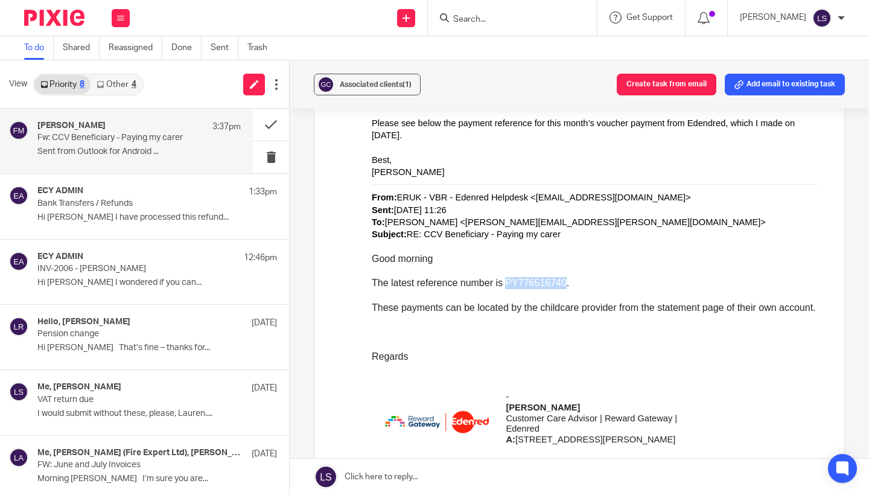
drag, startPoint x: 505, startPoint y: 277, endPoint x: 565, endPoint y: 278, distance: 60.3
click at [565, 278] on span "The latest reference number is PY776516740." at bounding box center [470, 283] width 197 height 10
copy span "PY776516740"
click at [453, 326] on p at bounding box center [599, 332] width 454 height 12
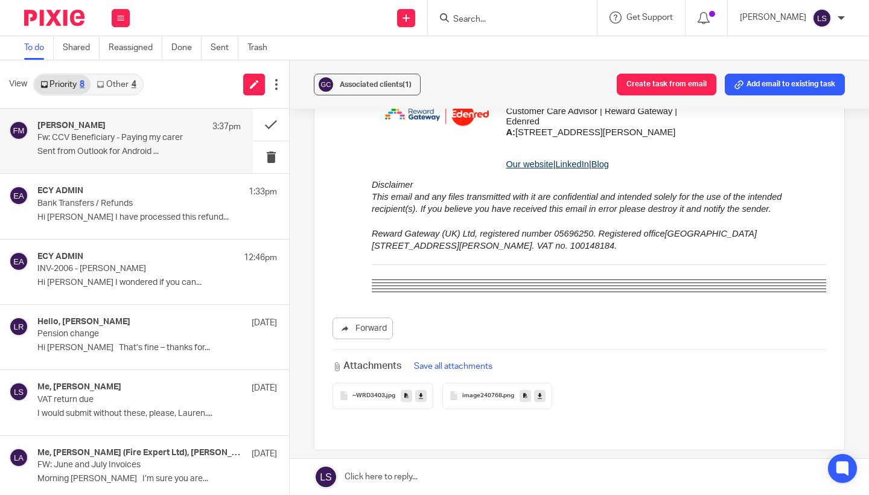
scroll to position [740, 0]
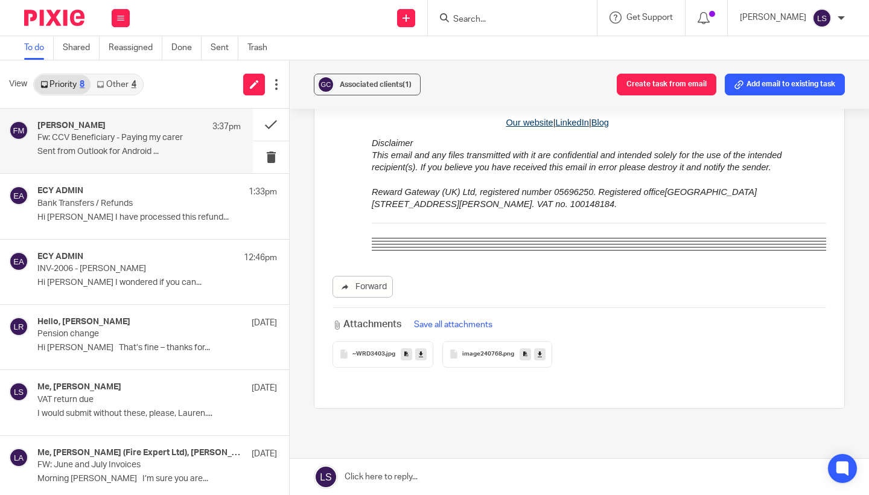
click at [385, 353] on span ".jpg" at bounding box center [390, 353] width 10 height 7
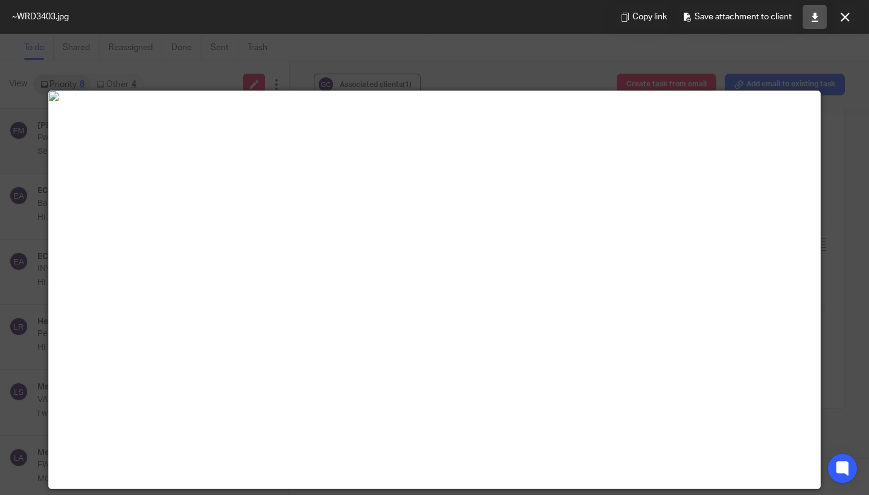
click at [818, 14] on icon at bounding box center [814, 17] width 9 height 9
click at [850, 19] on button at bounding box center [845, 17] width 24 height 24
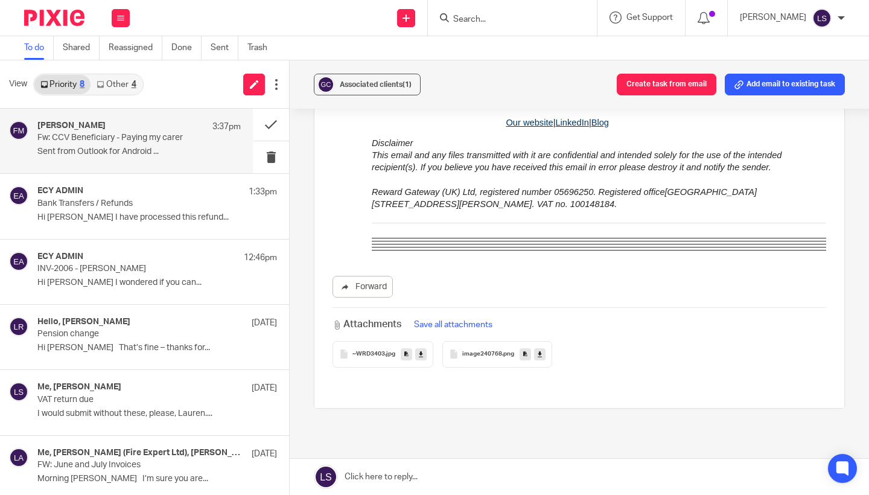
click at [484, 355] on span "image240768" at bounding box center [482, 353] width 40 height 7
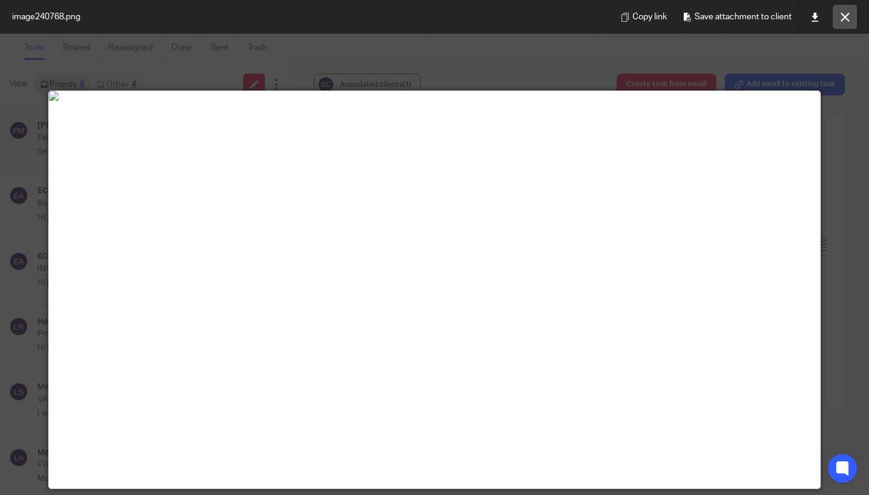
click at [842, 24] on button at bounding box center [845, 17] width 24 height 24
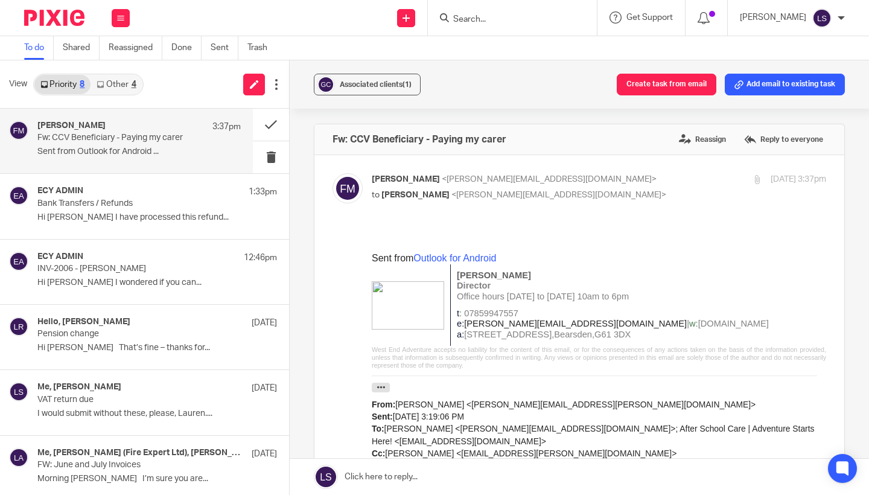
scroll to position [0, 0]
click at [606, 197] on p "to Lauren Simmons <lauren@fearlessfinancials.co.uk>" at bounding box center [523, 195] width 303 height 13
checkbox input "false"
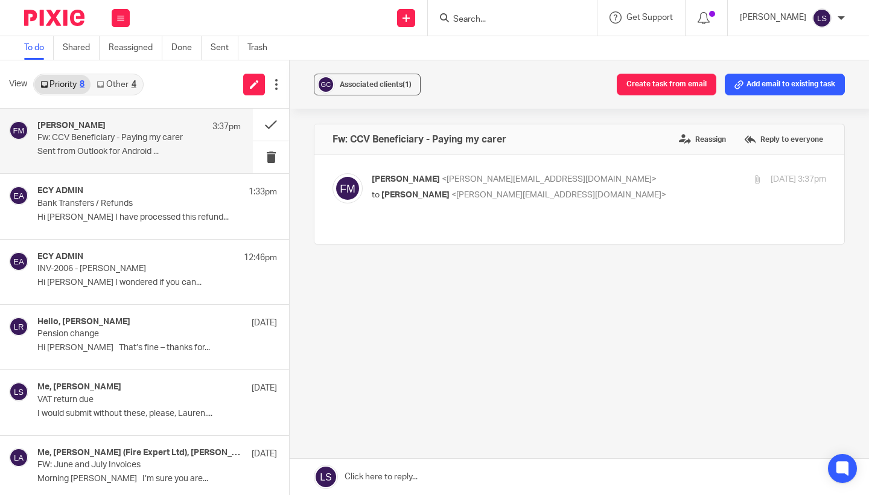
click at [416, 472] on link at bounding box center [579, 476] width 579 height 36
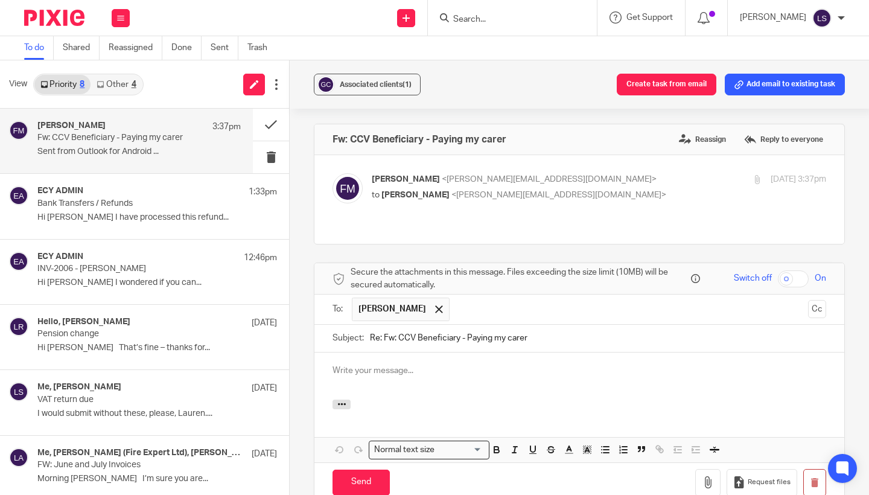
scroll to position [102, 0]
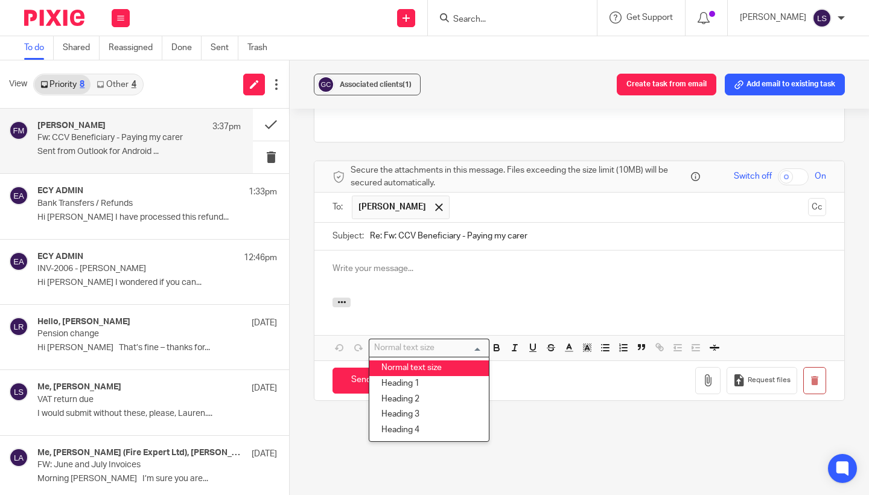
click at [397, 262] on div at bounding box center [579, 273] width 530 height 47
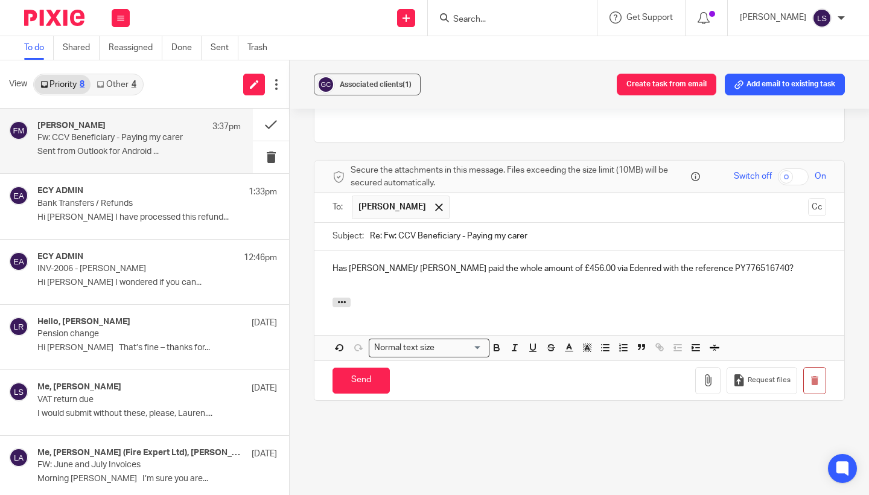
click at [362, 442] on div "Fw: CCV Beneficiary - Paying my carer Reassign Reply to everyone Fiona Minshall…" at bounding box center [579, 253] width 531 height 463
click at [372, 370] on input "Send" at bounding box center [360, 380] width 57 height 26
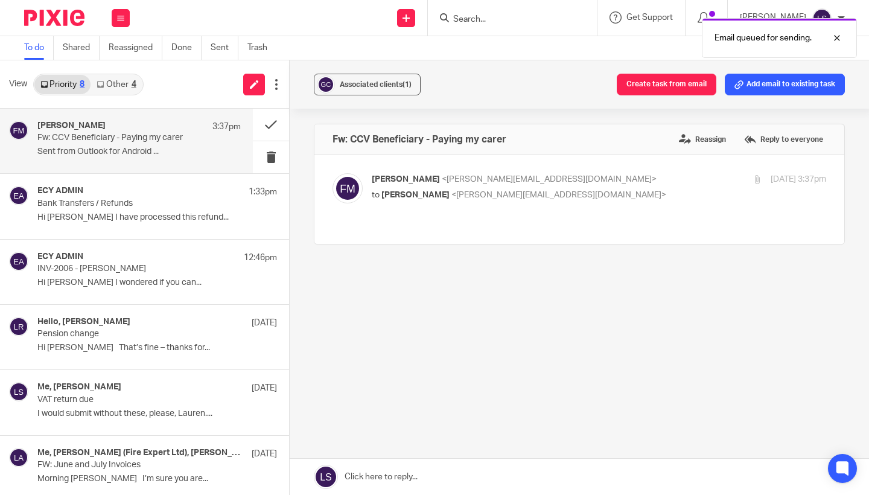
scroll to position [0, 0]
click at [160, 140] on p "Fw: CCV Beneficiary - Paying my carer" at bounding box center [118, 138] width 163 height 10
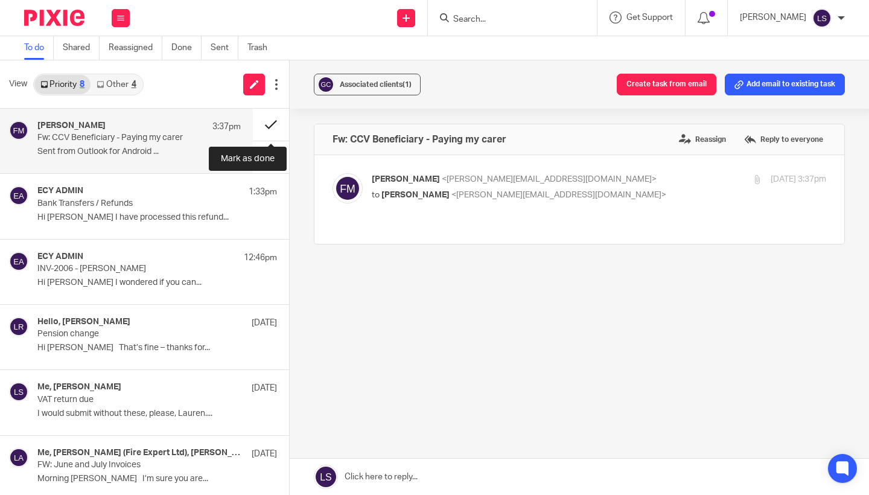
click at [266, 122] on button at bounding box center [271, 125] width 36 height 32
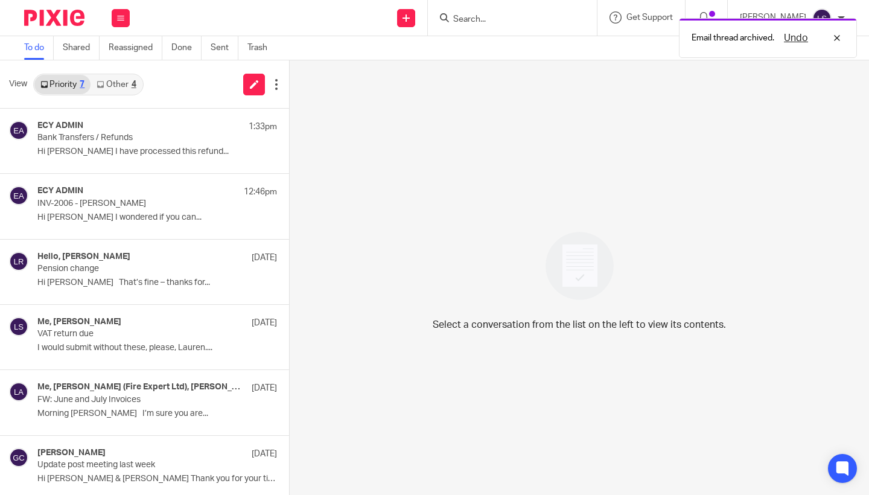
click at [131, 78] on link "Other 4" at bounding box center [115, 84] width 51 height 19
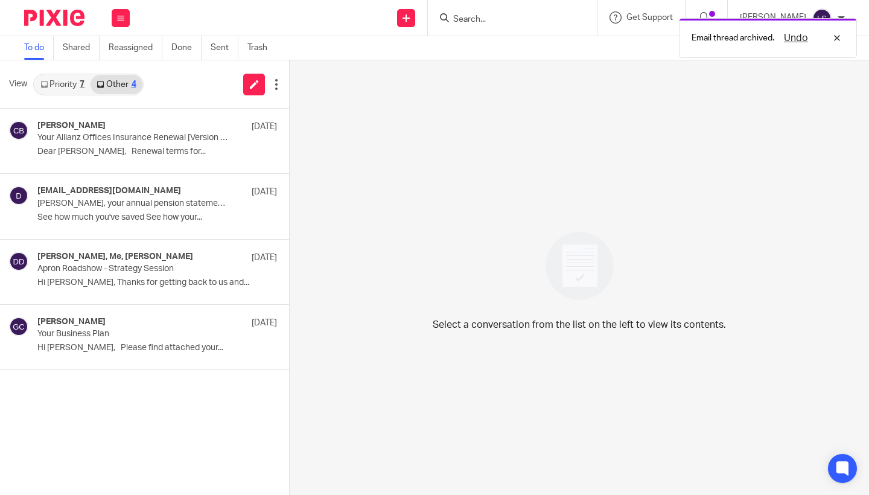
click at [70, 87] on link "Priority 7" at bounding box center [62, 84] width 56 height 19
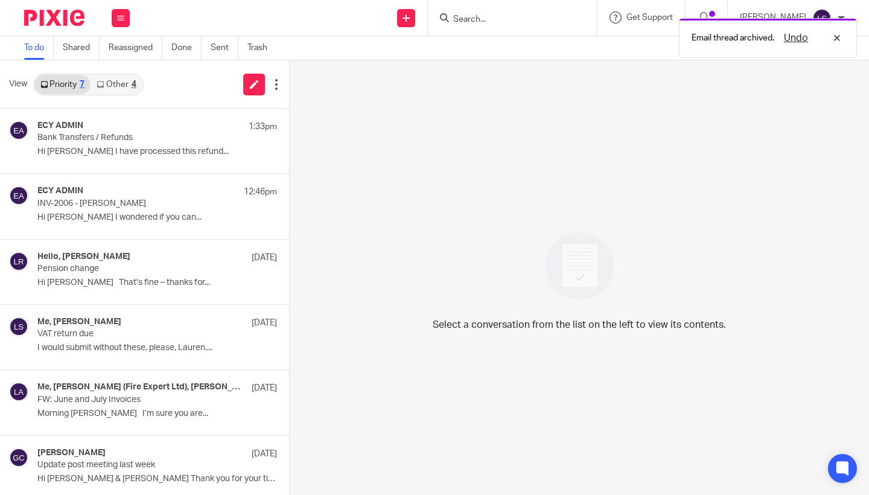
click at [142, 81] on link "Other 4" at bounding box center [115, 84] width 51 height 19
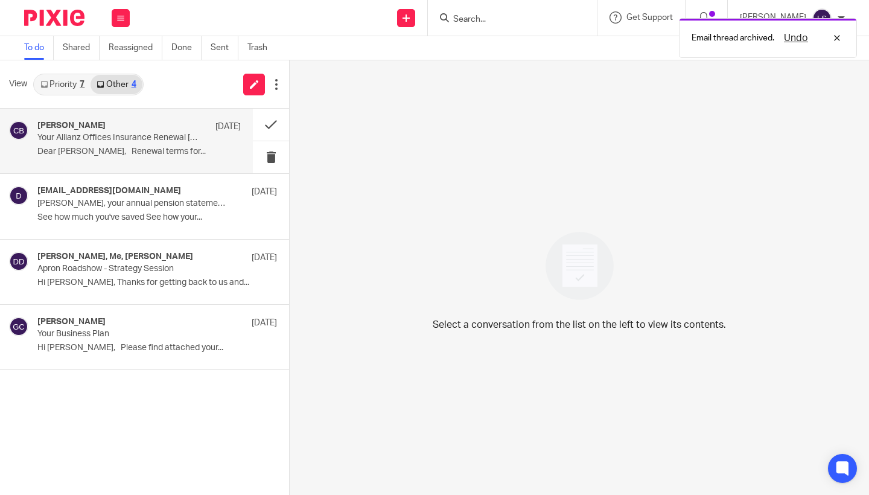
click at [114, 141] on p "Your Allianz Offices Insurance Renewal [Version Ref: 157665919]" at bounding box center [118, 138] width 163 height 10
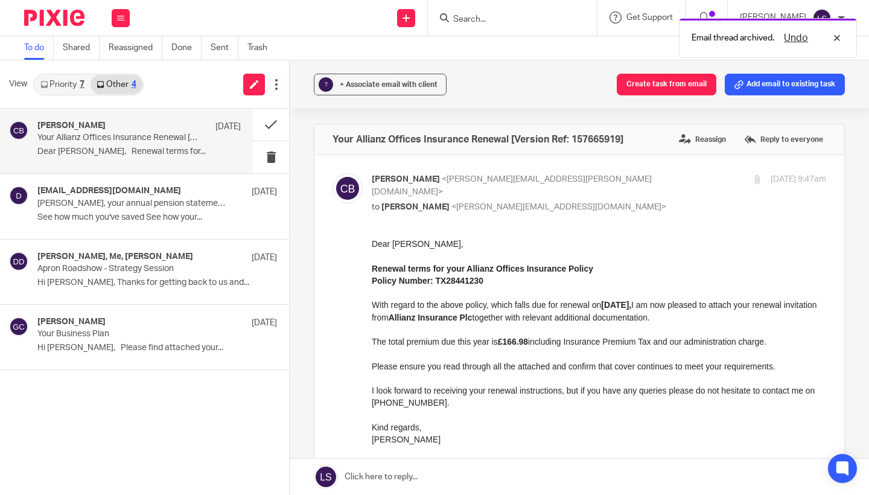
click at [75, 81] on link "Priority 7" at bounding box center [62, 84] width 56 height 19
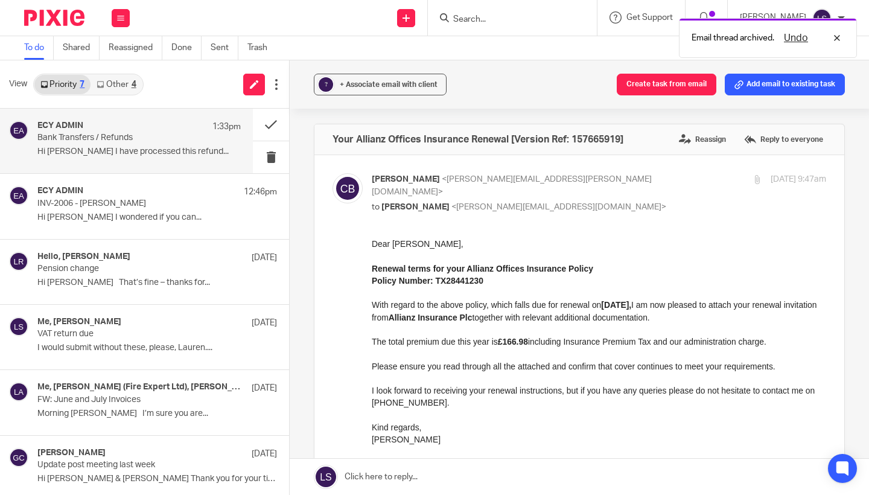
click at [89, 135] on p "Bank Transfers / Refunds" at bounding box center [118, 138] width 163 height 10
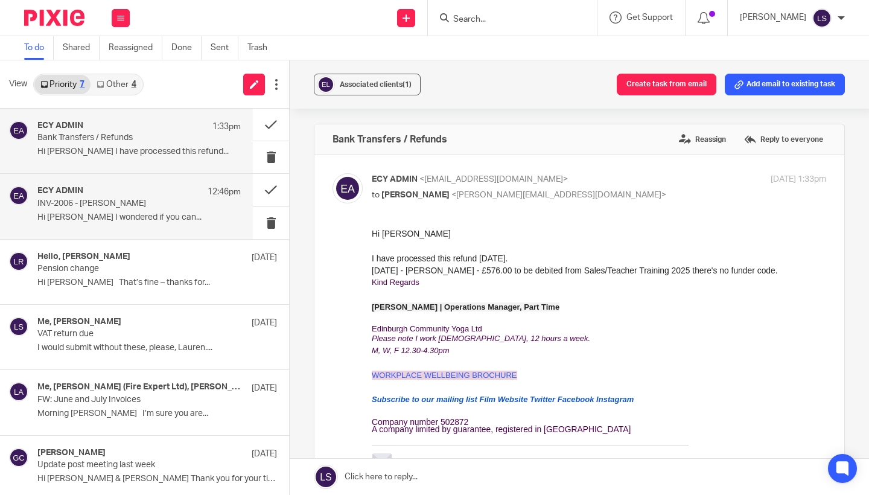
click at [89, 206] on p "INV-2006 - Ailidh Ogilvie-Hayes" at bounding box center [118, 203] width 163 height 10
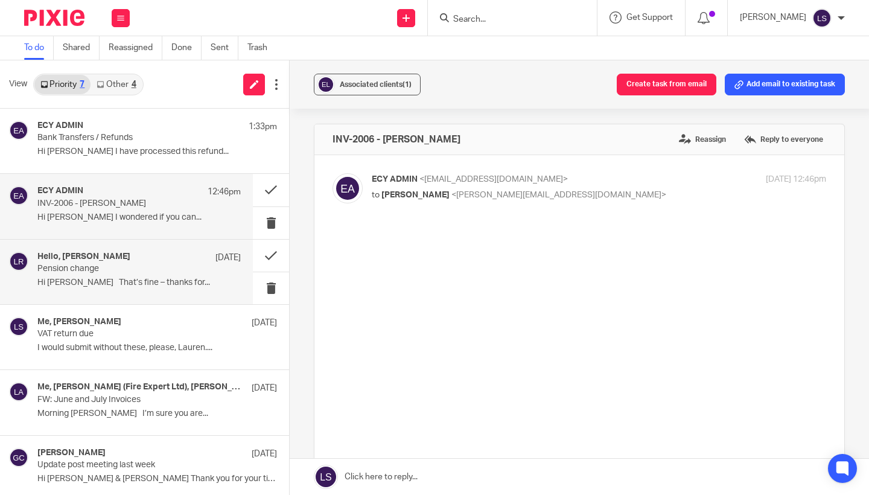
click at [87, 270] on p "Pension change" at bounding box center [118, 269] width 163 height 10
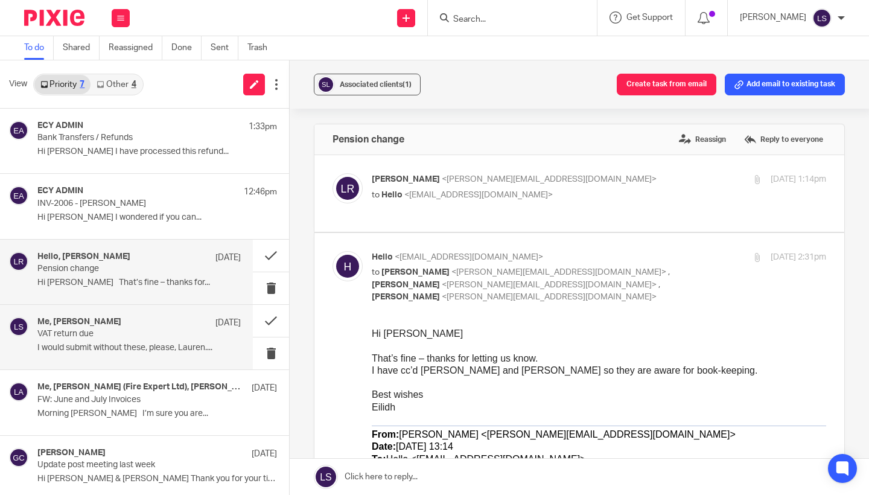
click at [87, 341] on div "Me, Paul Crawford 18 Aug VAT return due I would submit without these, please, L…" at bounding box center [138, 337] width 203 height 40
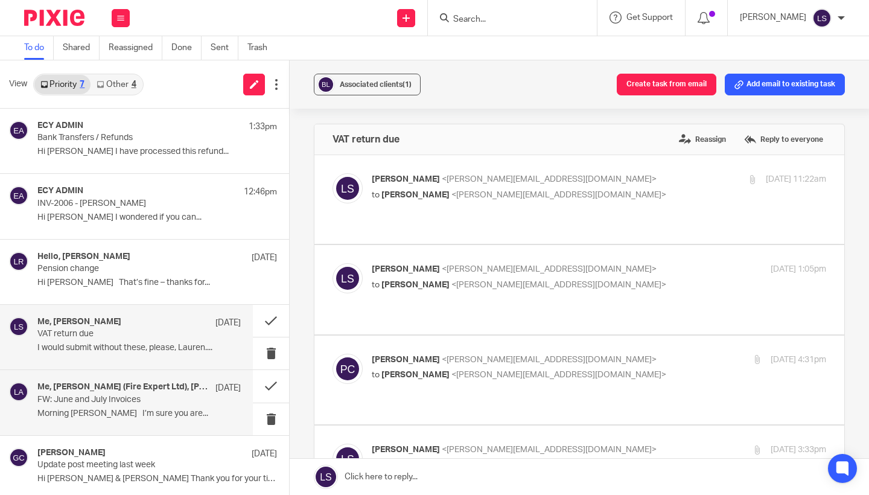
click at [83, 411] on p "Morning Lauren I’m sure you are..." at bounding box center [138, 413] width 203 height 10
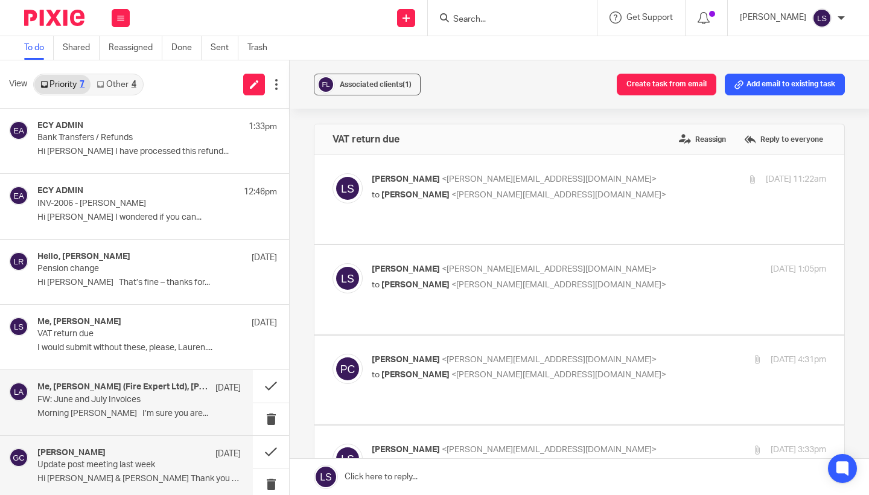
click at [86, 439] on div "Gillian Caughey 13 May 2024 Update post meeting last week Hi Al & Lisa Thank yo…" at bounding box center [126, 468] width 253 height 65
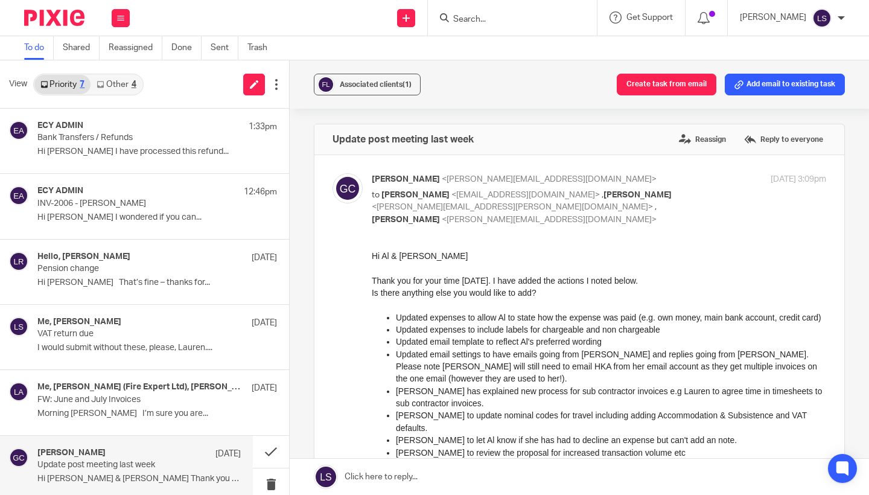
click at [126, 82] on link "Other 4" at bounding box center [115, 84] width 51 height 19
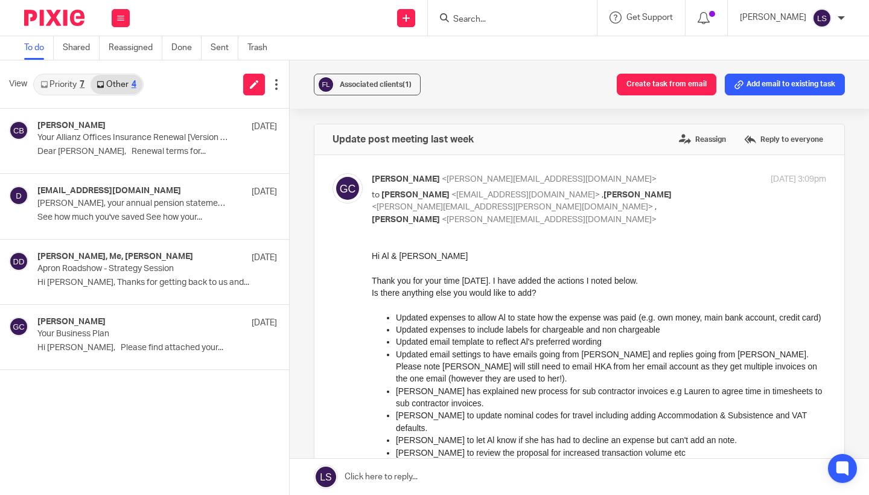
click at [62, 84] on link "Priority 7" at bounding box center [62, 84] width 56 height 19
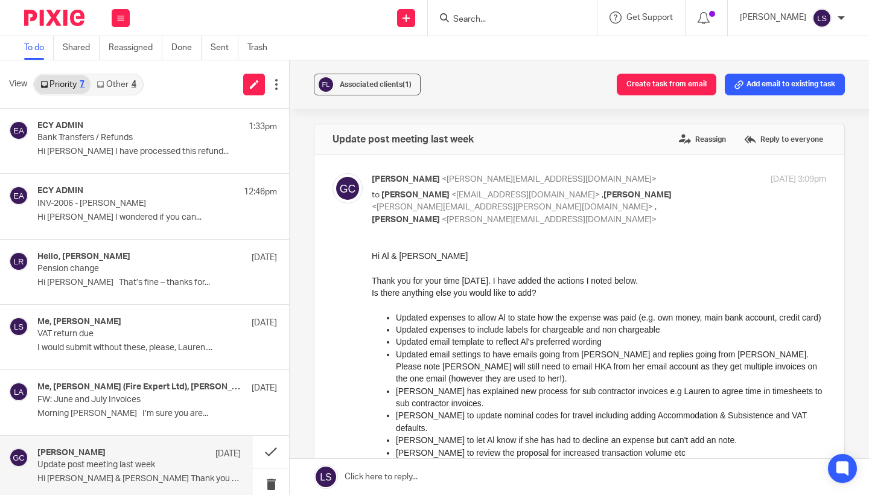
click at [478, 17] on input "Search" at bounding box center [506, 19] width 109 height 11
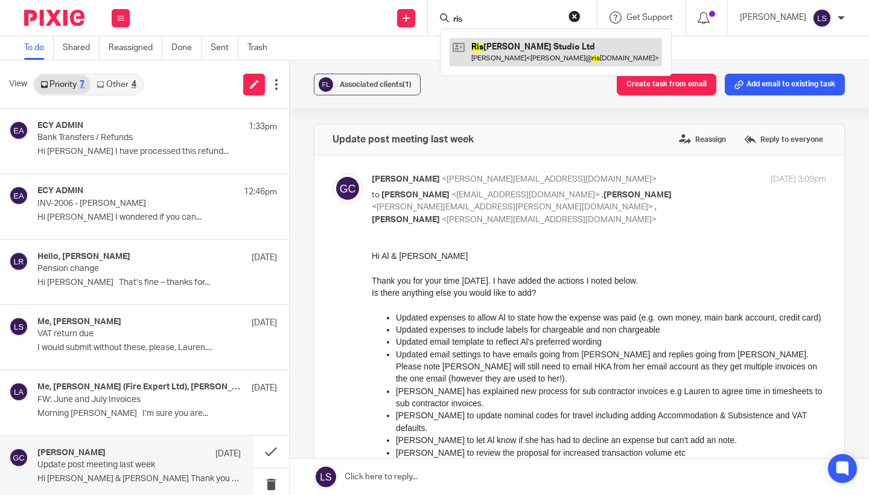
type input "ris"
click at [490, 49] on link at bounding box center [555, 52] width 212 height 28
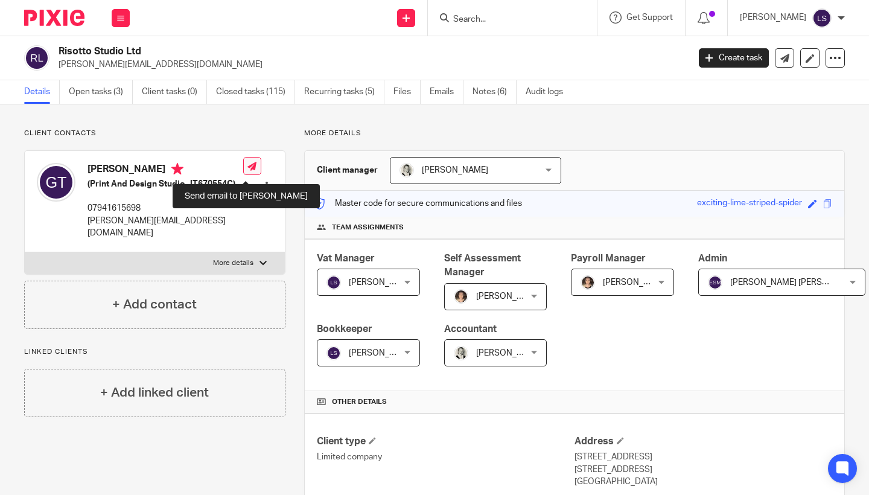
click at [247, 171] on icon at bounding box center [251, 166] width 9 height 9
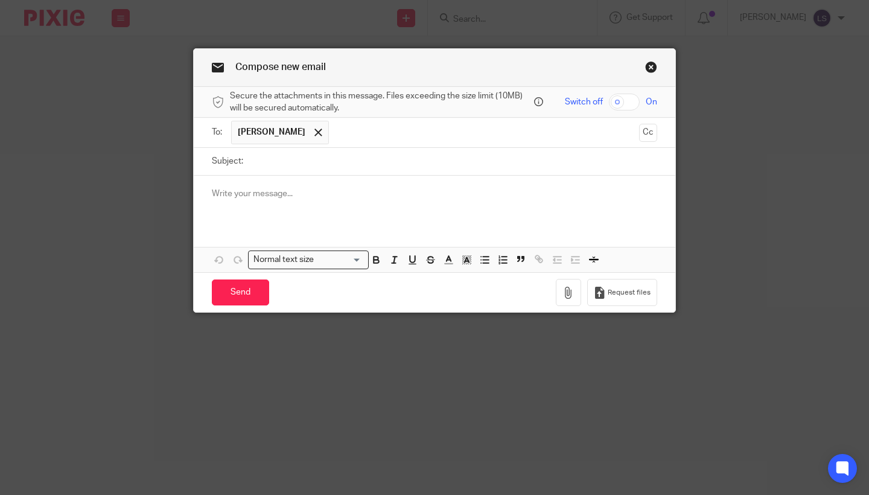
click at [290, 163] on input "Subject:" at bounding box center [453, 161] width 408 height 27
type input "Information needed for year end accounts"
click at [294, 206] on div at bounding box center [434, 199] width 481 height 47
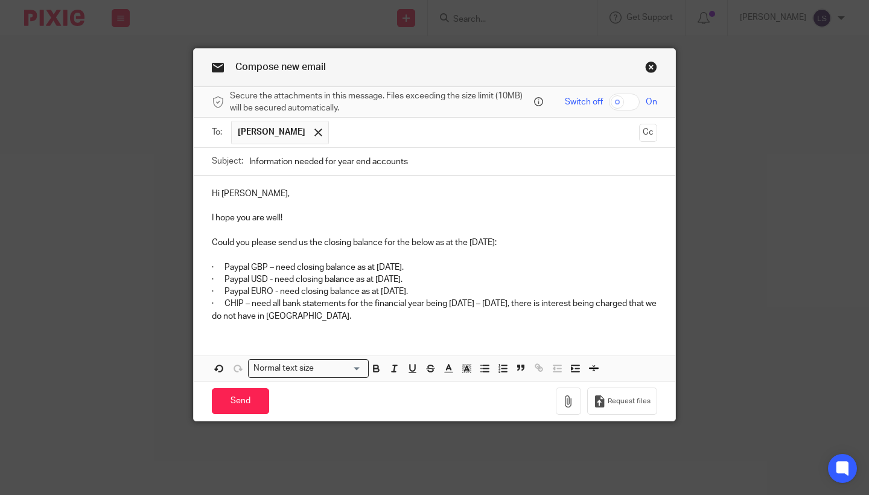
click at [223, 266] on p "· Paypal GBP – need closing balance as at [DATE]." at bounding box center [434, 267] width 445 height 12
click at [225, 278] on p "· Paypal USD - need closing balance as at [DATE]." at bounding box center [434, 279] width 445 height 12
click at [226, 291] on p "· Paypal EURO - need closing balance as at [DATE]." at bounding box center [434, 291] width 445 height 12
click at [226, 302] on p "· CHIP – need all bank statements for the financial year being [DATE] – [DATE],…" at bounding box center [434, 309] width 445 height 25
drag, startPoint x: 359, startPoint y: 317, endPoint x: 211, endPoint y: 265, distance: 157.4
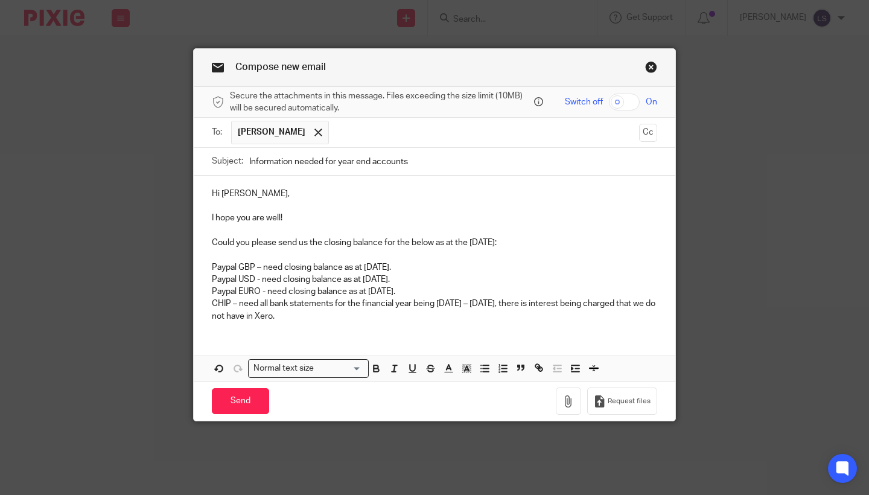
click at [211, 265] on div "Hi [PERSON_NAME], I hope you are well! Could you please send us the closing bal…" at bounding box center [434, 254] width 481 height 156
click at [487, 372] on line "button" at bounding box center [485, 372] width 5 height 0
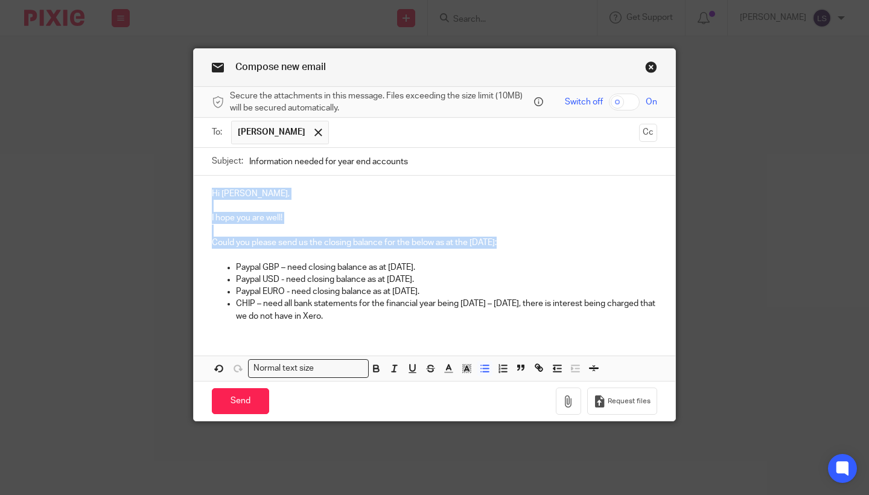
click at [326, 304] on p "CHIP – need all bank statements for the financial year being [DATE] – [DATE], t…" at bounding box center [446, 309] width 421 height 25
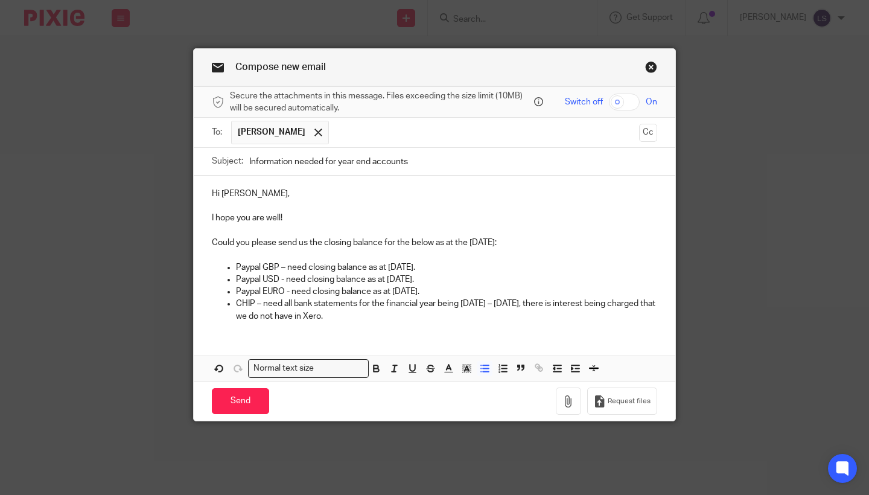
click at [436, 312] on p "CHIP – need all bank statements for the financial year being [DATE] – [DATE], t…" at bounding box center [446, 309] width 421 height 25
click at [556, 241] on p "Could you please send us the closing balance for the below as at the [DATE]:" at bounding box center [434, 242] width 445 height 12
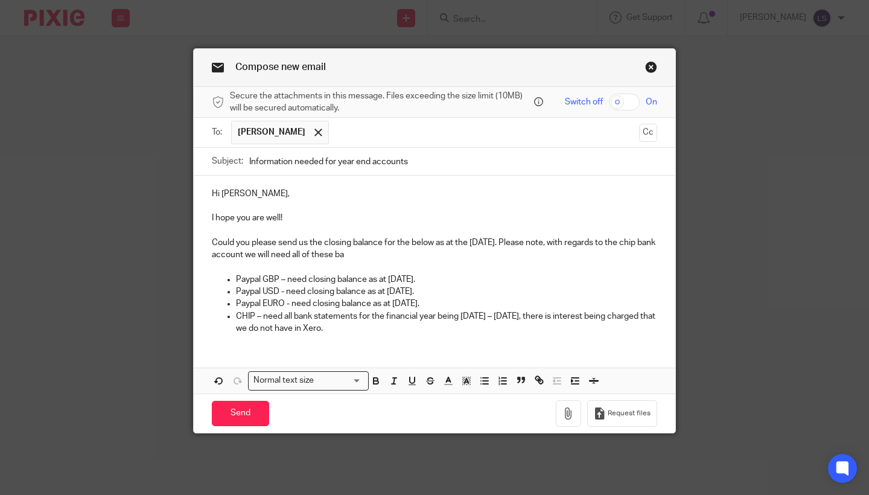
drag, startPoint x: 324, startPoint y: 254, endPoint x: 451, endPoint y: 253, distance: 127.3
click at [451, 253] on p "Could you please send us the closing balance for the below as at the [DATE]. Pl…" at bounding box center [434, 248] width 445 height 25
drag, startPoint x: 463, startPoint y: 315, endPoint x: 577, endPoint y: 317, distance: 114.6
click at [577, 317] on p "CHIP – need all bank statements for the financial year being [DATE] – [DATE], t…" at bounding box center [446, 322] width 421 height 25
copy p "[DATE] – [DATE]"
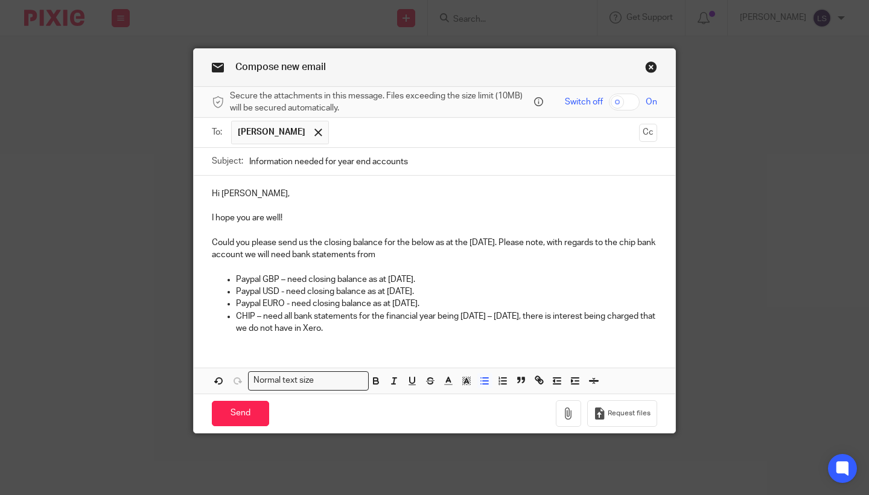
click at [473, 256] on p "Could you please send us the closing balance for the below as at the [DATE]. Pl…" at bounding box center [434, 248] width 445 height 25
click at [415, 338] on div "Hi [PERSON_NAME], I hope you are well! Could you please send us the closing bal…" at bounding box center [434, 260] width 481 height 168
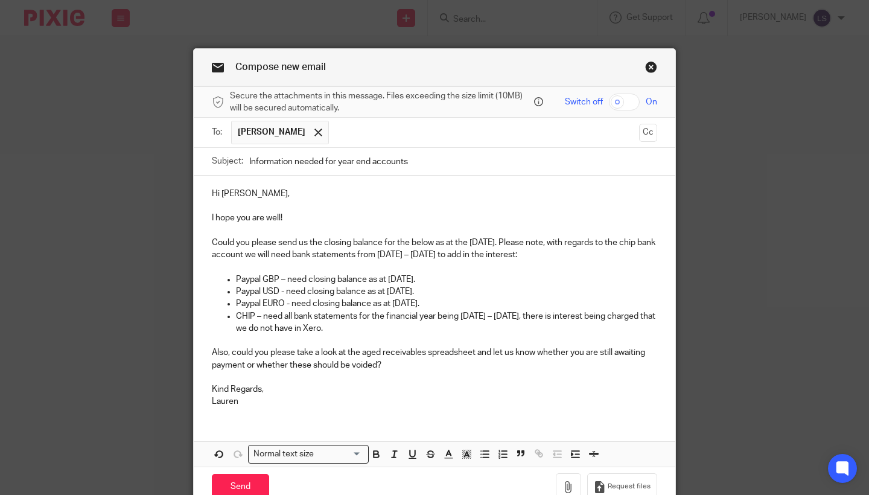
click at [420, 364] on p "Also, could you please take a look at the aged receivables spreadsheet and let …" at bounding box center [434, 358] width 445 height 25
click at [428, 324] on p "CHIP – need all bank statements for the financial year being [DATE] – [DATE], t…" at bounding box center [446, 322] width 421 height 25
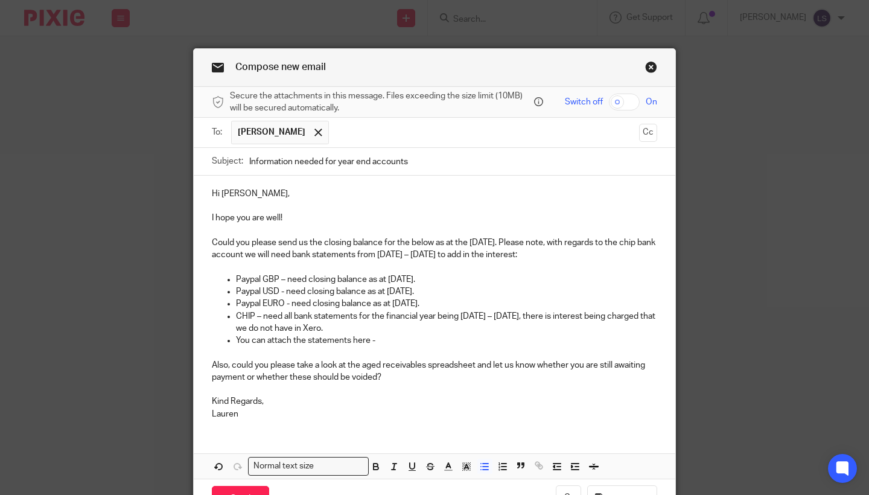
click at [731, 406] on div "Compose new email Secure the attachments in this message. Files exceeding the s…" at bounding box center [434, 247] width 869 height 495
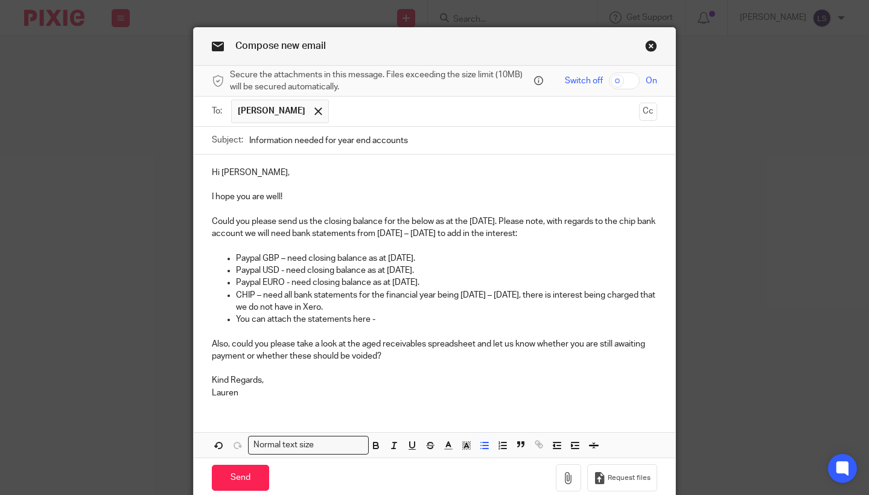
scroll to position [24, 0]
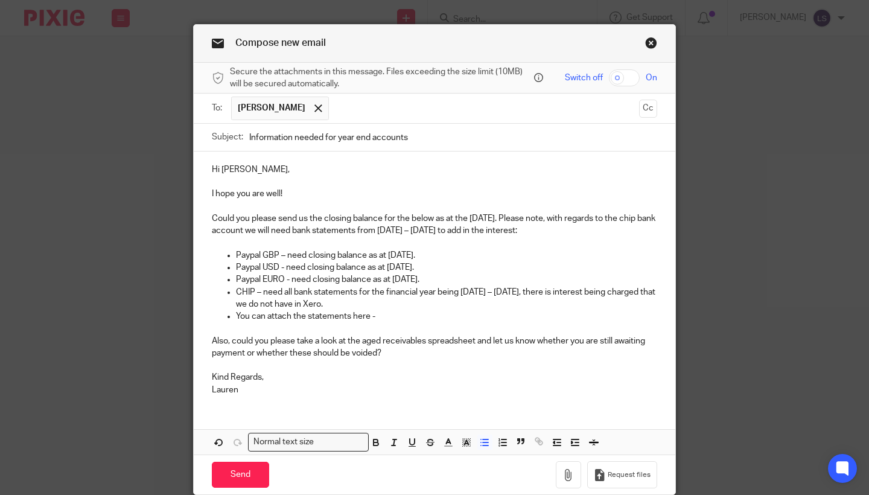
click at [411, 311] on p "You can attach the statements here -" at bounding box center [446, 316] width 421 height 12
click at [616, 466] on button "Request files" at bounding box center [622, 474] width 70 height 27
click at [414, 383] on p "Kind Regards," at bounding box center [434, 377] width 445 height 12
click at [765, 308] on div "Compose new email Secure the attachments in this message. Files exceeding the s…" at bounding box center [434, 247] width 869 height 495
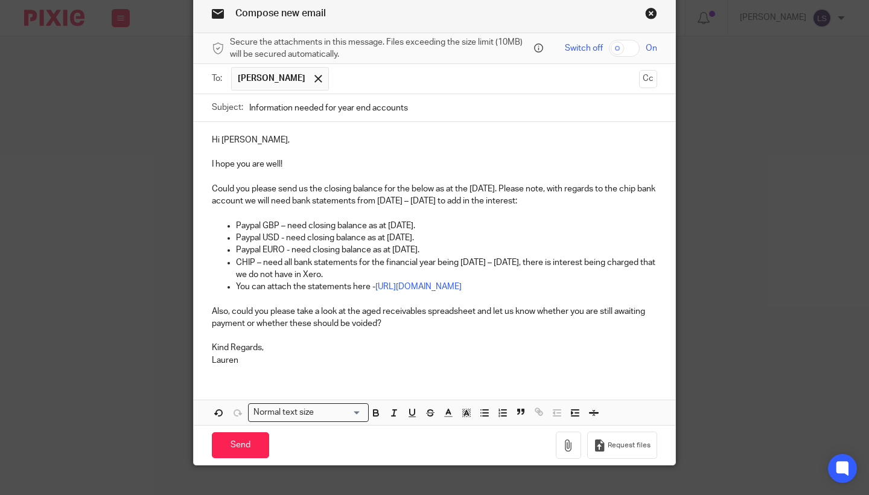
scroll to position [56, 0]
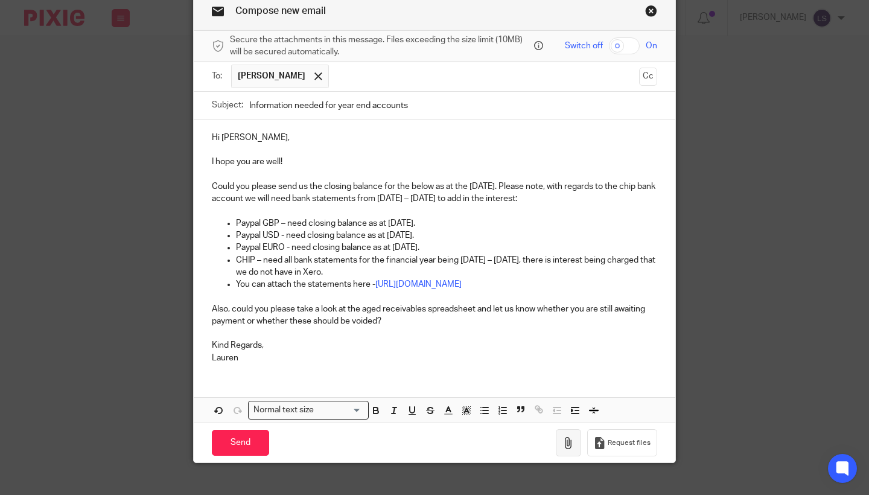
click at [572, 449] on icon "button" at bounding box center [568, 443] width 12 height 12
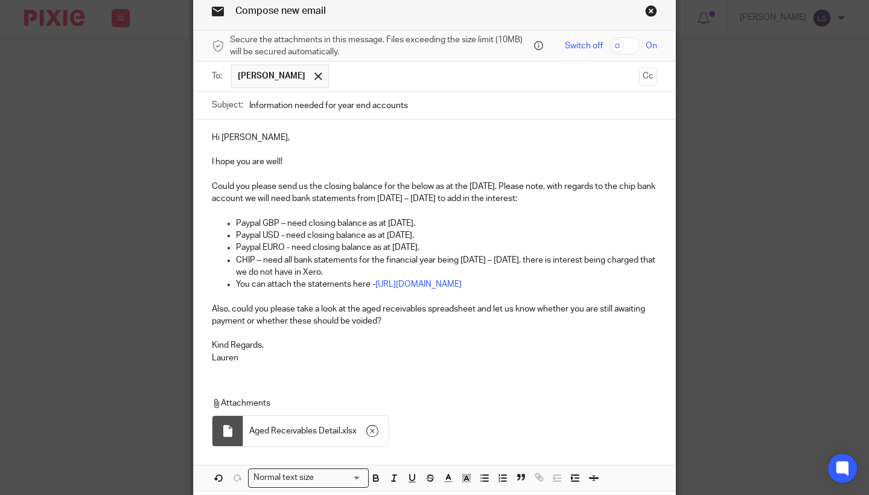
click at [724, 403] on div "Compose new email Secure the attachments in this message. Files exceeding the s…" at bounding box center [434, 247] width 869 height 495
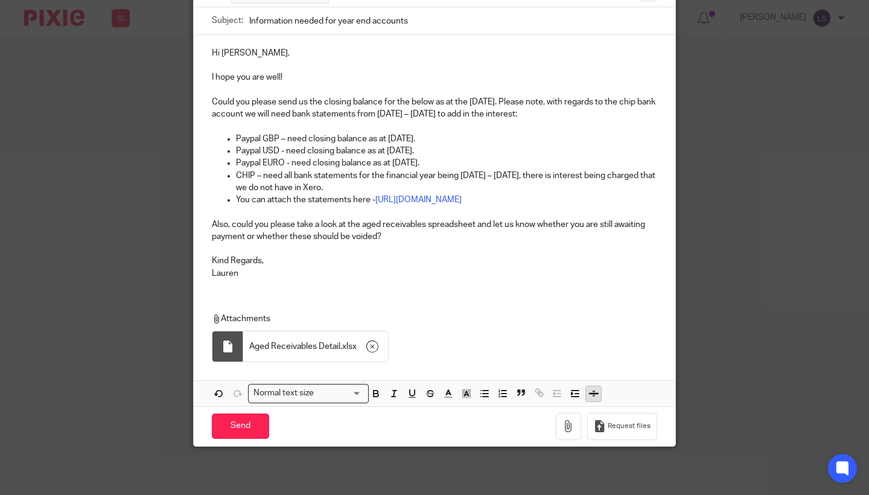
scroll to position [150, 0]
click at [569, 423] on icon "button" at bounding box center [568, 426] width 12 height 12
click at [320, 294] on div "Hi Gabriella, I hope you are well! Could you please send us the closing balance…" at bounding box center [434, 220] width 481 height 371
click at [330, 282] on div "Hi Gabriella, I hope you are well! Could you please send us the closing balance…" at bounding box center [434, 161] width 481 height 253
click at [726, 240] on div "Compose new email Secure the attachments in this message. Files exceeding the s…" at bounding box center [434, 247] width 869 height 495
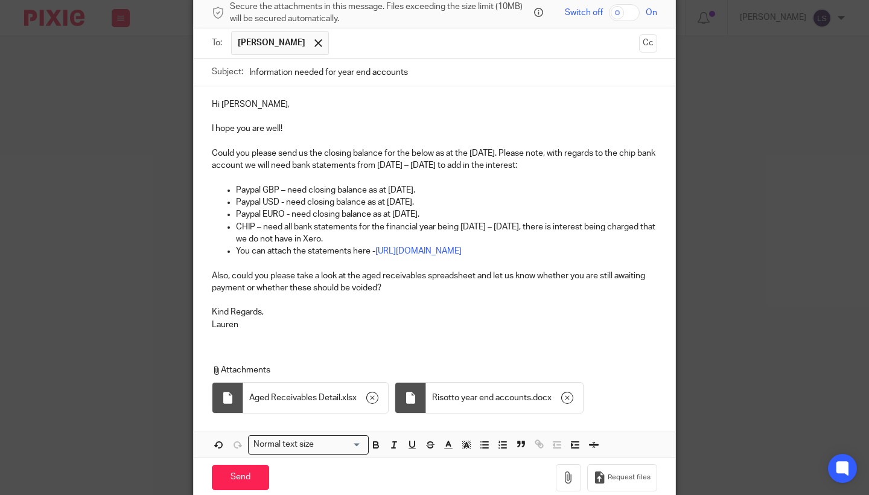
scroll to position [89, 0]
click at [748, 195] on div "Compose new email Secure the attachments in this message. Files exceeding the s…" at bounding box center [434, 247] width 869 height 495
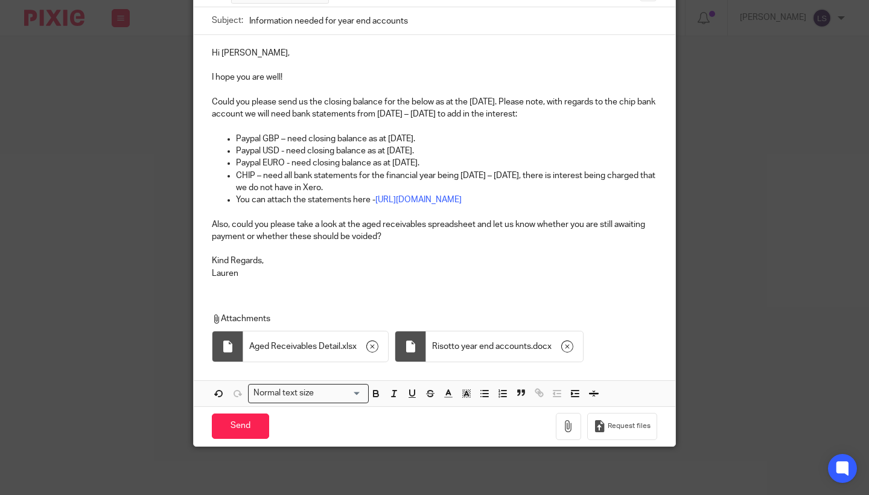
scroll to position [150, 0]
click at [237, 423] on input "Send" at bounding box center [240, 426] width 57 height 26
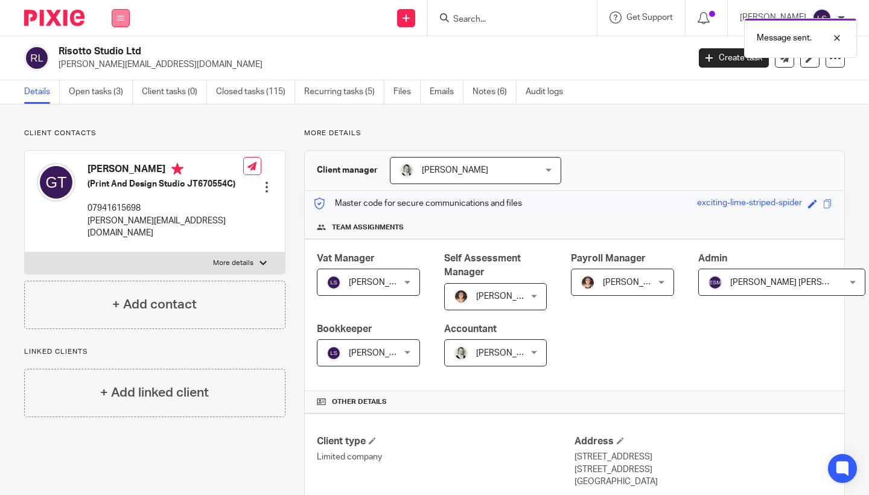
click at [124, 22] on button at bounding box center [121, 18] width 18 height 18
click at [121, 76] on link "Email" at bounding box center [114, 73] width 20 height 8
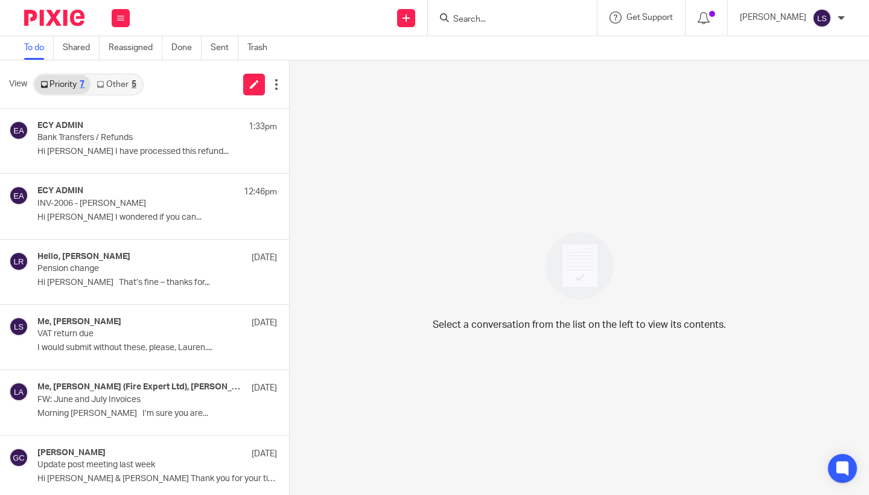
click at [125, 79] on link "Other 5" at bounding box center [115, 84] width 51 height 19
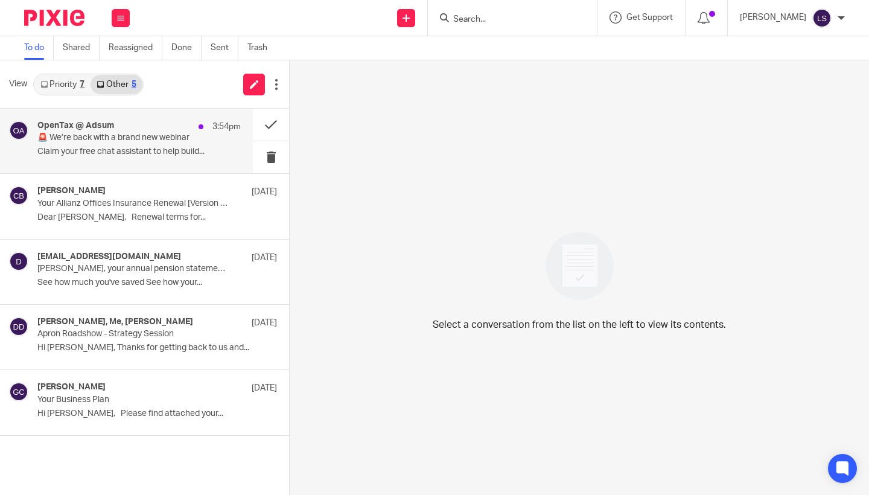
click at [87, 128] on h4 "OpenTax @ Adsum" at bounding box center [75, 126] width 77 height 10
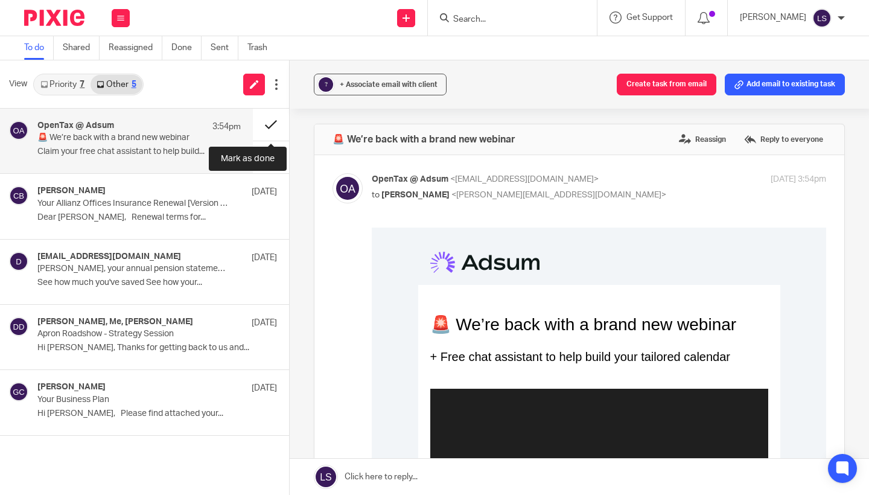
click at [273, 118] on button at bounding box center [271, 125] width 36 height 32
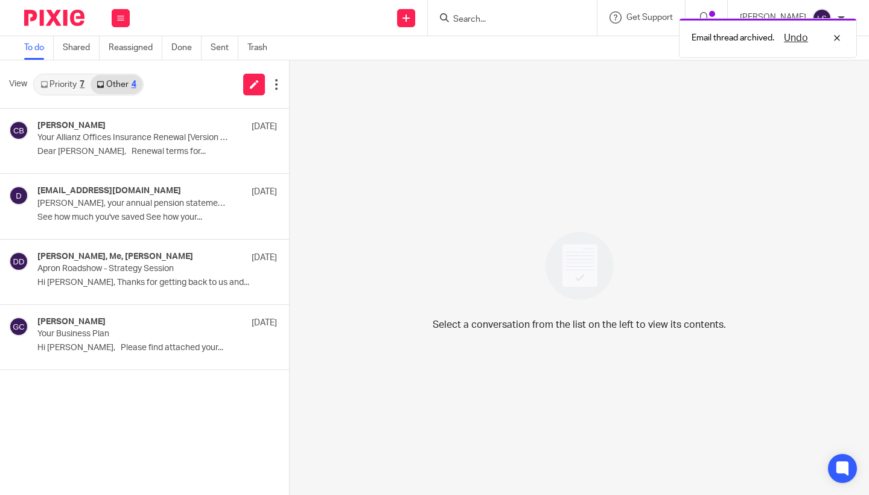
click at [73, 80] on link "Priority 7" at bounding box center [62, 84] width 56 height 19
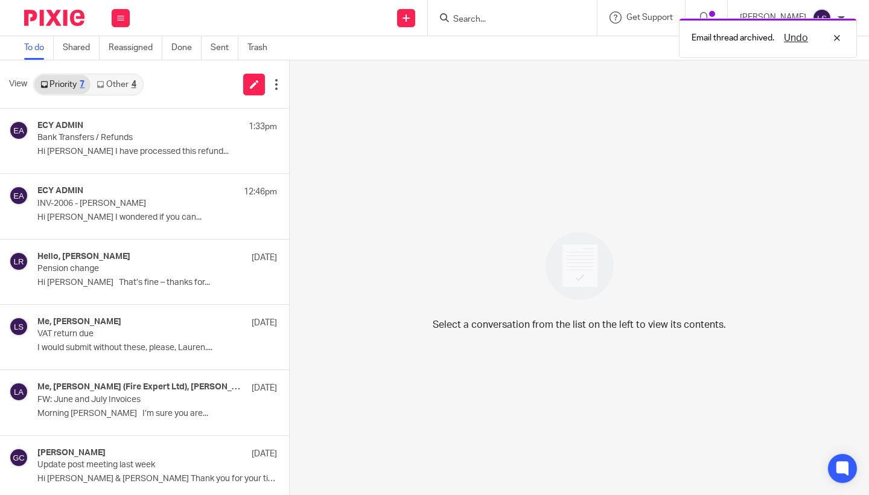
click at [37, 48] on link "To do" at bounding box center [39, 48] width 30 height 24
click at [42, 48] on link "To do" at bounding box center [39, 48] width 30 height 24
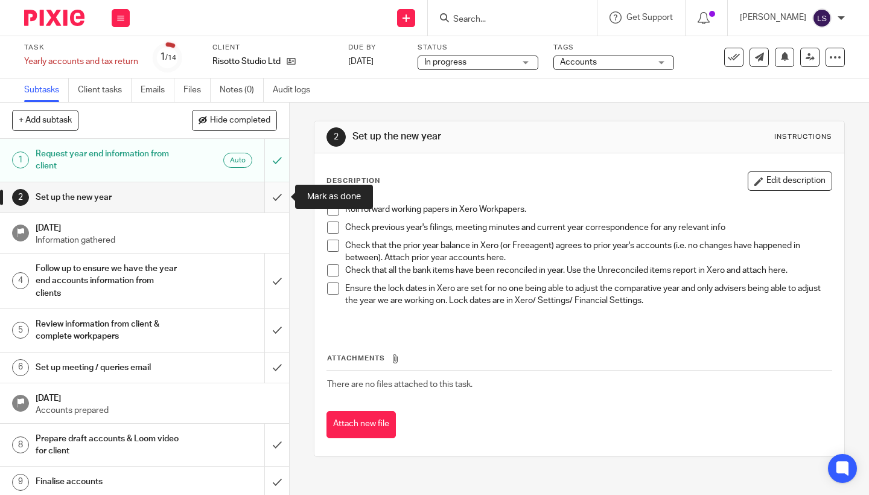
click at [276, 195] on input "submit" at bounding box center [144, 197] width 289 height 30
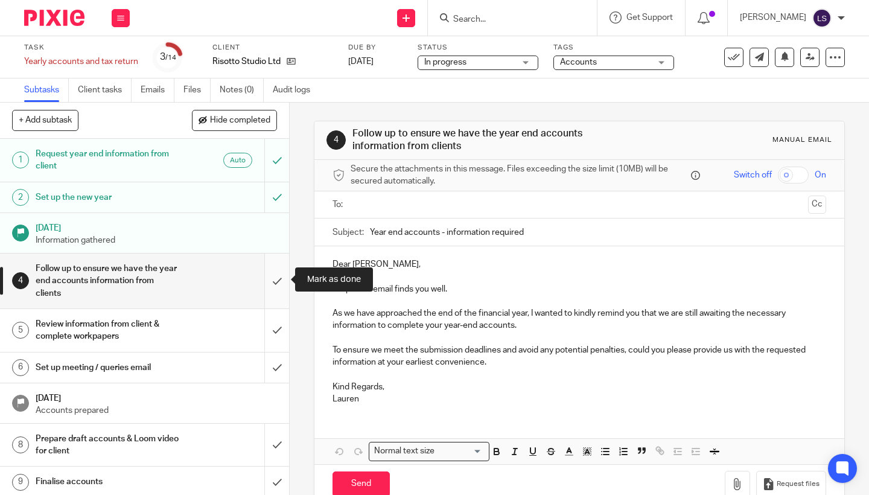
click at [271, 280] on input "submit" at bounding box center [144, 280] width 289 height 55
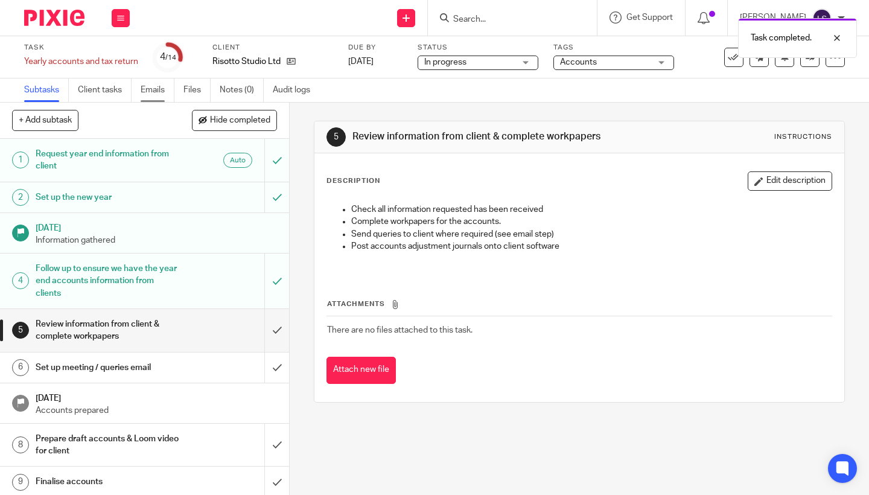
click at [157, 92] on link "Emails" at bounding box center [158, 90] width 34 height 24
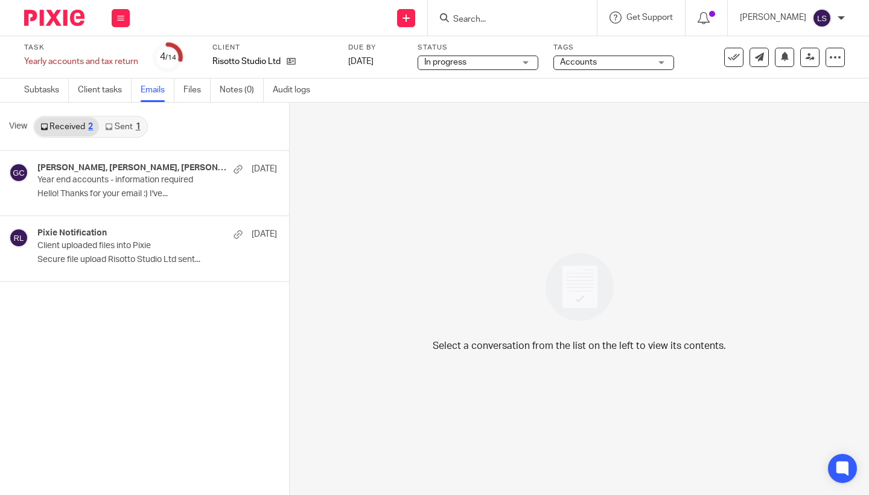
click at [128, 122] on link "Sent 1" at bounding box center [122, 126] width 47 height 19
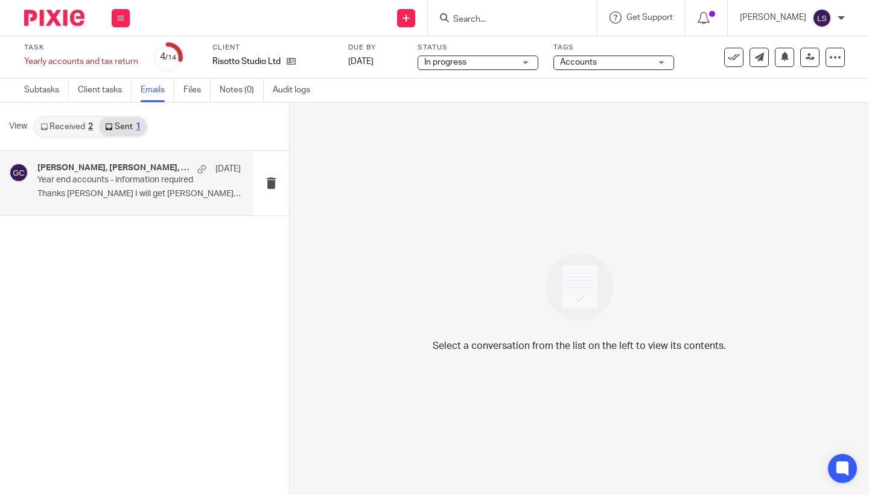
click at [123, 176] on p "Year end accounts - information required" at bounding box center [118, 180] width 163 height 10
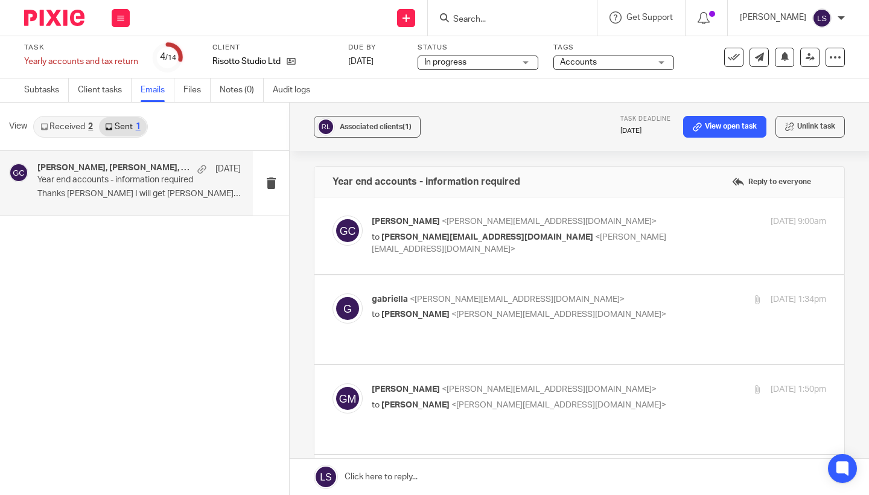
click at [855, 305] on div "Associated clients (1) Task deadline 19 Aug 2025 View open task Unlink task Yea…" at bounding box center [579, 299] width 579 height 392
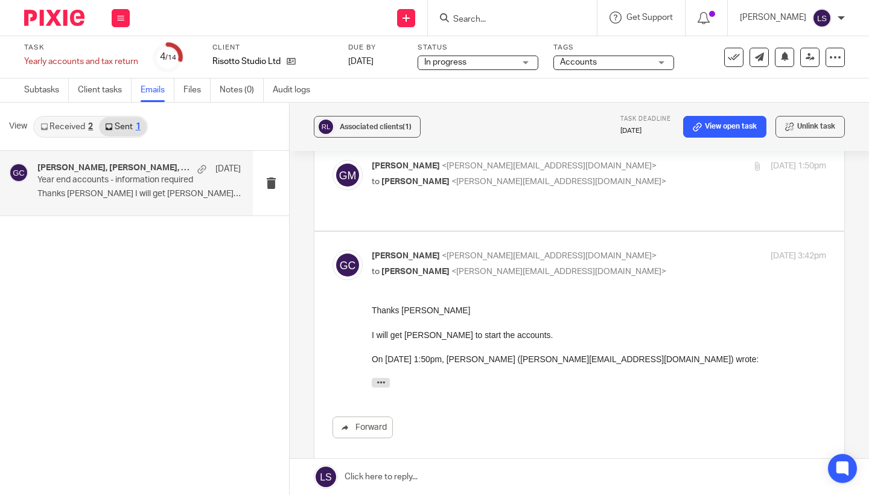
scroll to position [191, 0]
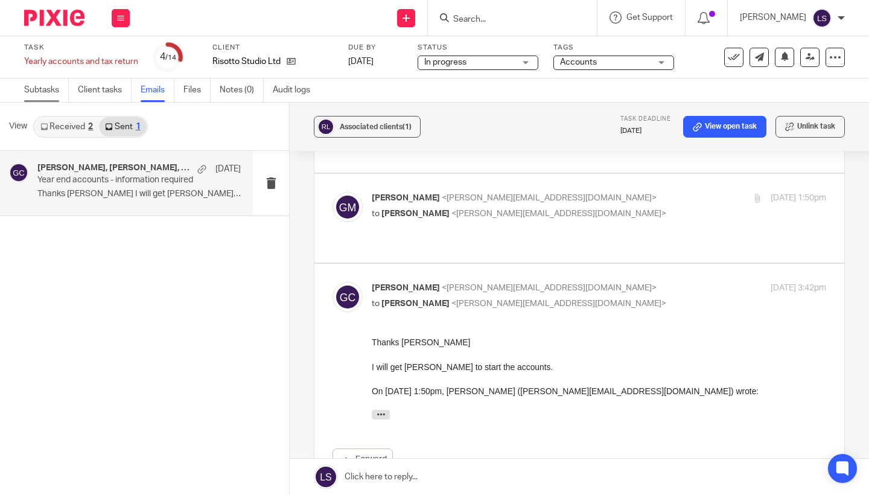
click at [50, 92] on link "Subtasks" at bounding box center [46, 90] width 45 height 24
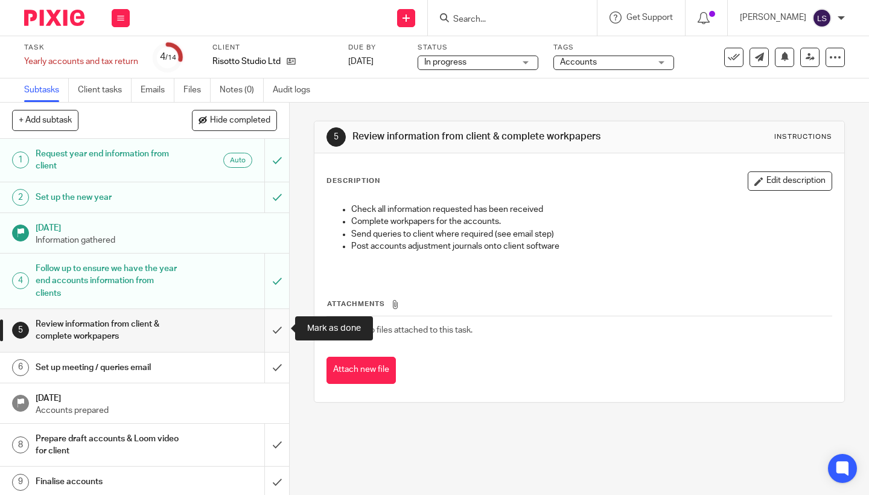
click at [274, 330] on input "submit" at bounding box center [144, 330] width 289 height 43
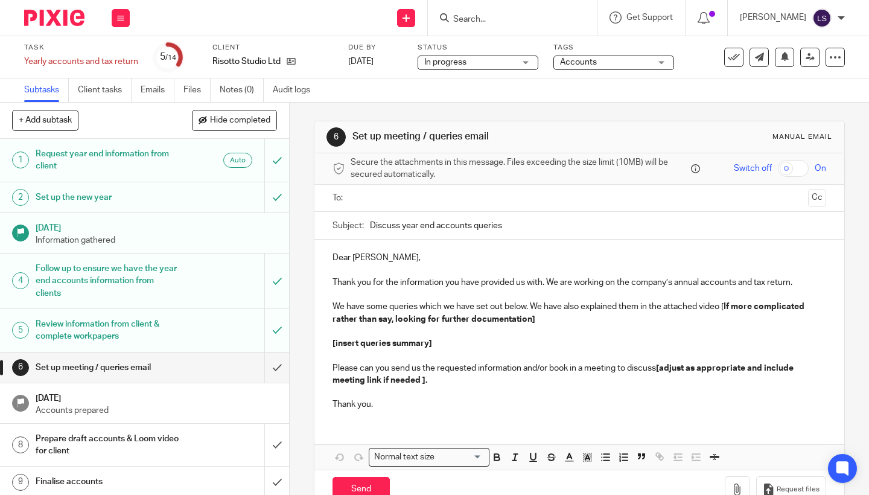
click at [472, 60] on span "In progress" at bounding box center [469, 62] width 90 height 13
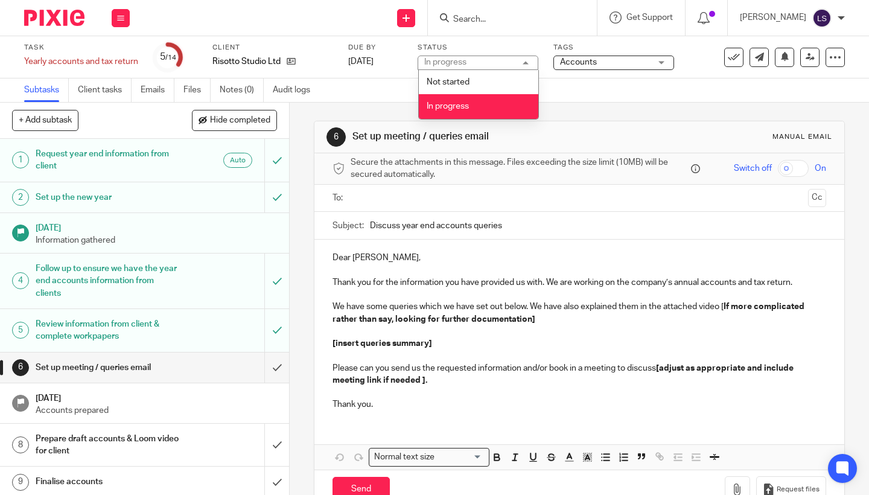
click at [451, 106] on span "In progress" at bounding box center [448, 106] width 42 height 8
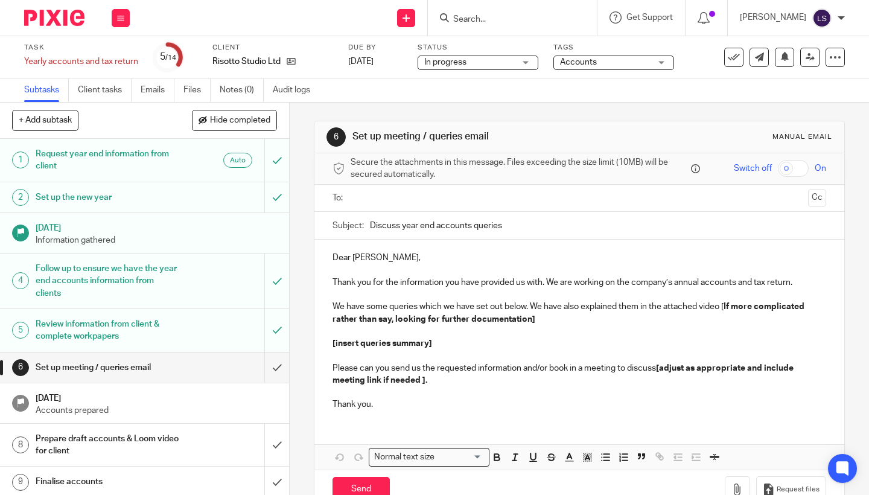
click at [588, 63] on span "Accounts" at bounding box center [578, 62] width 37 height 8
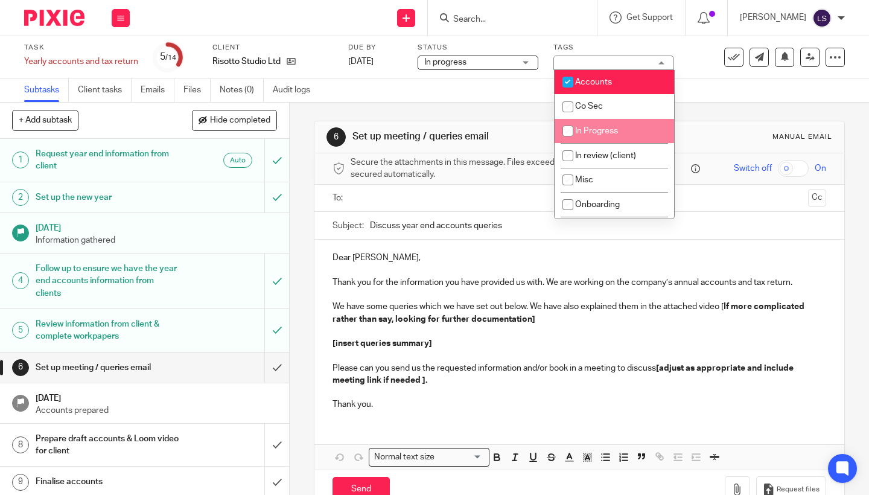
click at [588, 125] on li "In Progress" at bounding box center [613, 131] width 119 height 25
checkbox input "true"
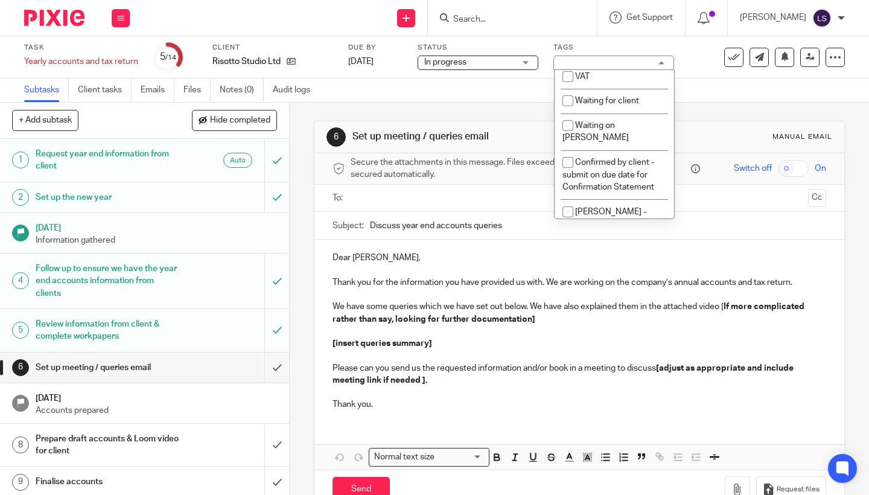
scroll to position [300, 0]
click at [597, 104] on span "Waiting for client" at bounding box center [607, 99] width 64 height 8
checkbox input "true"
click at [310, 113] on div "6 Set up meeting / queries email Manual email Secure the attachments in this me…" at bounding box center [579, 299] width 579 height 392
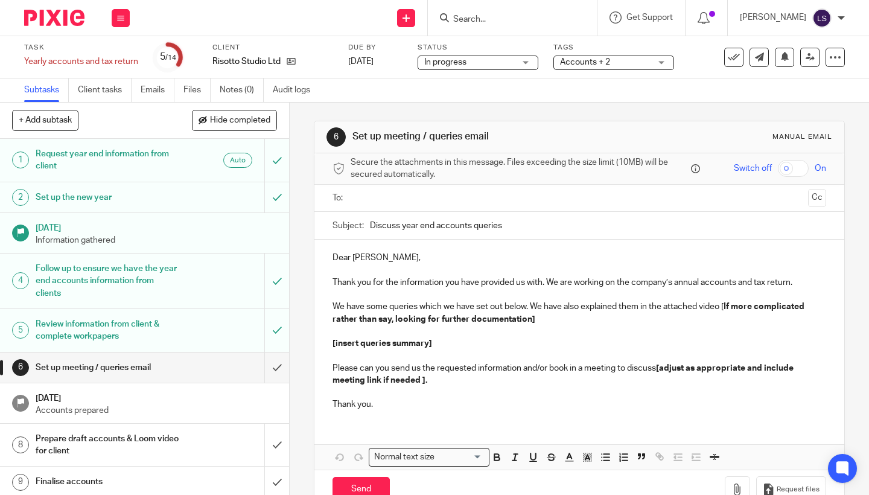
click at [59, 19] on img at bounding box center [54, 18] width 60 height 16
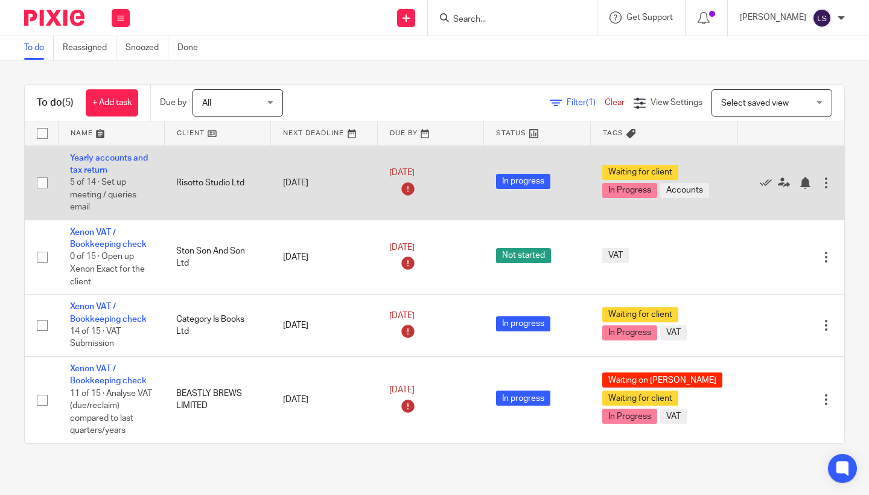
click at [186, 191] on td "Risotto Studio Ltd" at bounding box center [217, 182] width 106 height 74
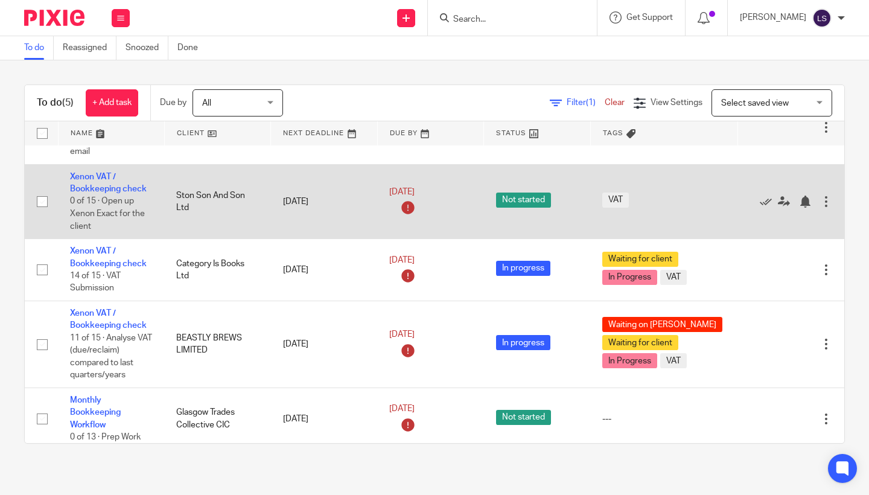
scroll to position [54, 0]
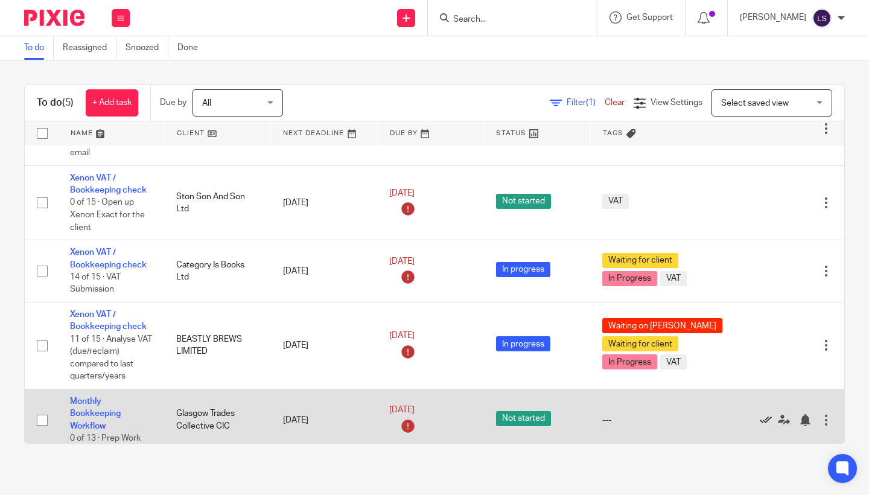
click at [763, 419] on icon at bounding box center [766, 420] width 12 height 12
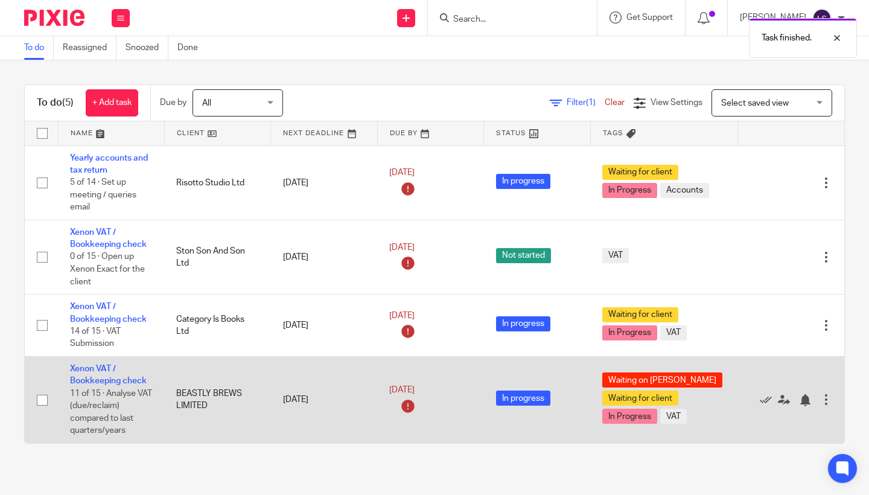
scroll to position [5, 0]
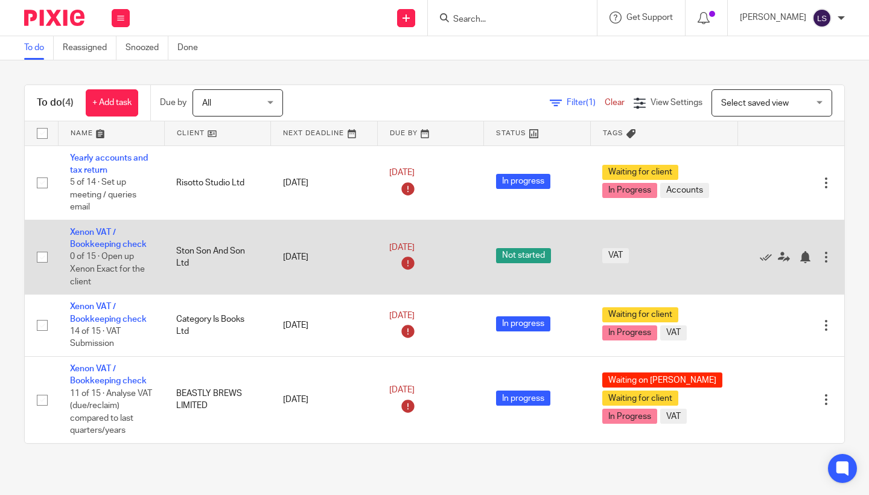
click at [239, 264] on td "Ston Son And Son Ltd" at bounding box center [217, 257] width 106 height 74
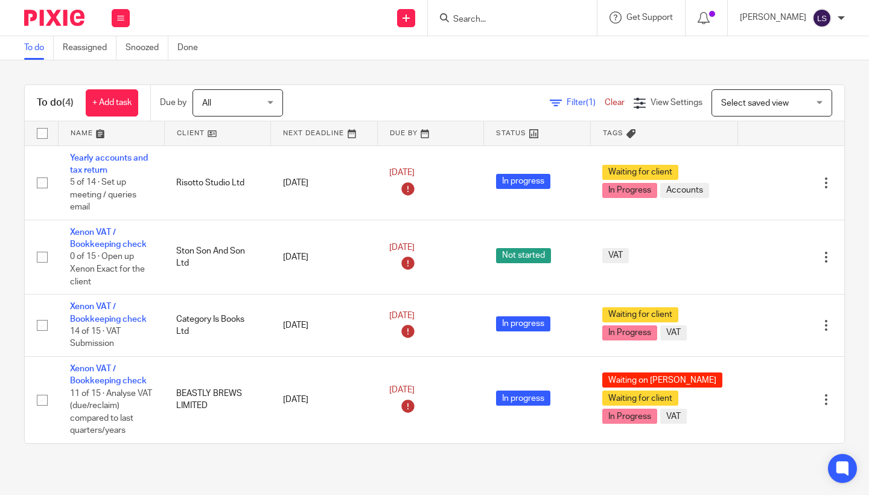
click at [69, 19] on img at bounding box center [54, 18] width 60 height 16
click at [122, 16] on icon at bounding box center [120, 17] width 7 height 7
click at [117, 73] on link "Email" at bounding box center [114, 73] width 20 height 8
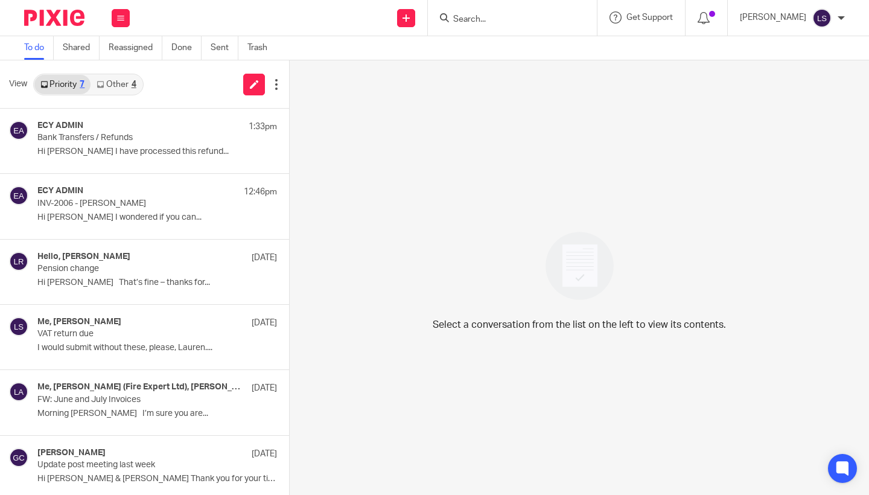
click at [125, 85] on link "Other 4" at bounding box center [115, 84] width 51 height 19
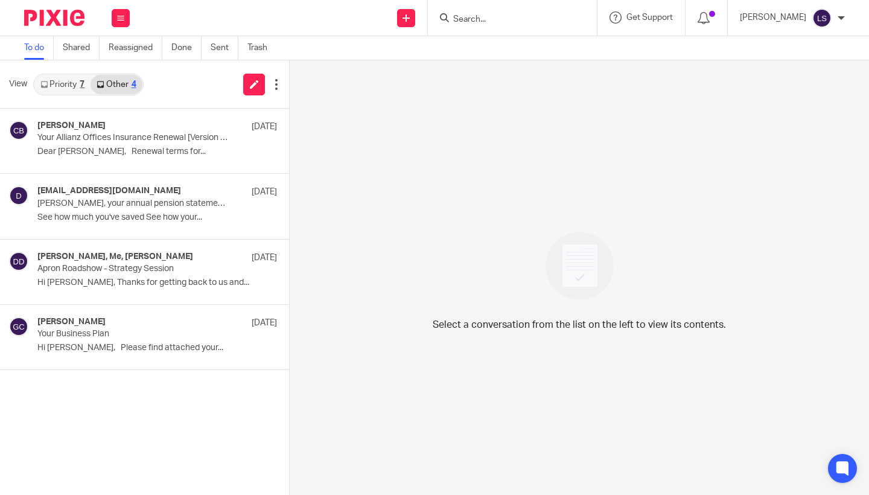
click at [68, 82] on link "Priority 7" at bounding box center [62, 84] width 56 height 19
